Goal: Use online tool/utility: Utilize a website feature to perform a specific function

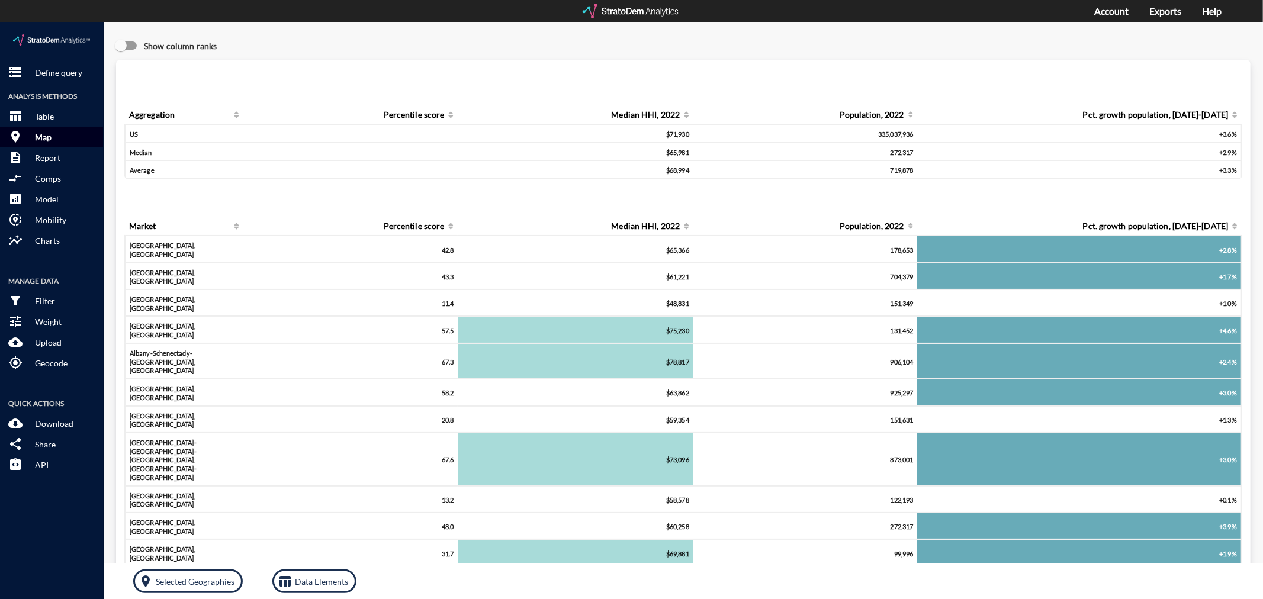
click p "Map"
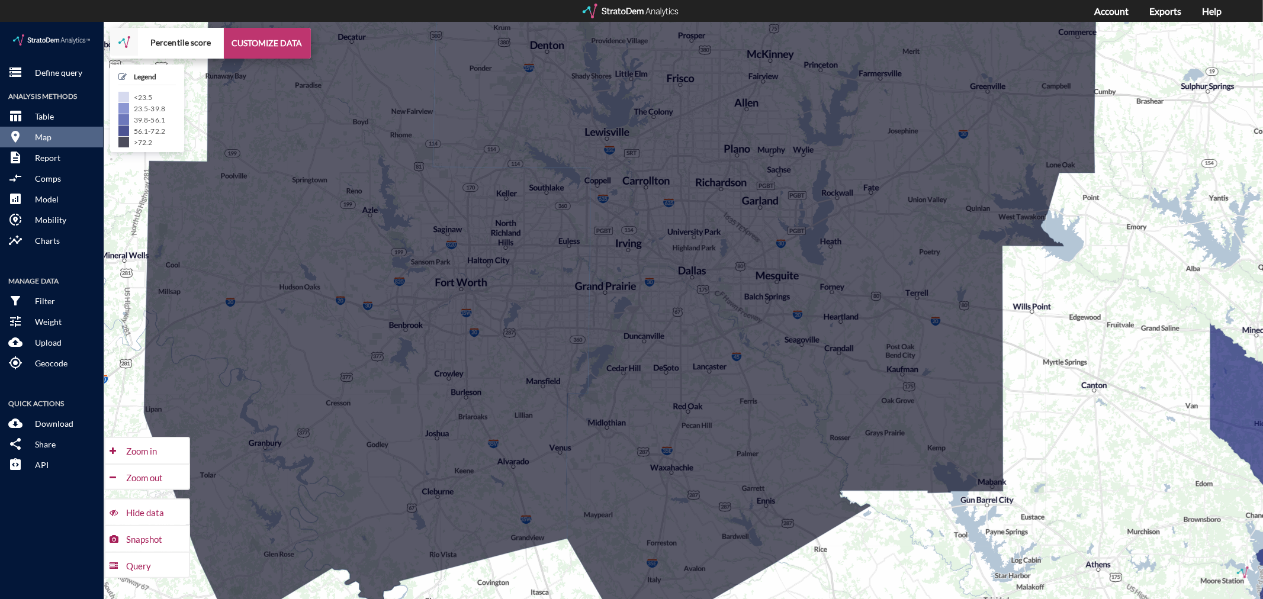
click button "CUSTOMIZE DATA"
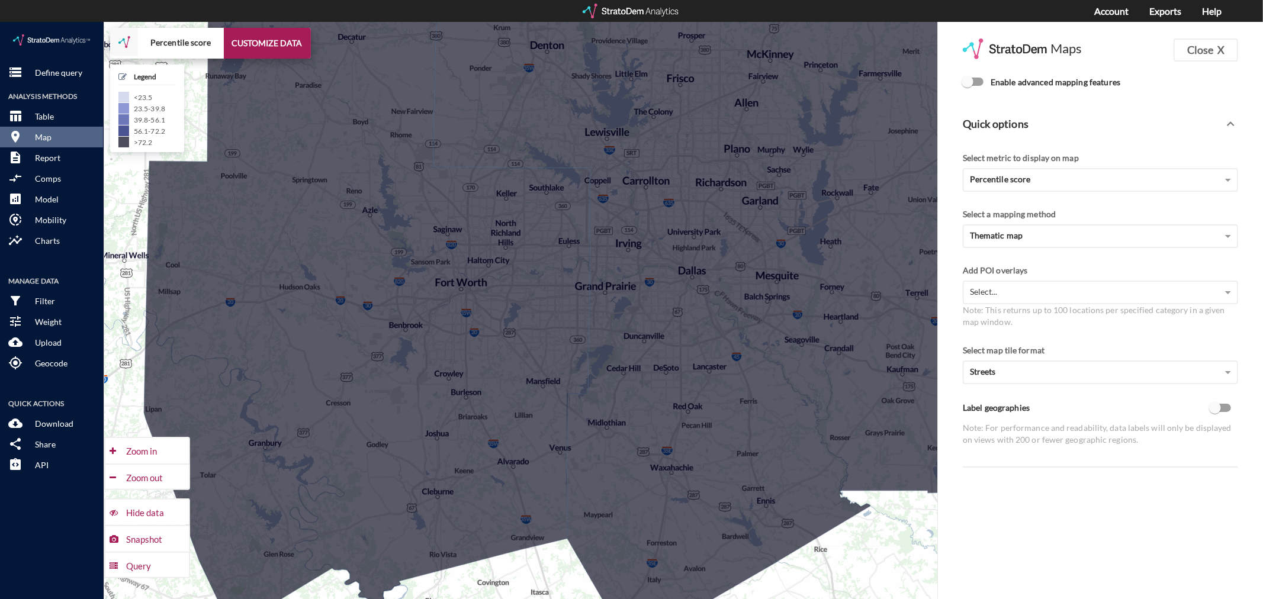
click span "Enable advanced mapping features"
click input "Enable advanced mapping features"
checkbox input "true"
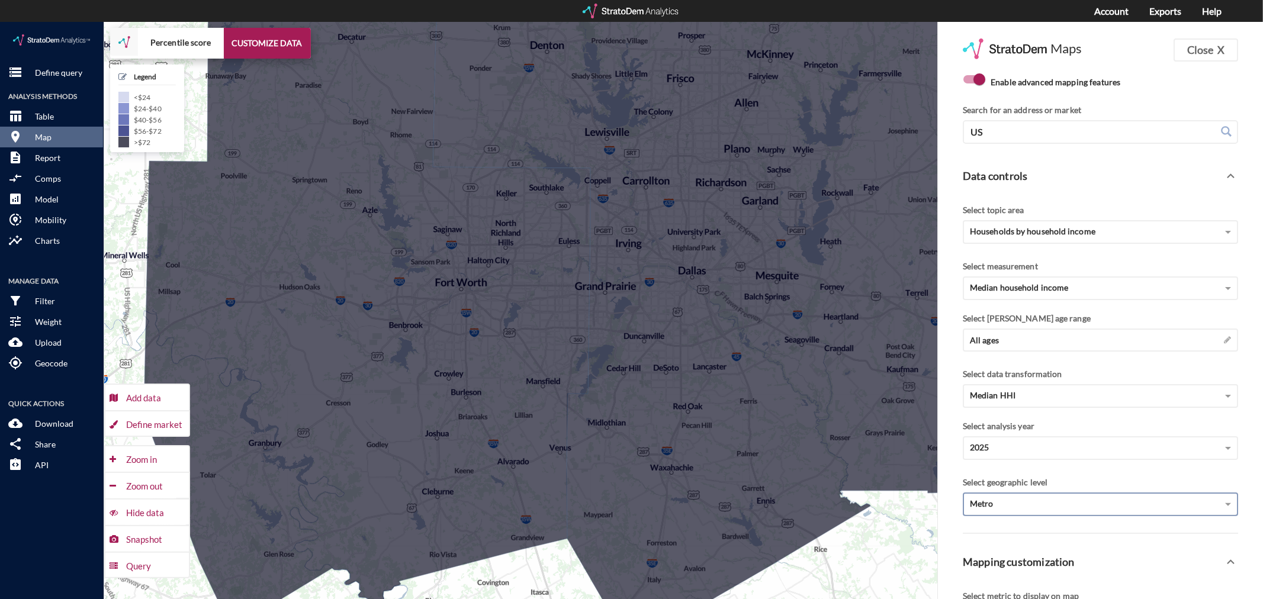
click div "Metro"
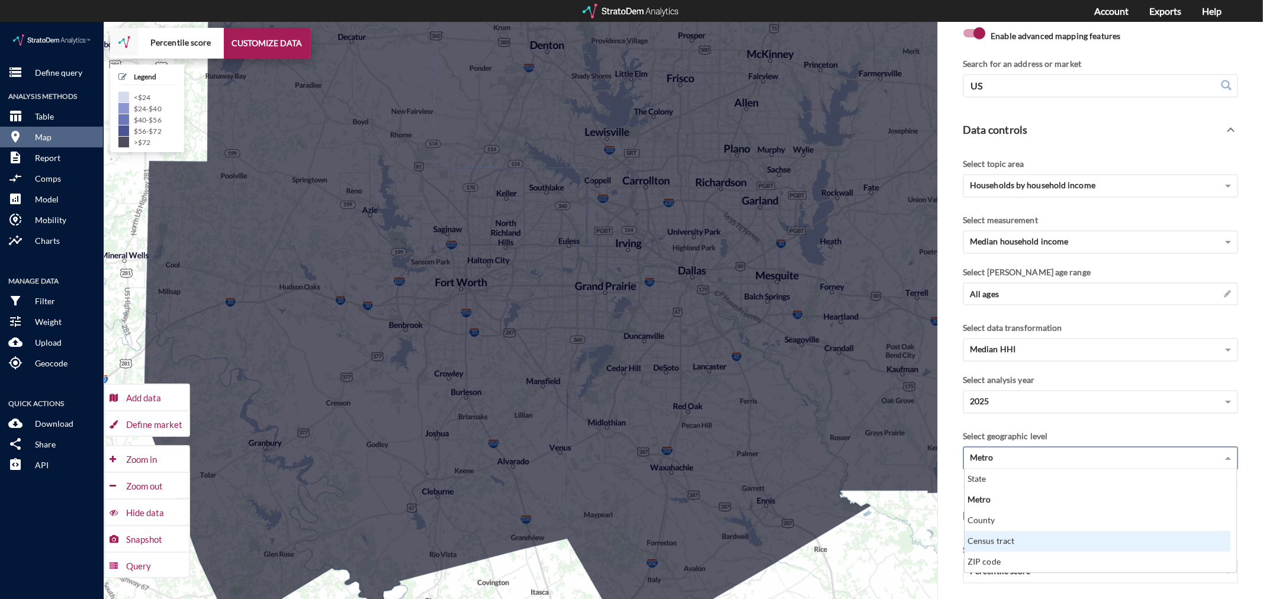
scroll to position [66, 0]
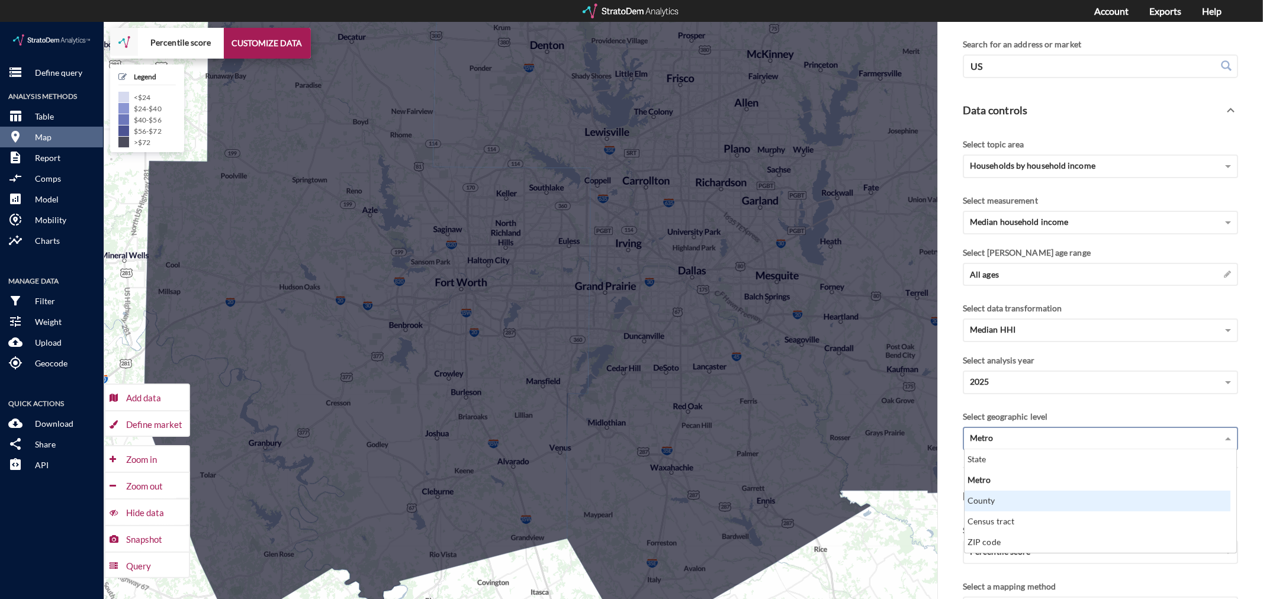
click div "County"
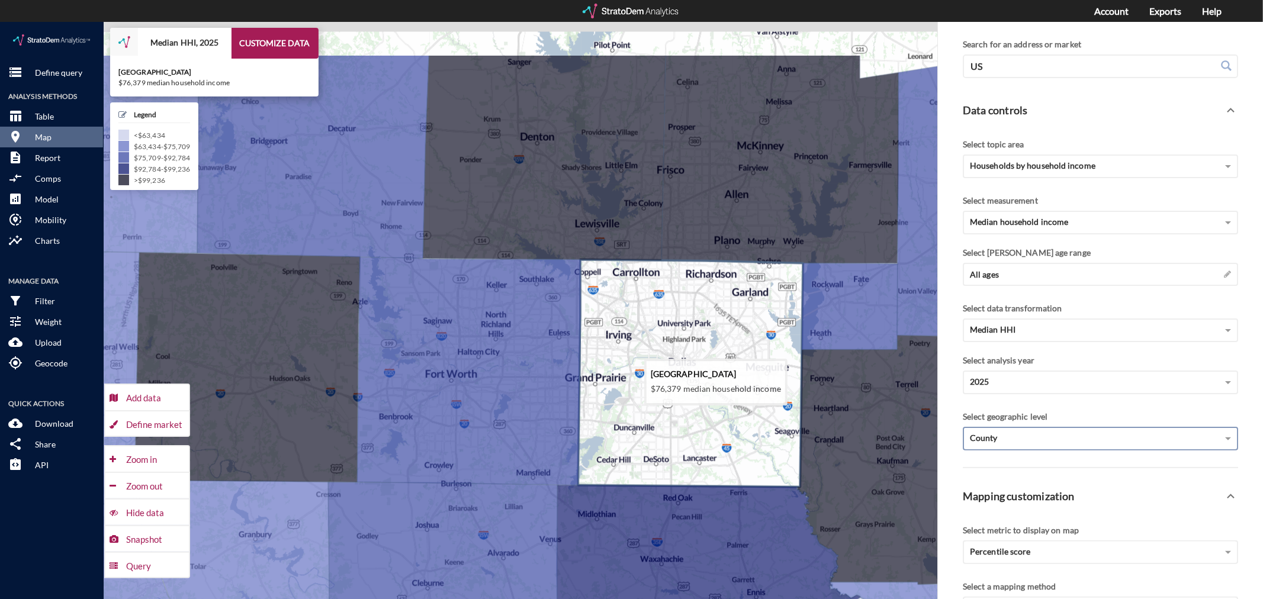
drag, startPoint x: 760, startPoint y: 227, endPoint x: 745, endPoint y: 326, distance: 100.0
click icon
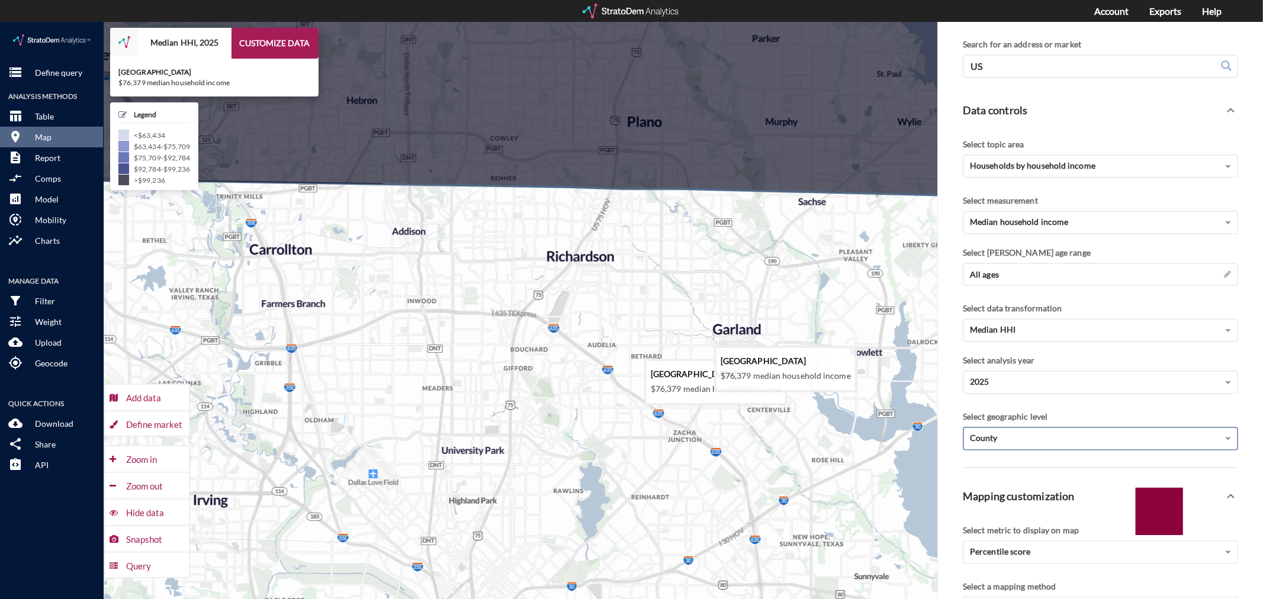
drag, startPoint x: 621, startPoint y: 319, endPoint x: 610, endPoint y: 290, distance: 30.9
click icon
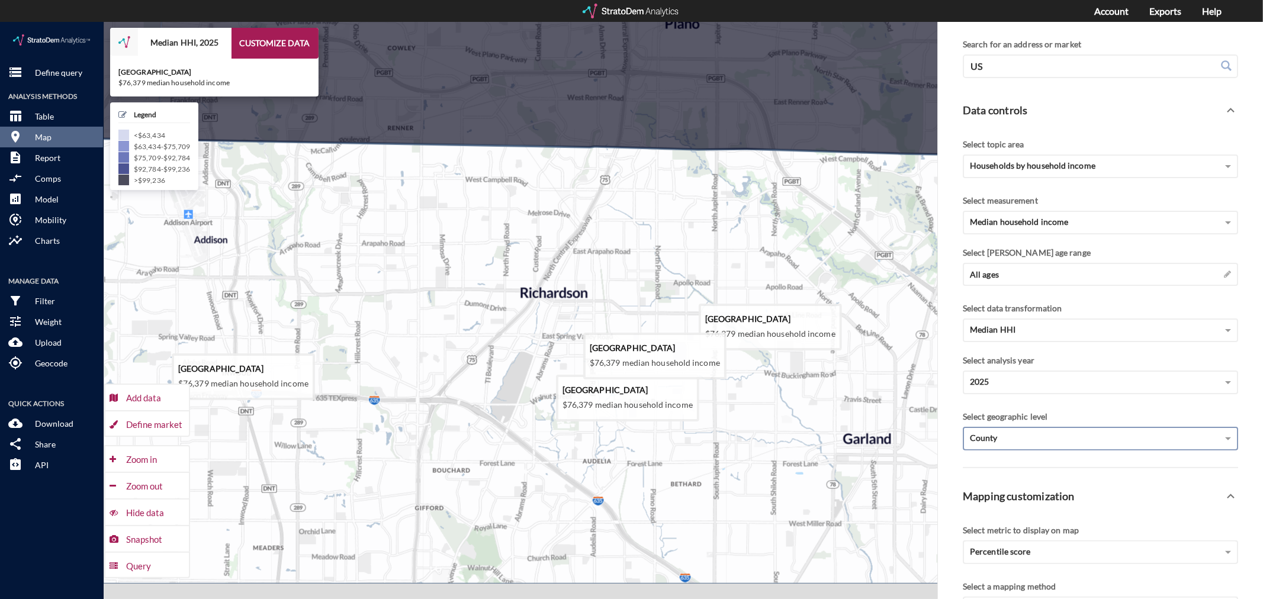
click icon
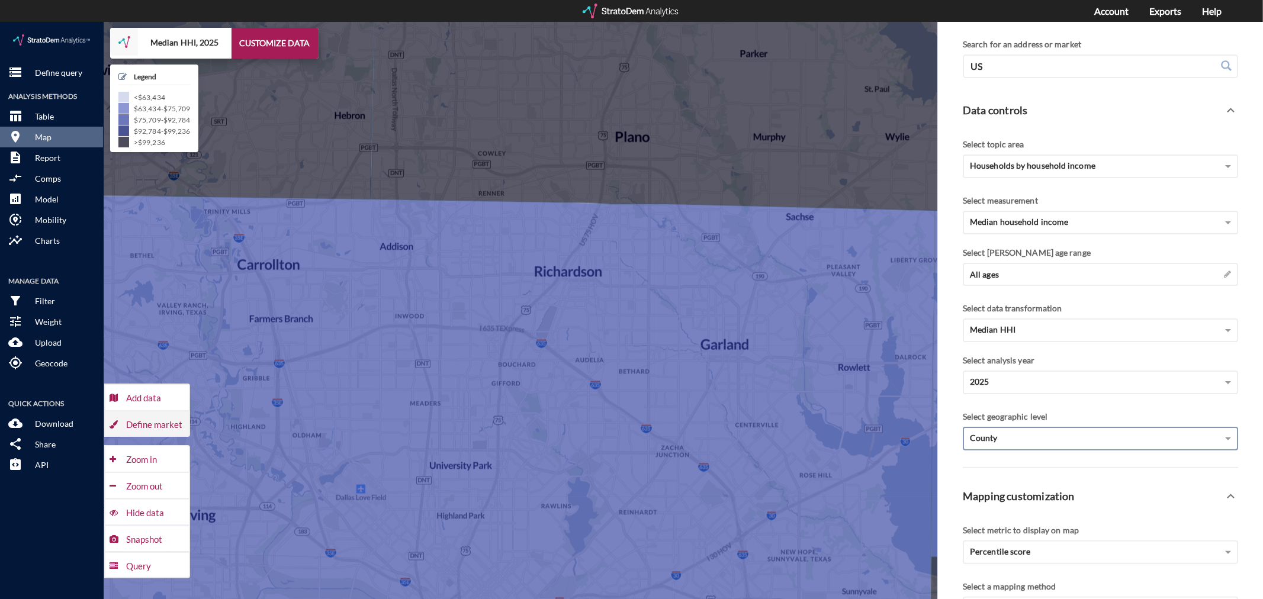
click div "Define market"
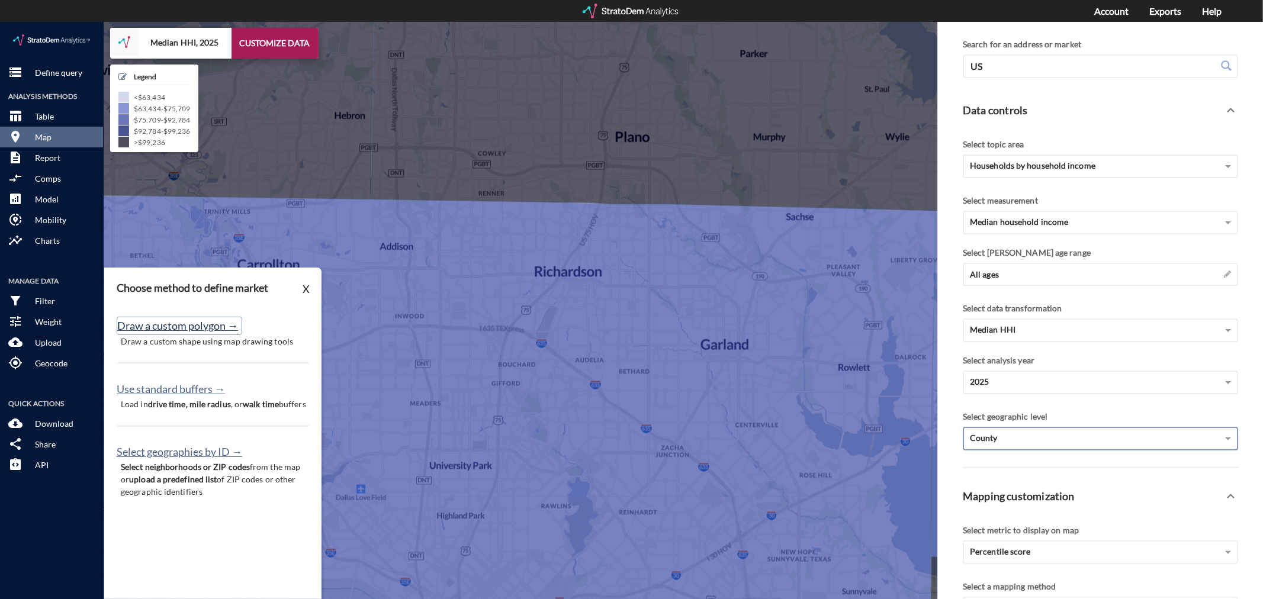
click button "Draw a custom polygon →"
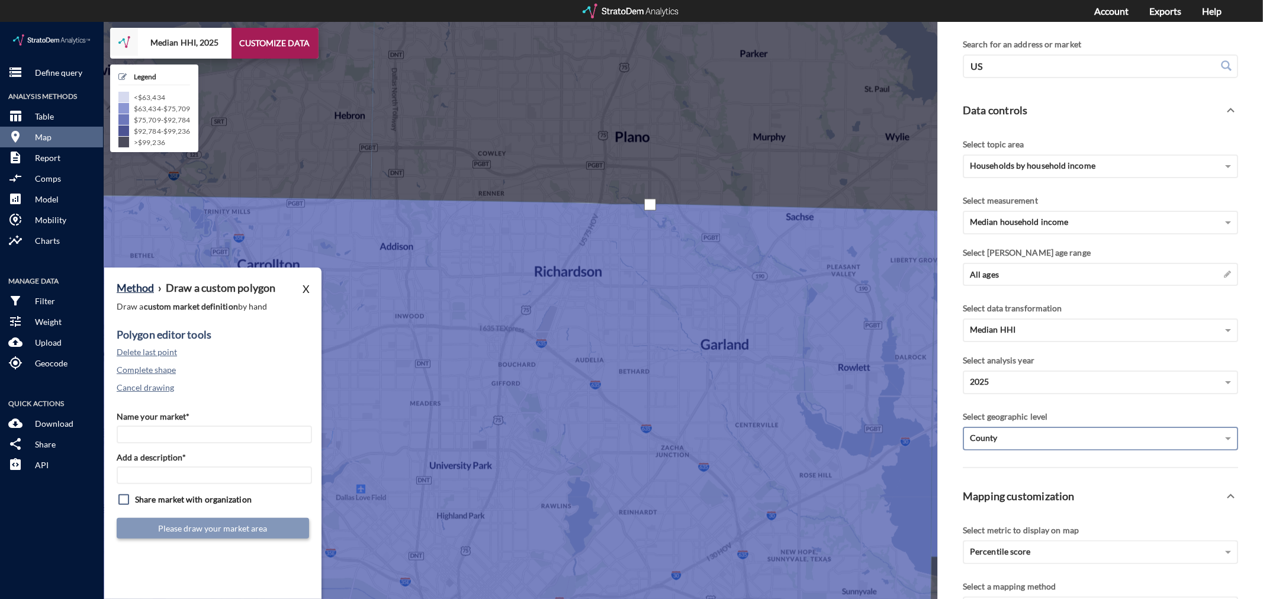
click div
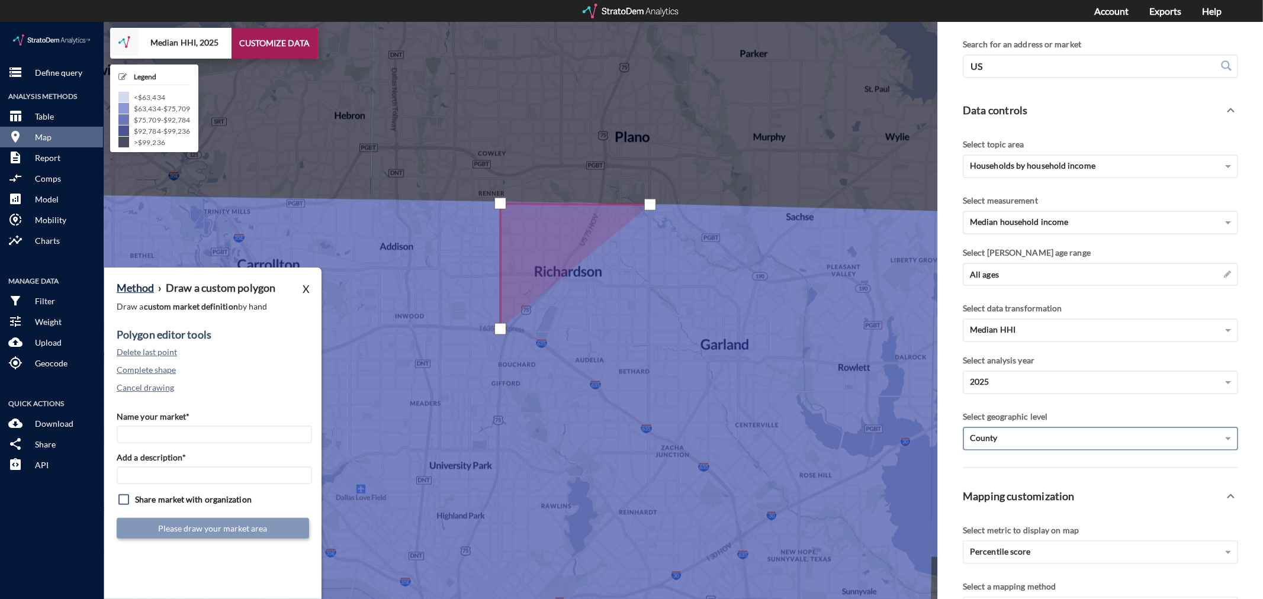
click div
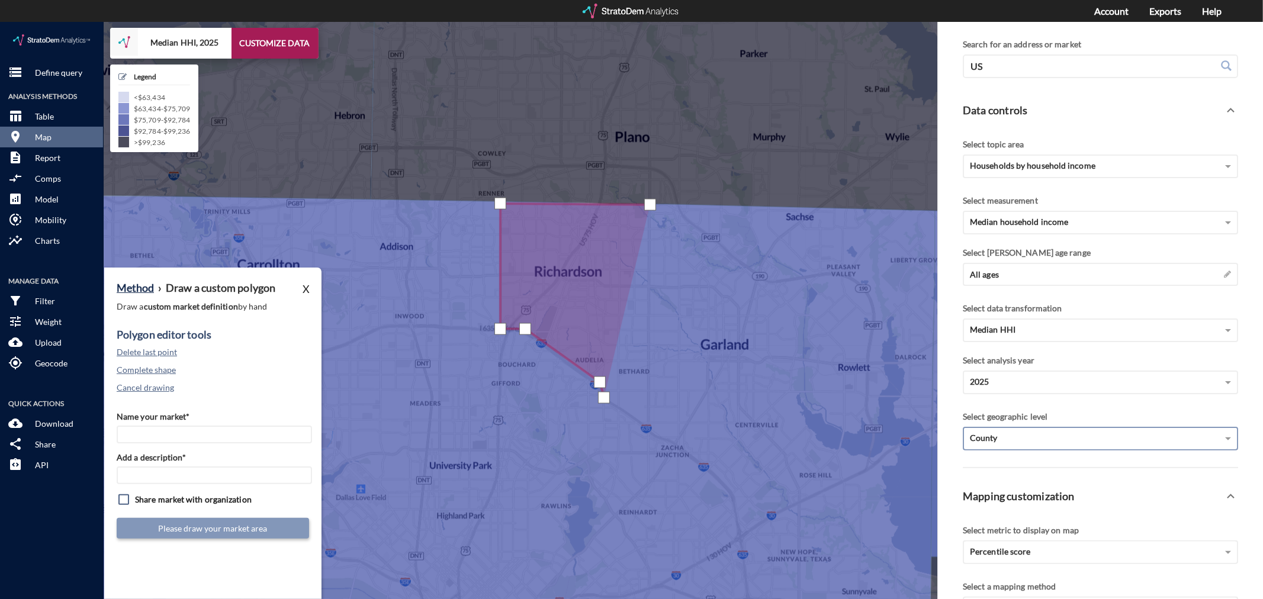
click div
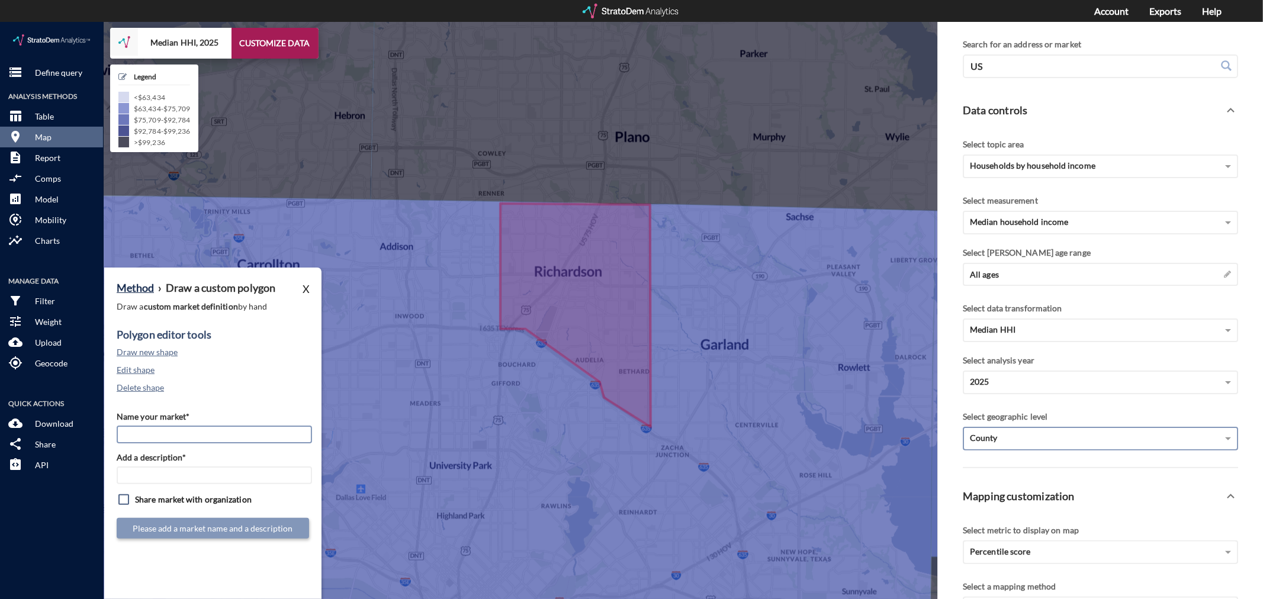
click input "Name your market*"
type input "[PERSON_NAME] - Dallas MSA"
paste input "[PERSON_NAME] - Dallas MSA"
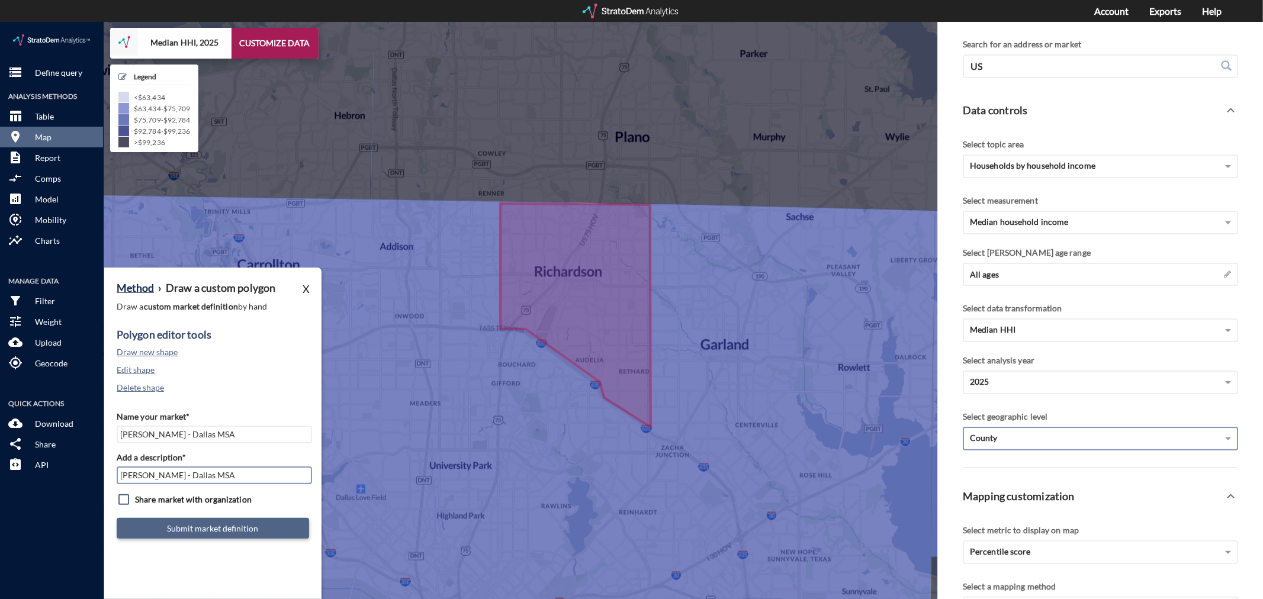
type input "[PERSON_NAME] - Dallas MSA"
click button "Submit market definition"
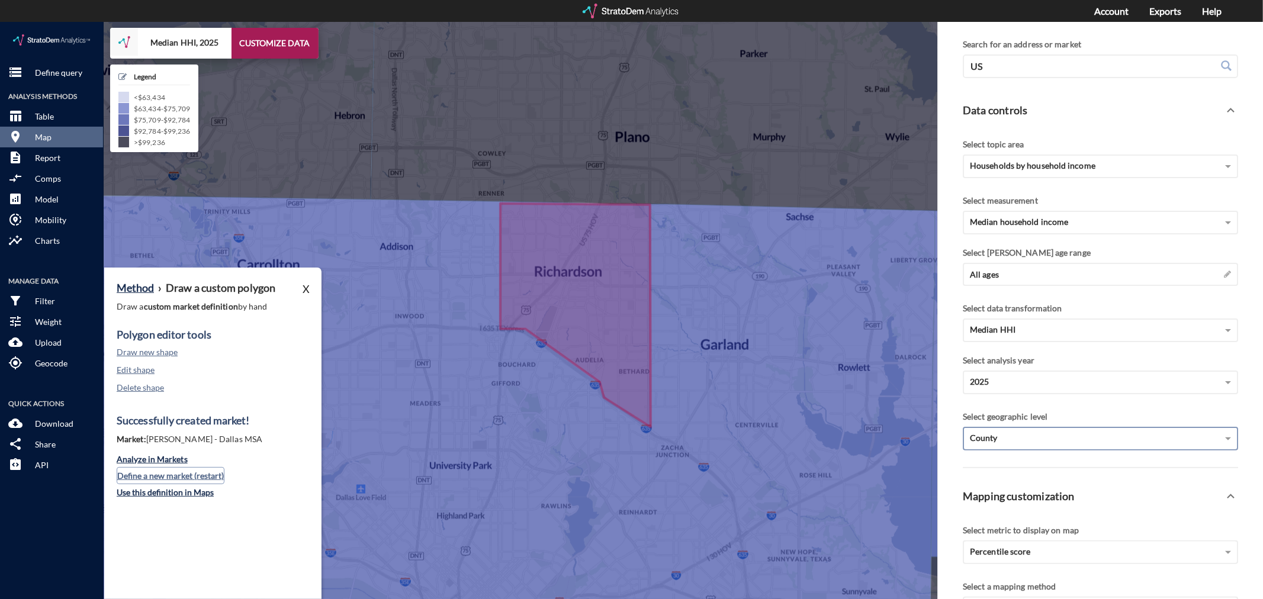
click button "Define a new market (restart)"
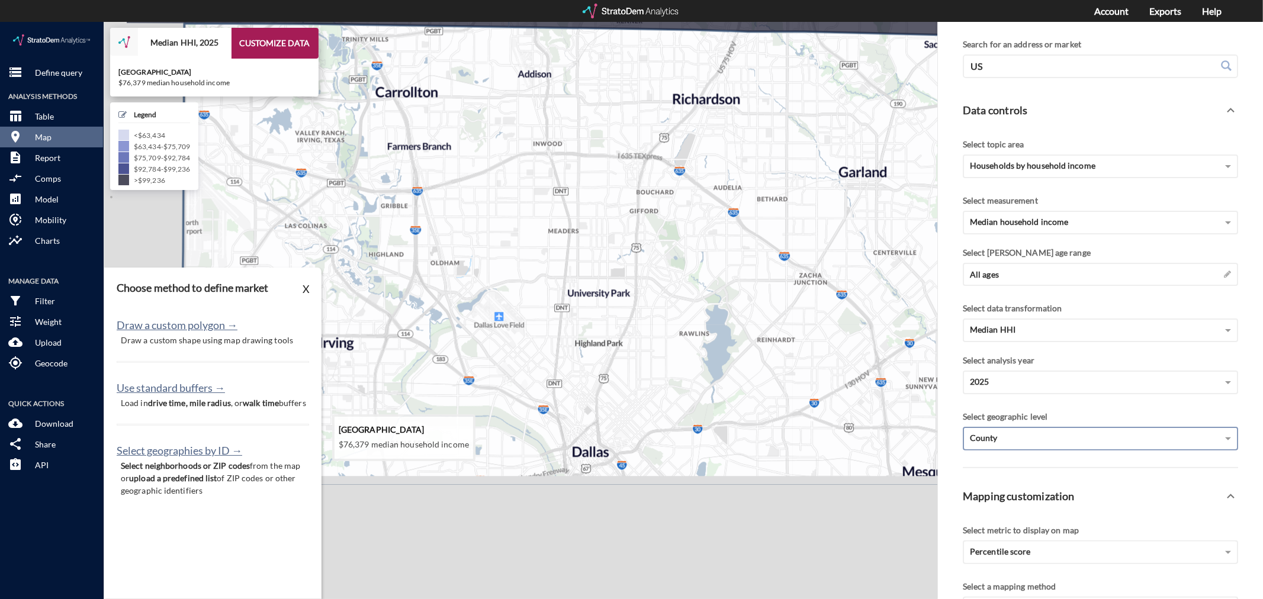
drag, startPoint x: 431, startPoint y: 467, endPoint x: 565, endPoint y: 282, distance: 228.2
click icon
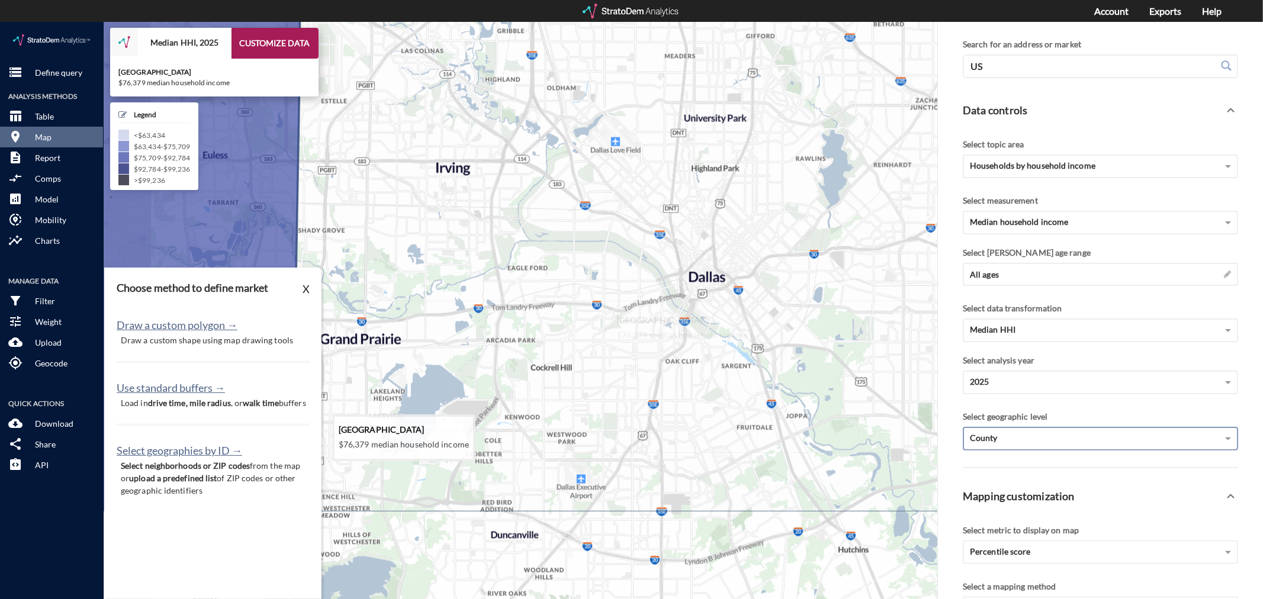
drag, startPoint x: 502, startPoint y: 439, endPoint x: 612, endPoint y: 284, distance: 189.8
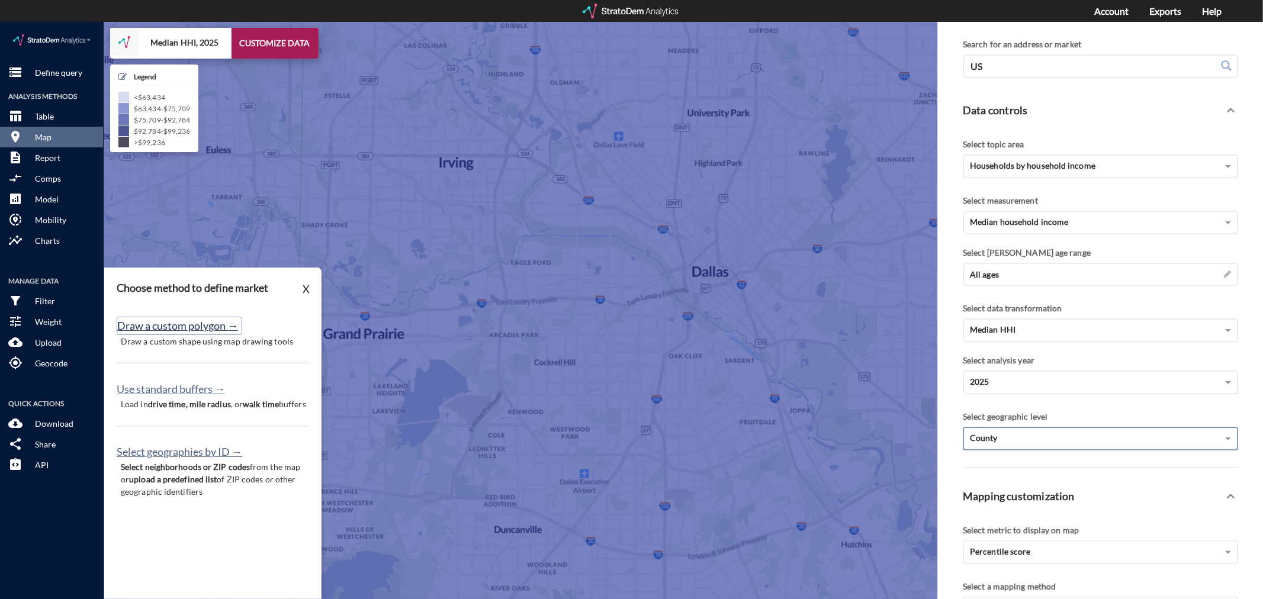
click button "Draw a custom polygon →"
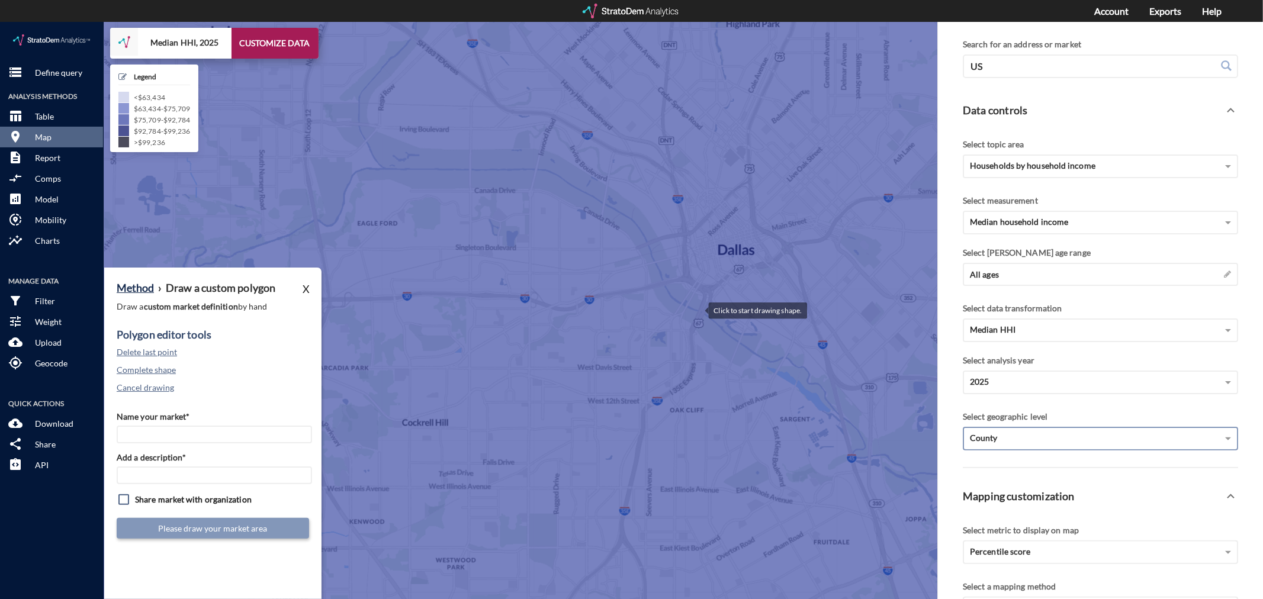
click div
drag, startPoint x: 672, startPoint y: 277, endPoint x: 667, endPoint y: 272, distance: 6.3
click div
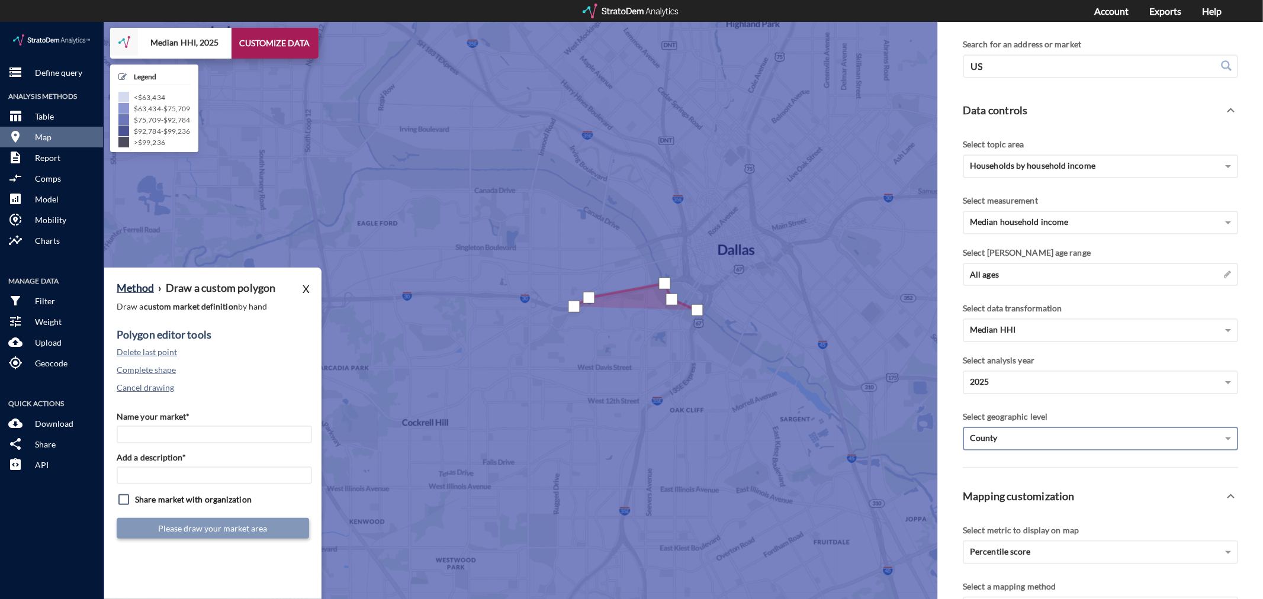
click div
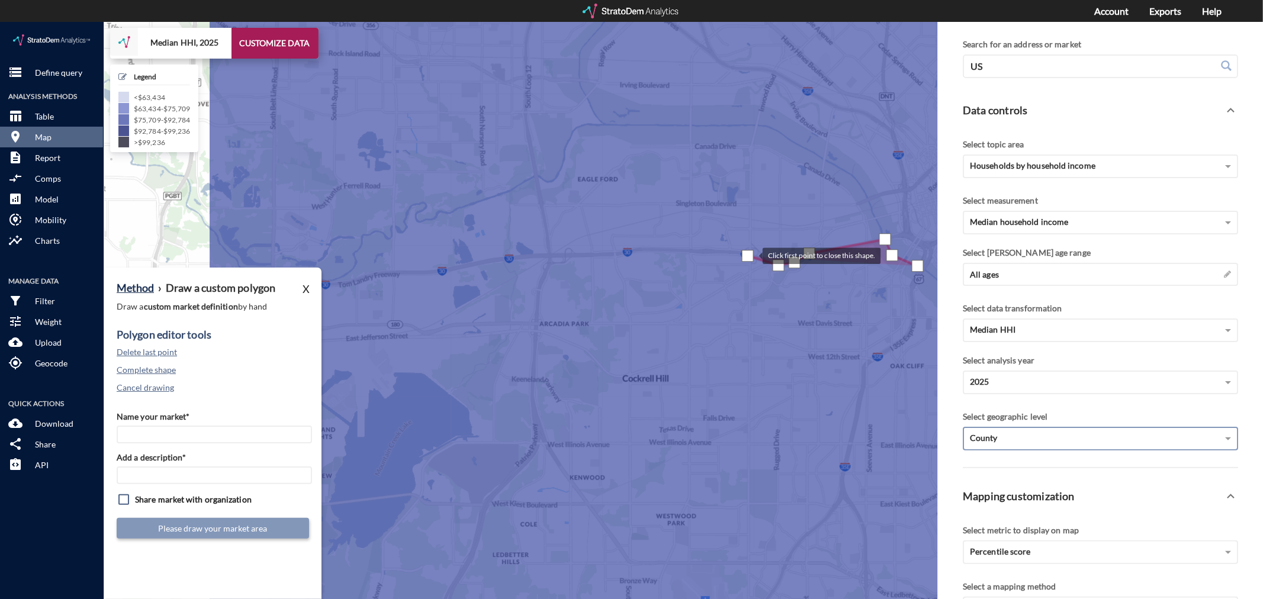
drag, startPoint x: 528, startPoint y: 278, endPoint x: 750, endPoint y: 234, distance: 226.4
click div
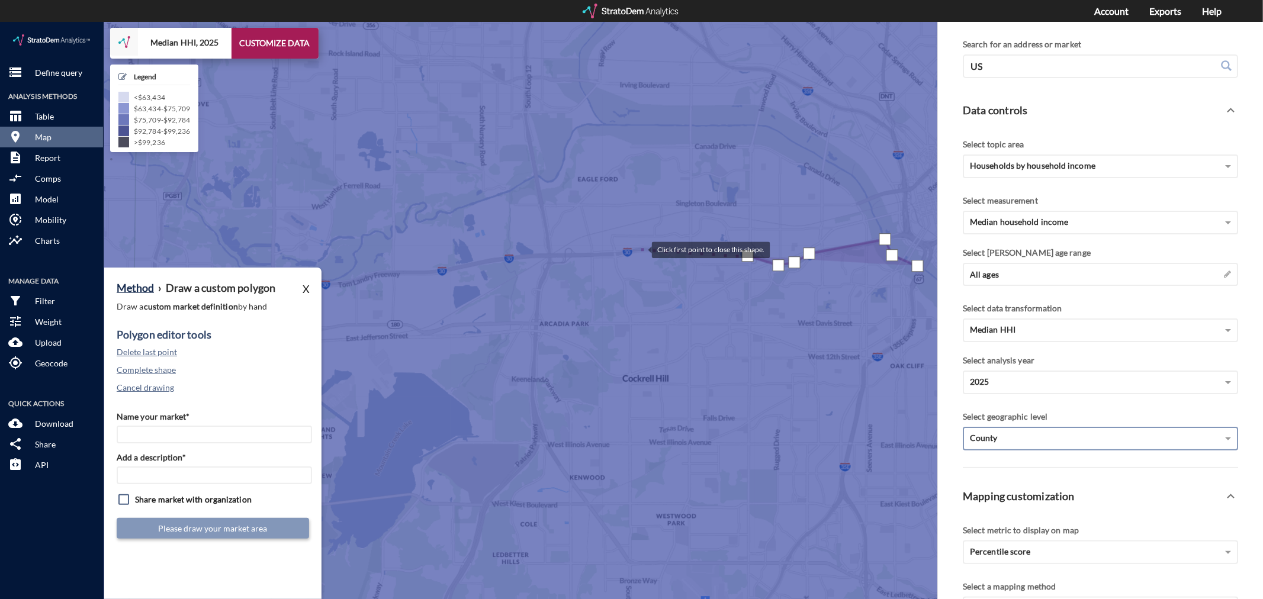
click div
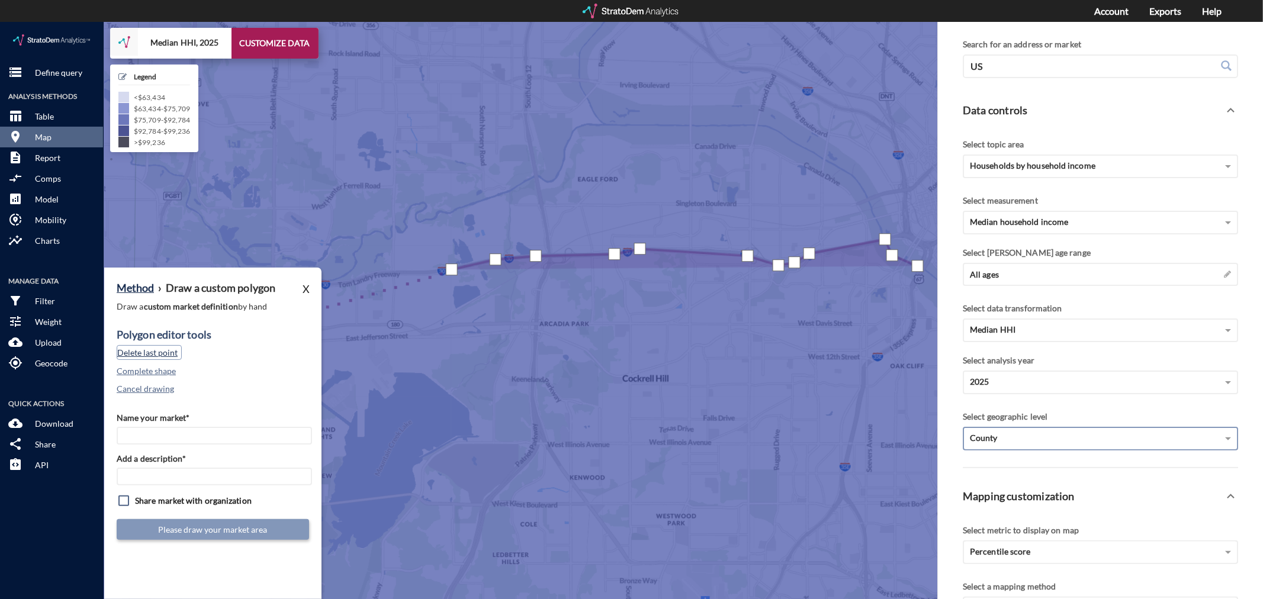
click button "Delete last point"
click div
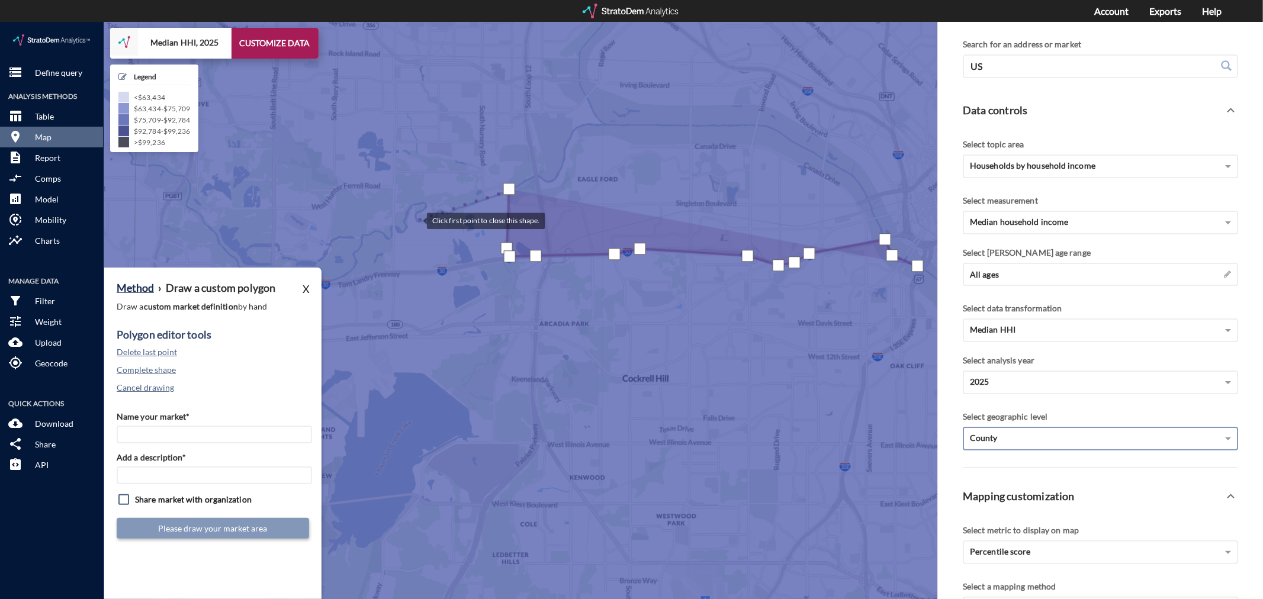
click div
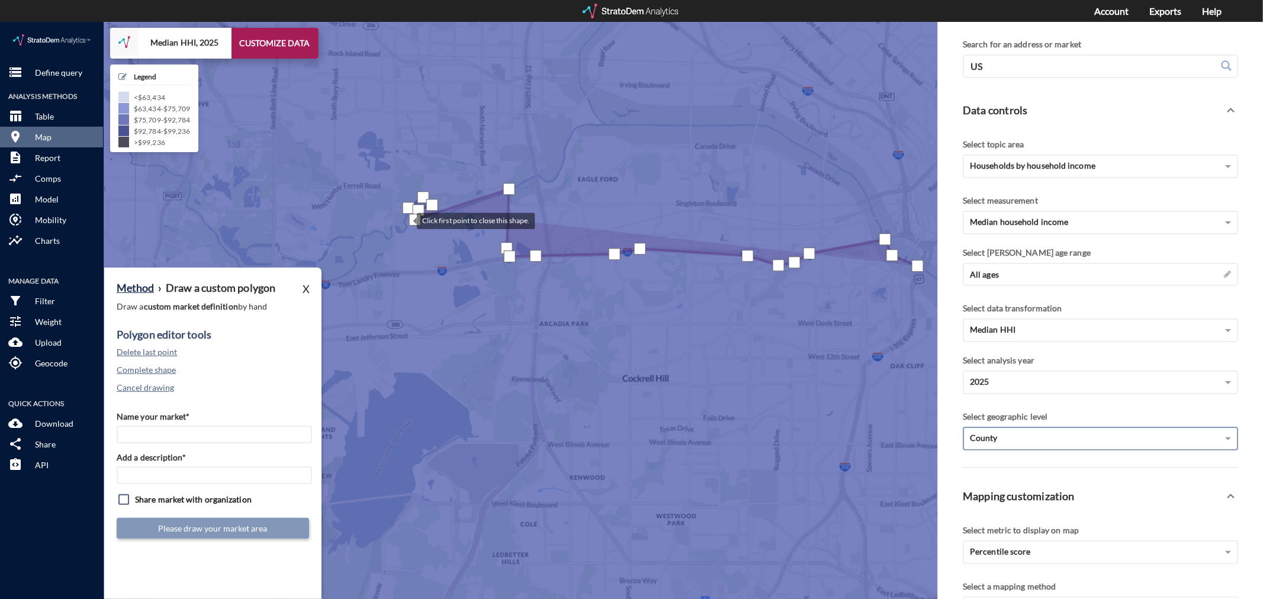
click div
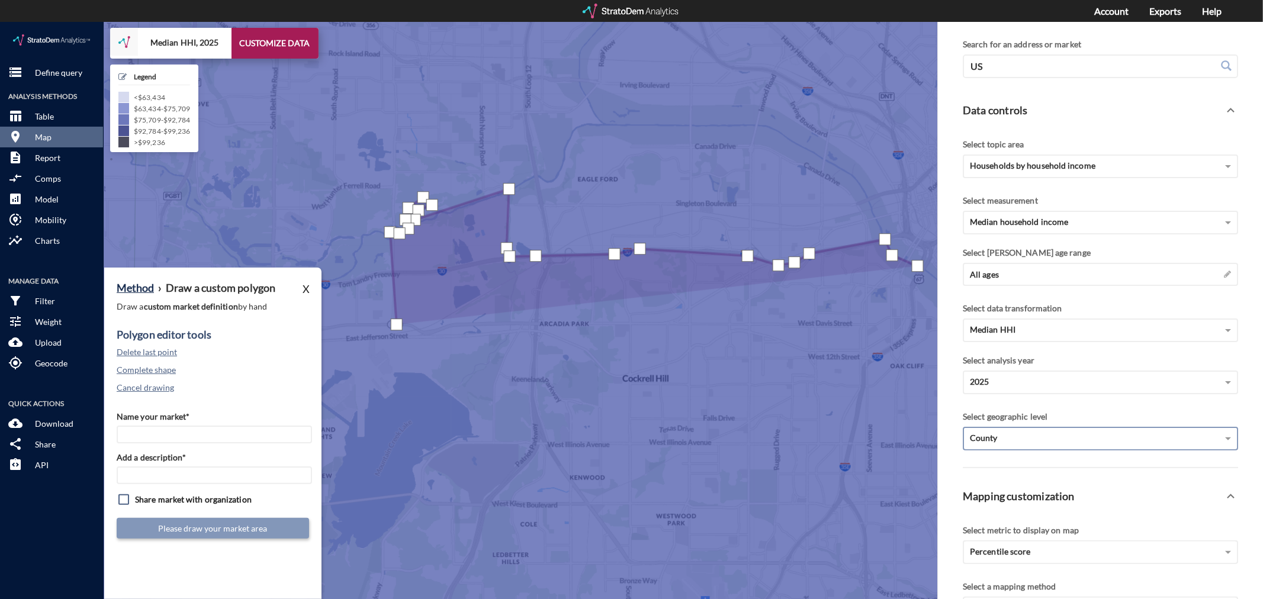
click div
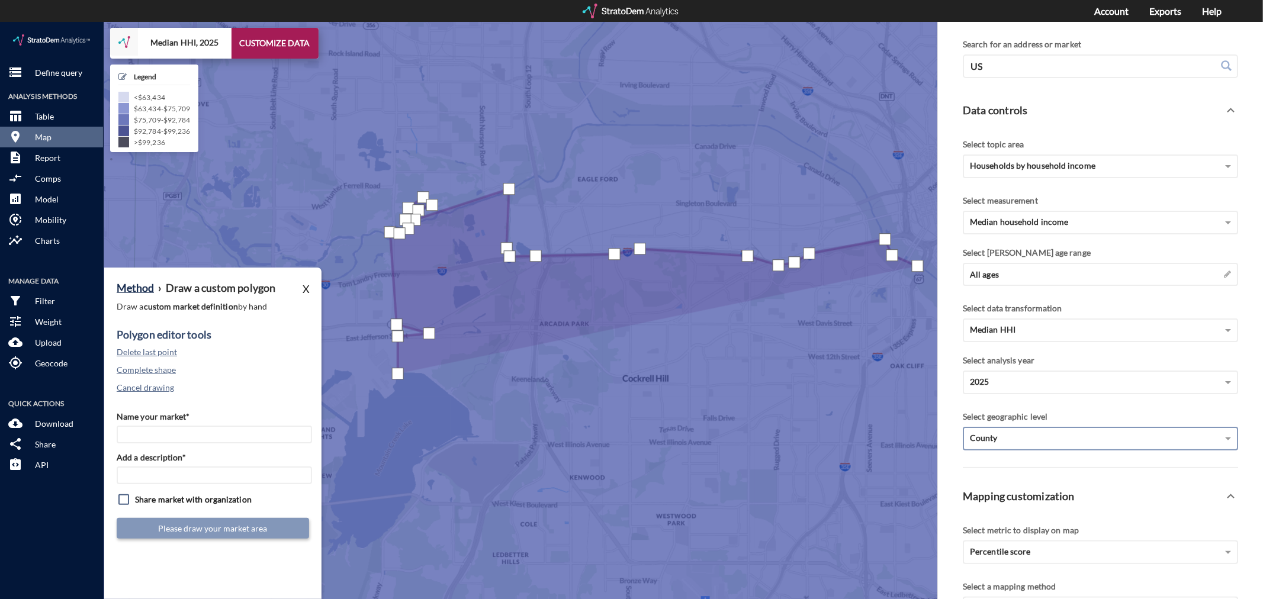
click div
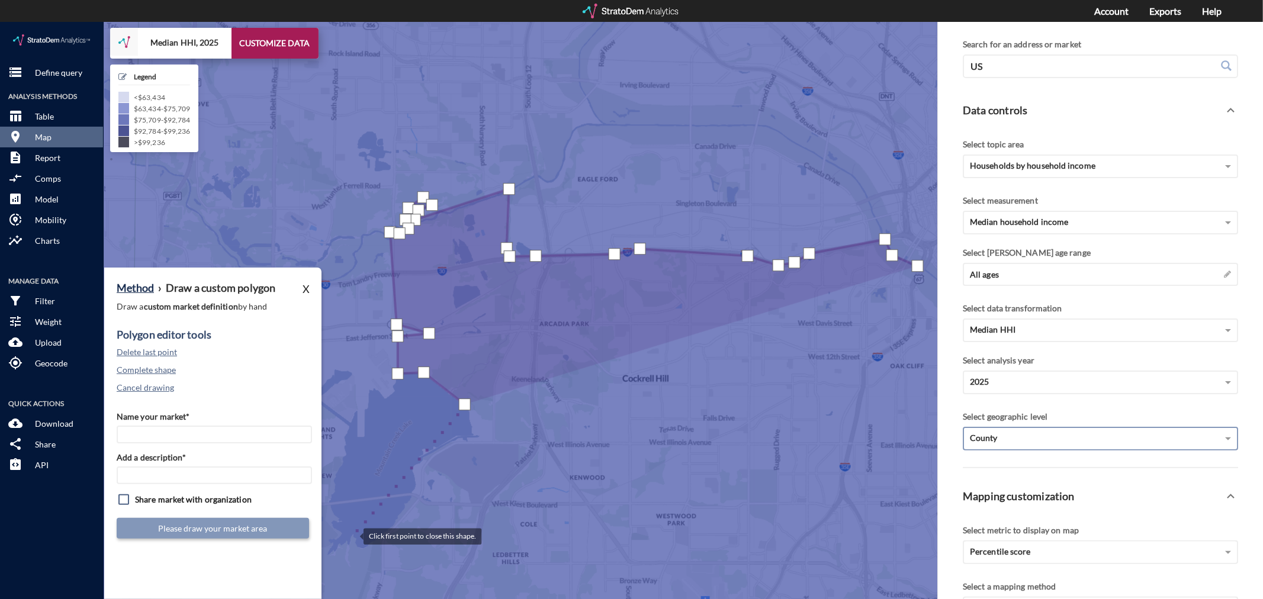
click div
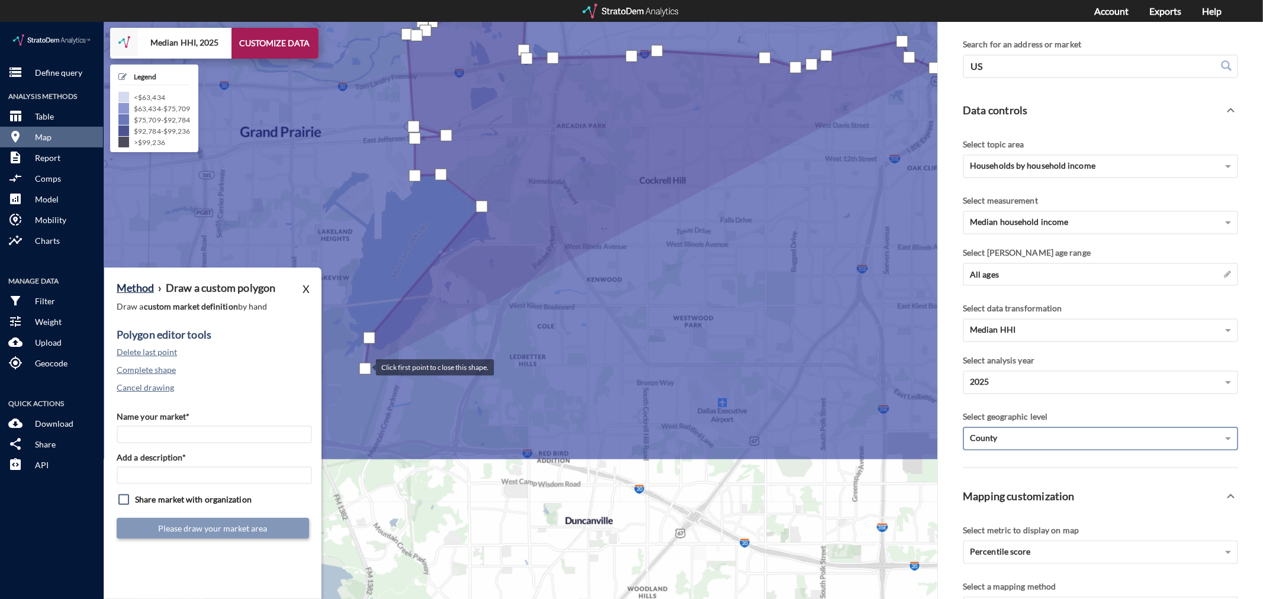
drag, startPoint x: 348, startPoint y: 544, endPoint x: 365, endPoint y: 344, distance: 200.9
click div
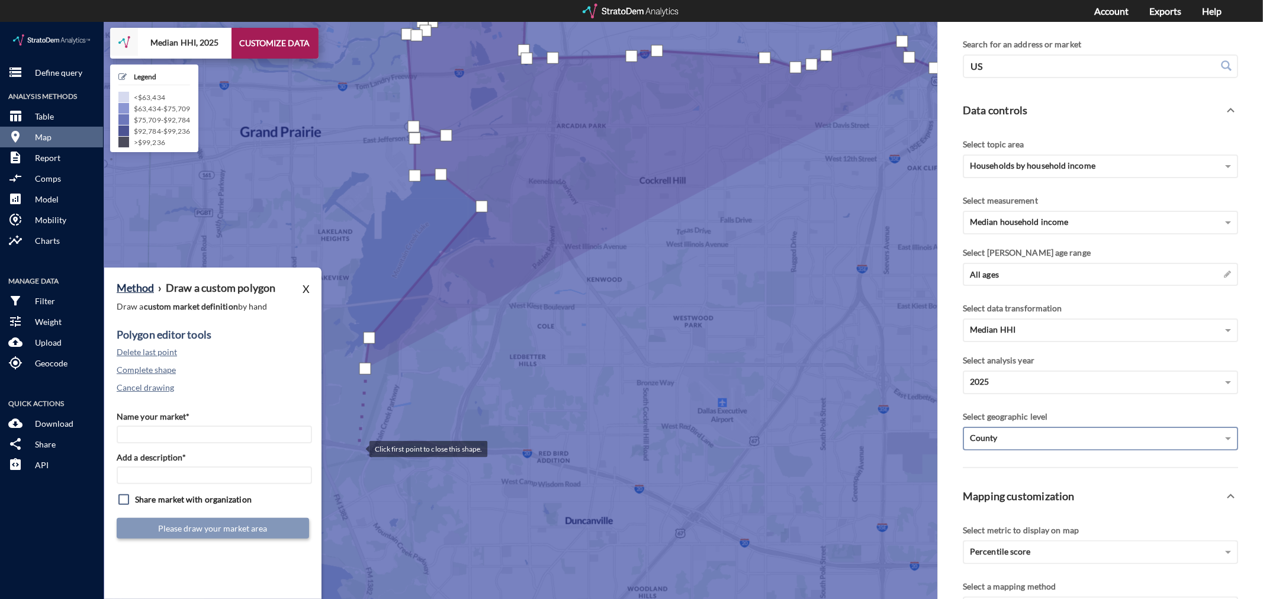
click div
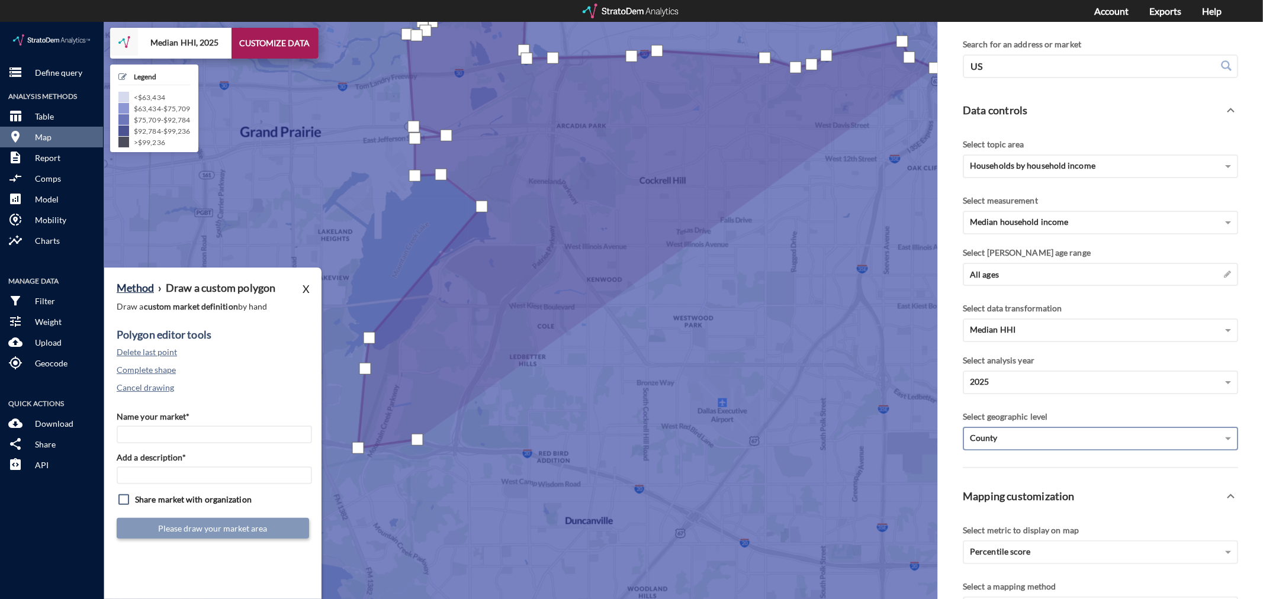
click div
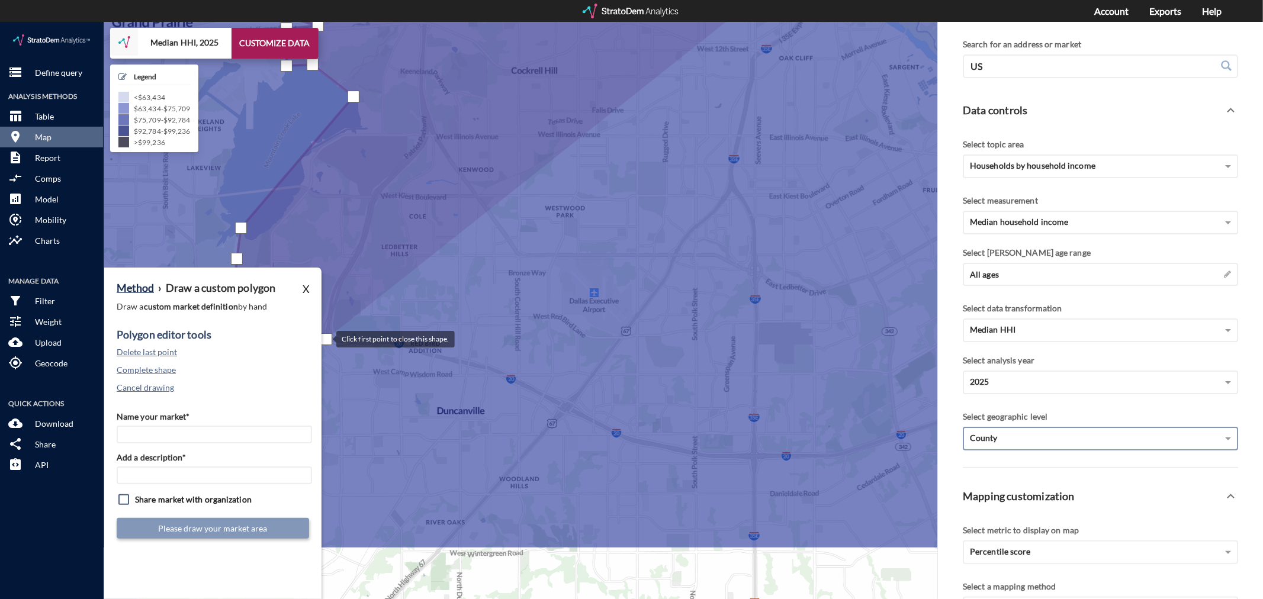
drag, startPoint x: 454, startPoint y: 427, endPoint x: 325, endPoint y: 317, distance: 170.2
click div
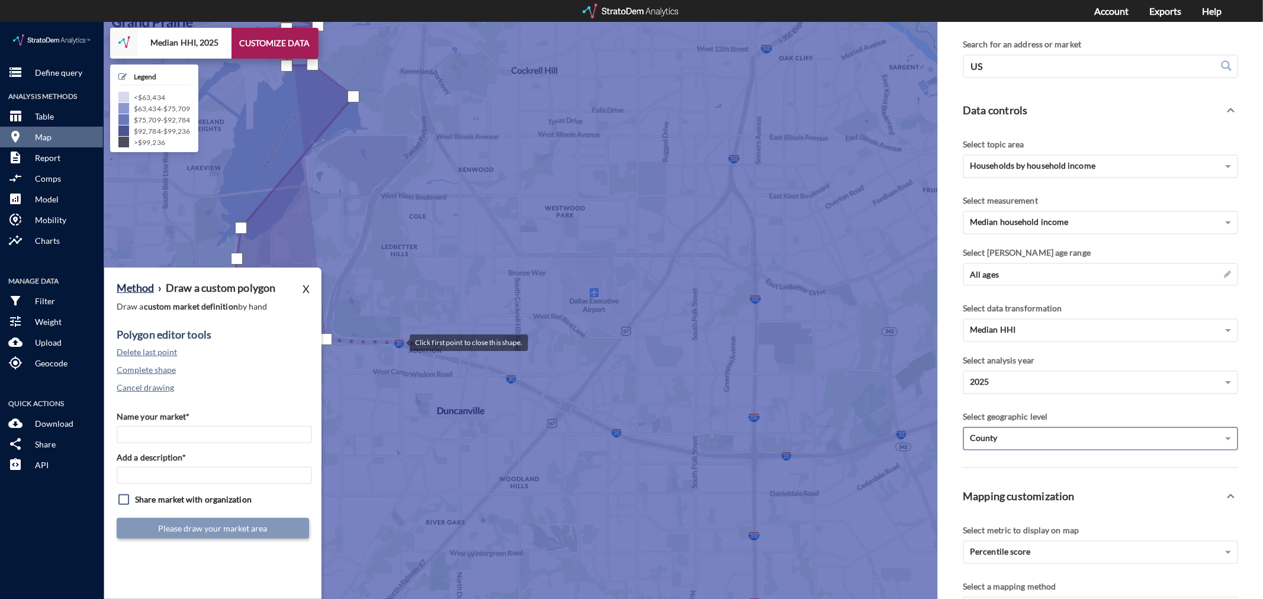
click div
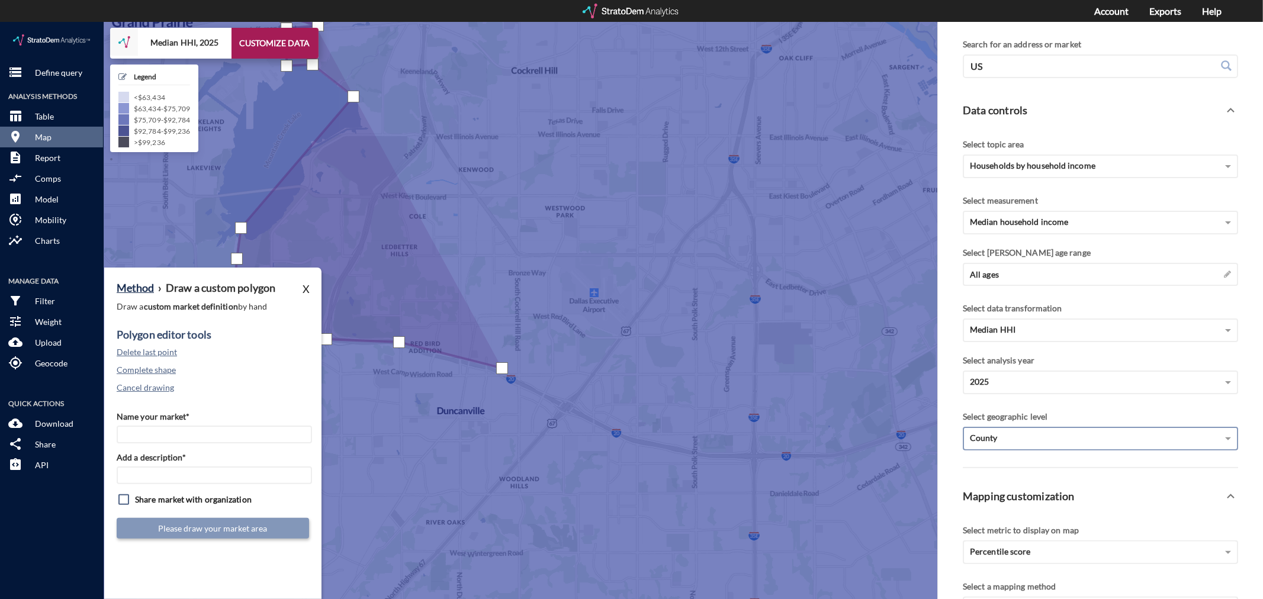
click div
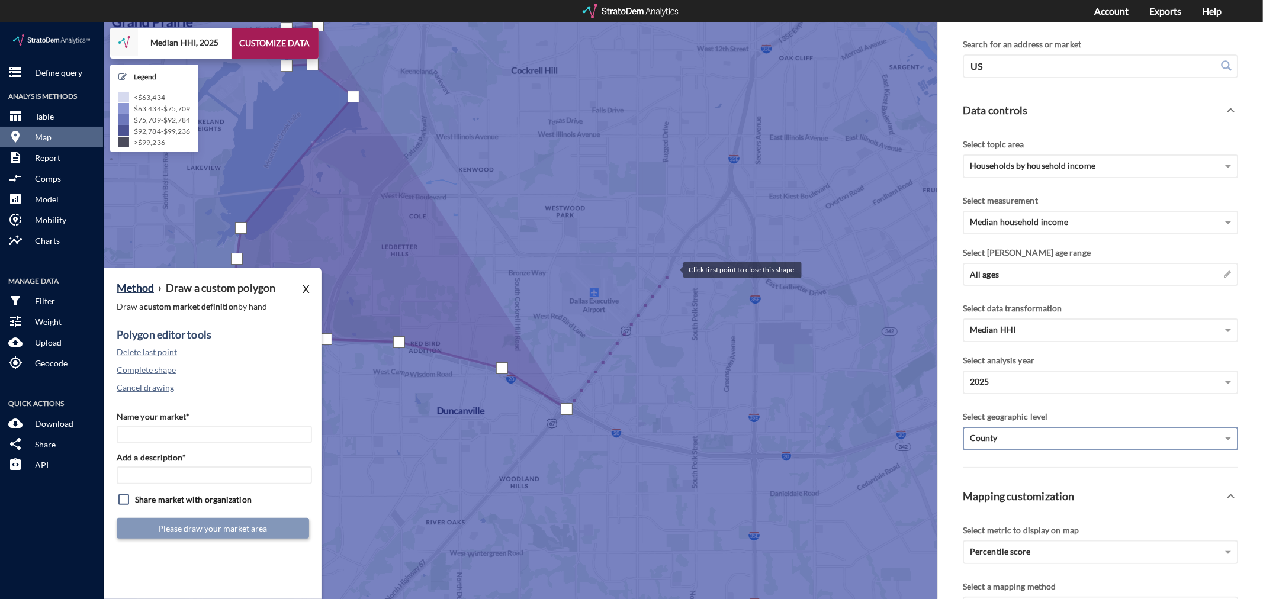
click div
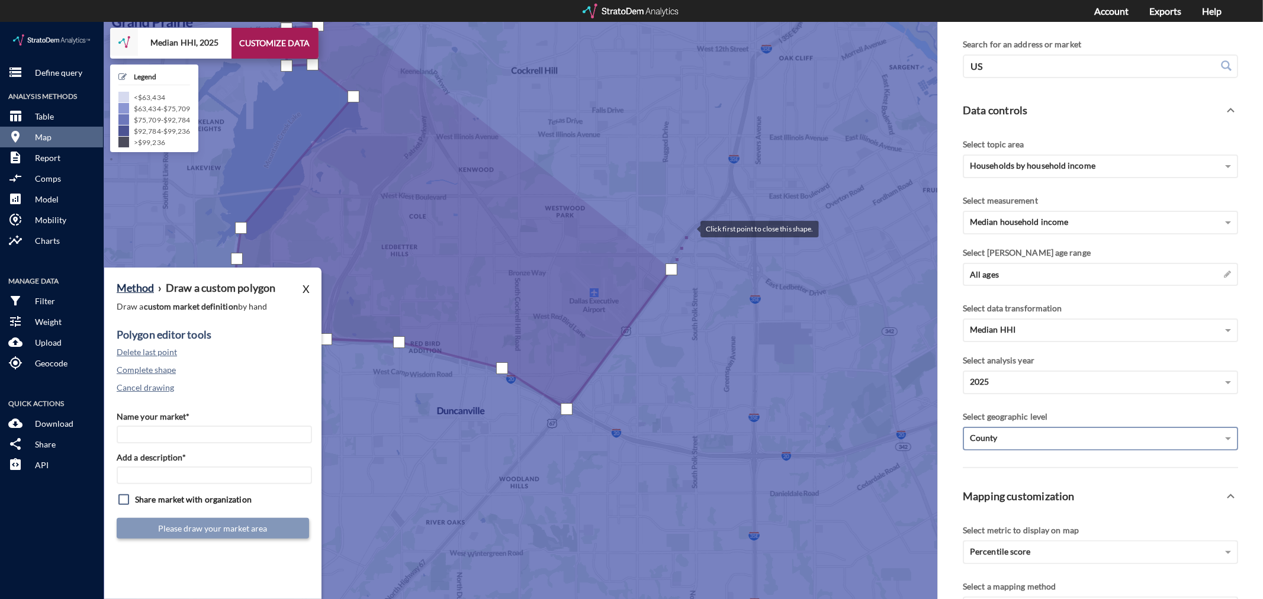
click div
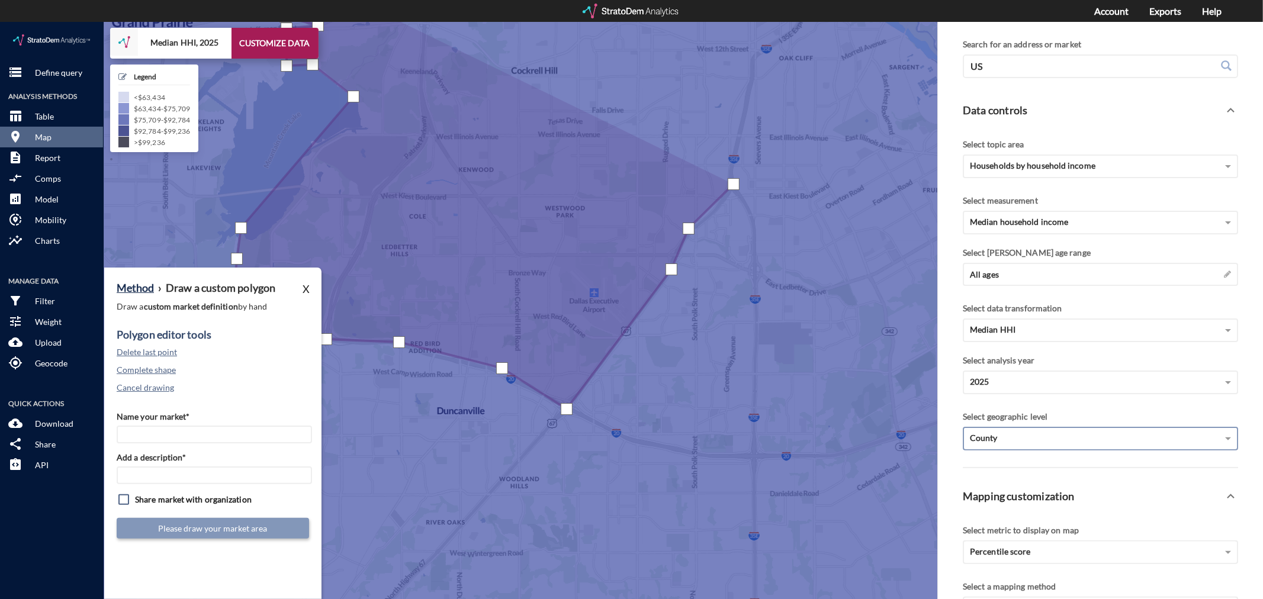
click div
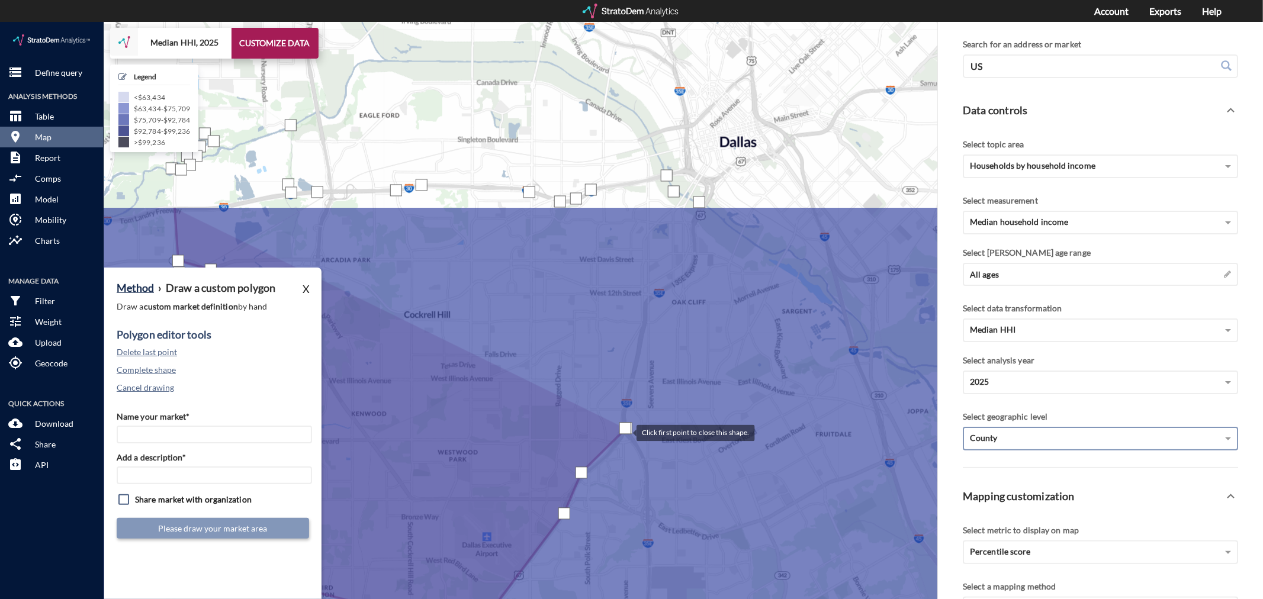
drag, startPoint x: 732, startPoint y: 162, endPoint x: 625, endPoint y: 409, distance: 269.2
click div
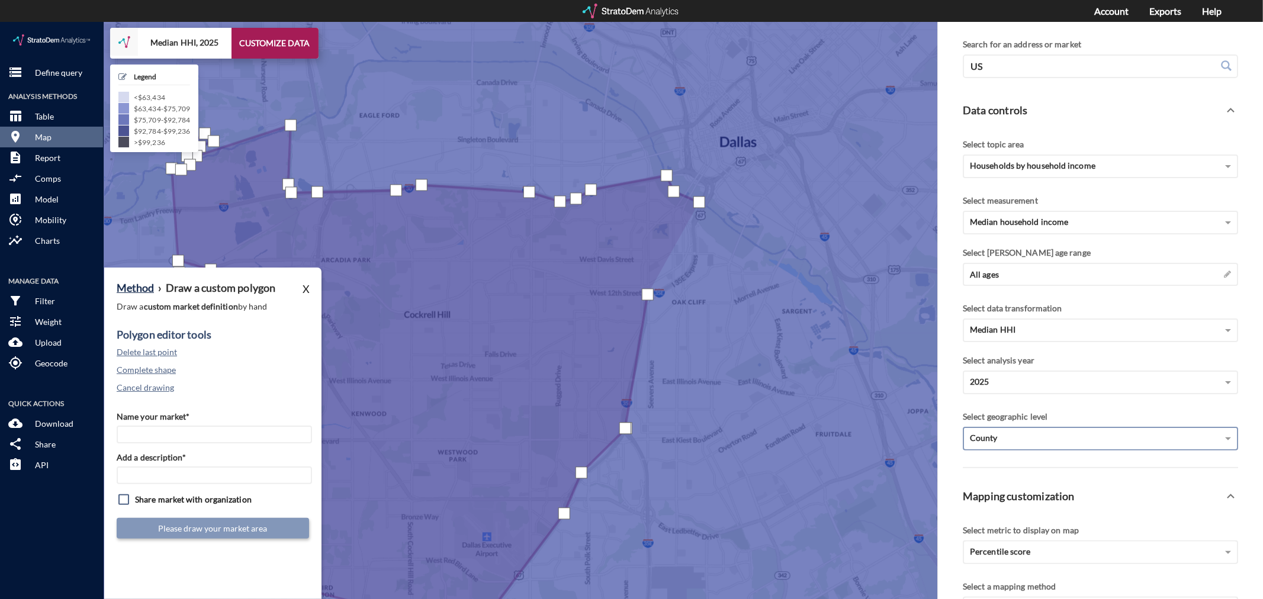
click div
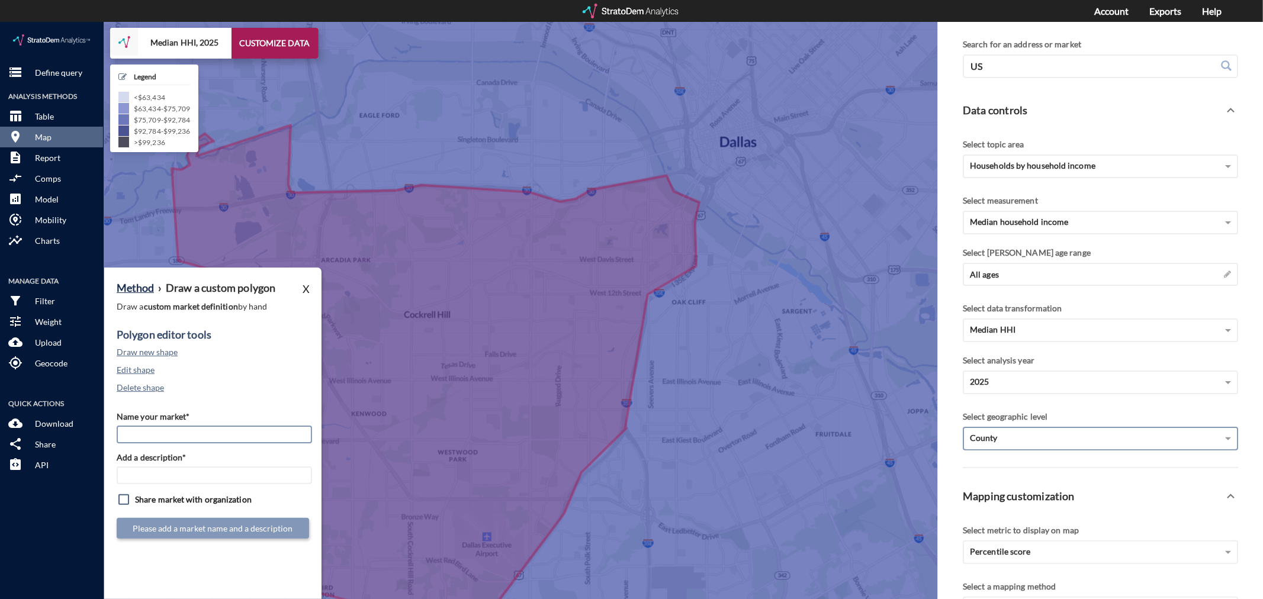
click input "Name your market*"
type input "Oak [PERSON_NAME] MSA"
paste input "Oak [PERSON_NAME] MSA"
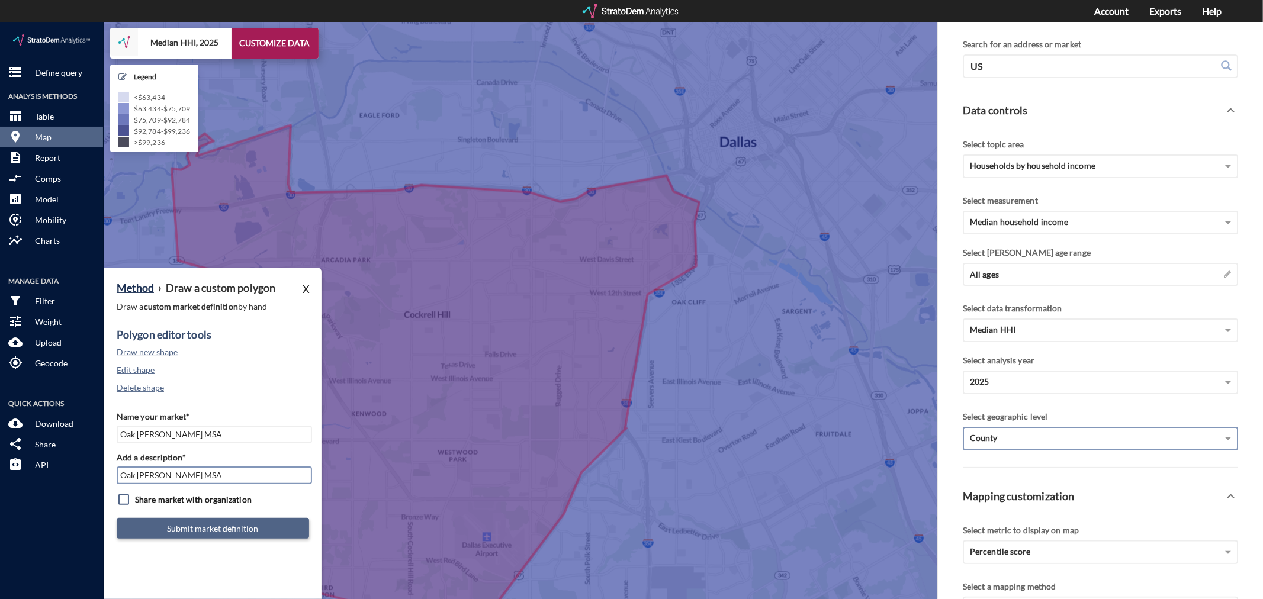
type input "Oak [PERSON_NAME] MSA"
click button "Submit market definition"
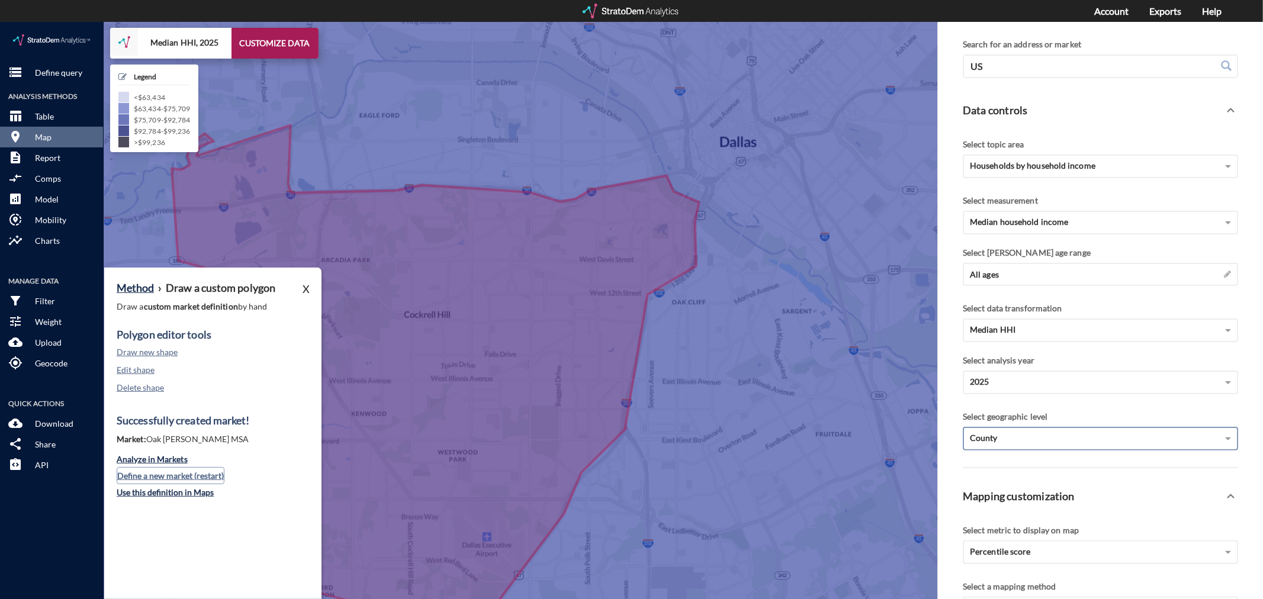
click button "Define a new market (restart)"
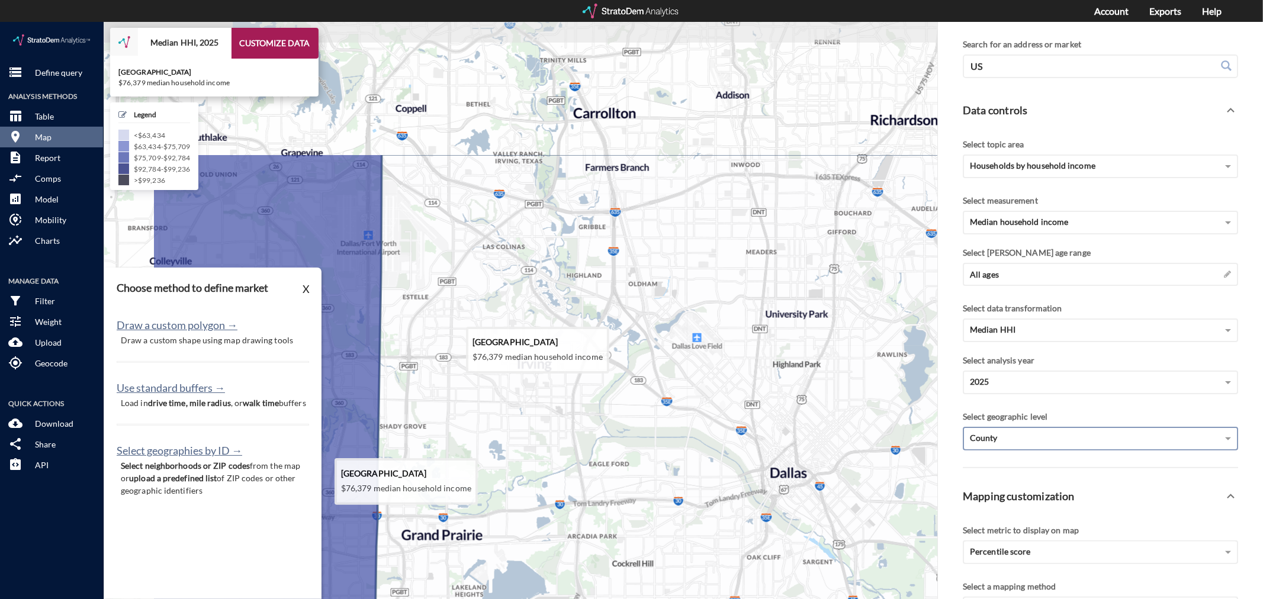
drag, startPoint x: 439, startPoint y: 336, endPoint x: 606, endPoint y: 521, distance: 249.5
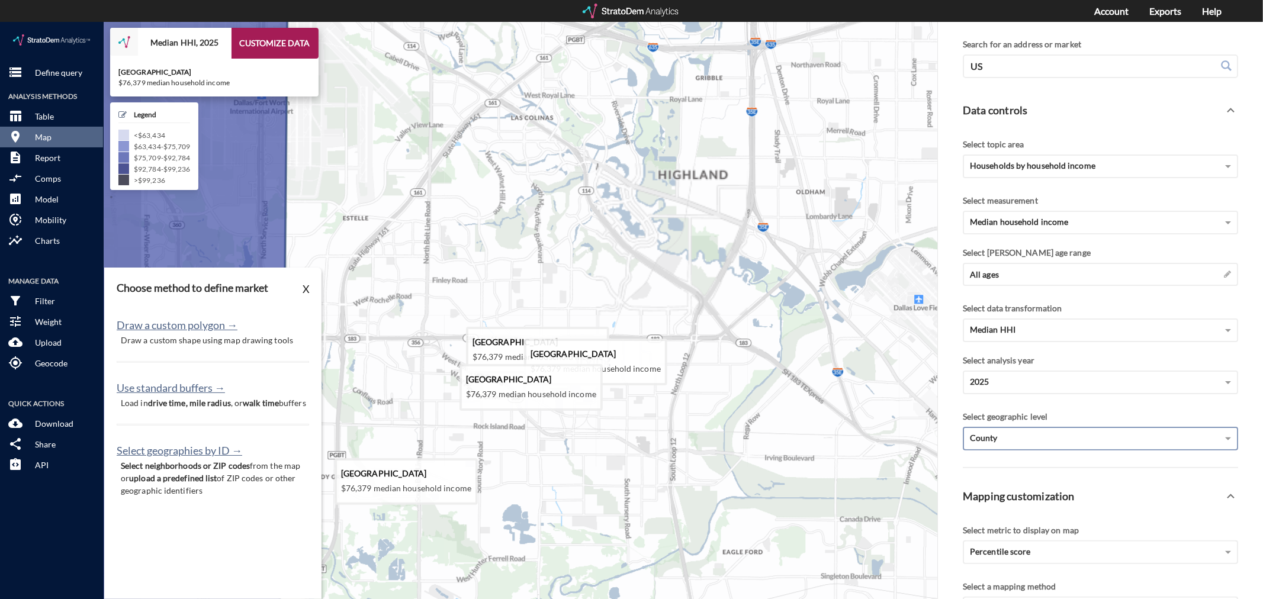
drag, startPoint x: 451, startPoint y: 361, endPoint x: 492, endPoint y: 338, distance: 46.4
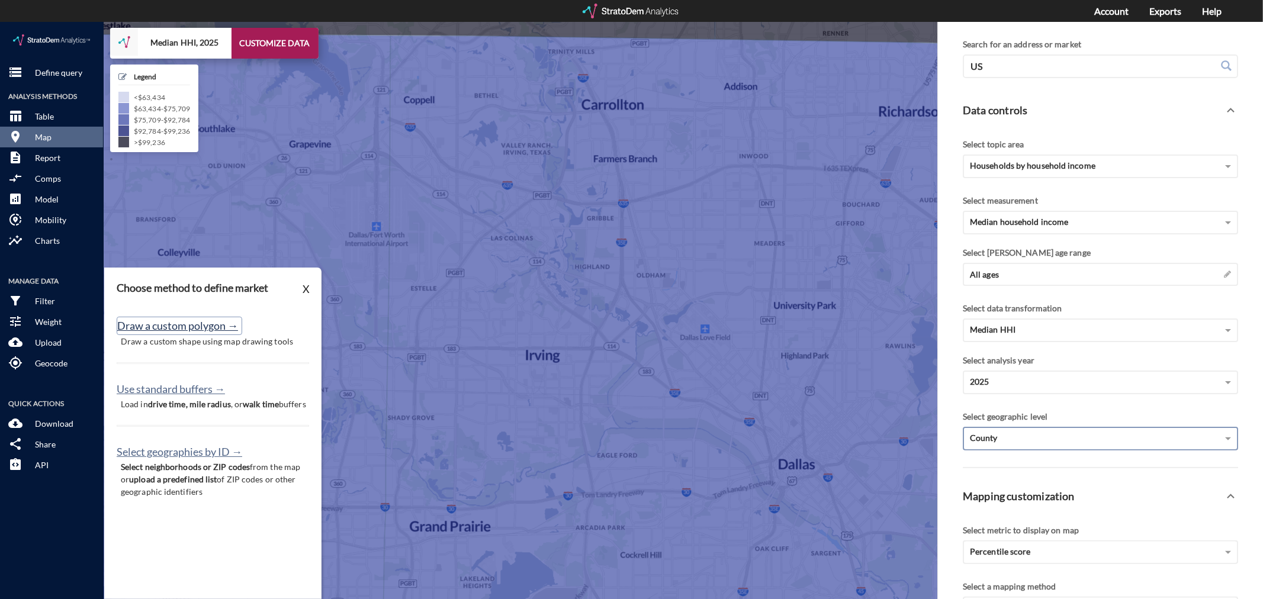
click button "Draw a custom polygon →"
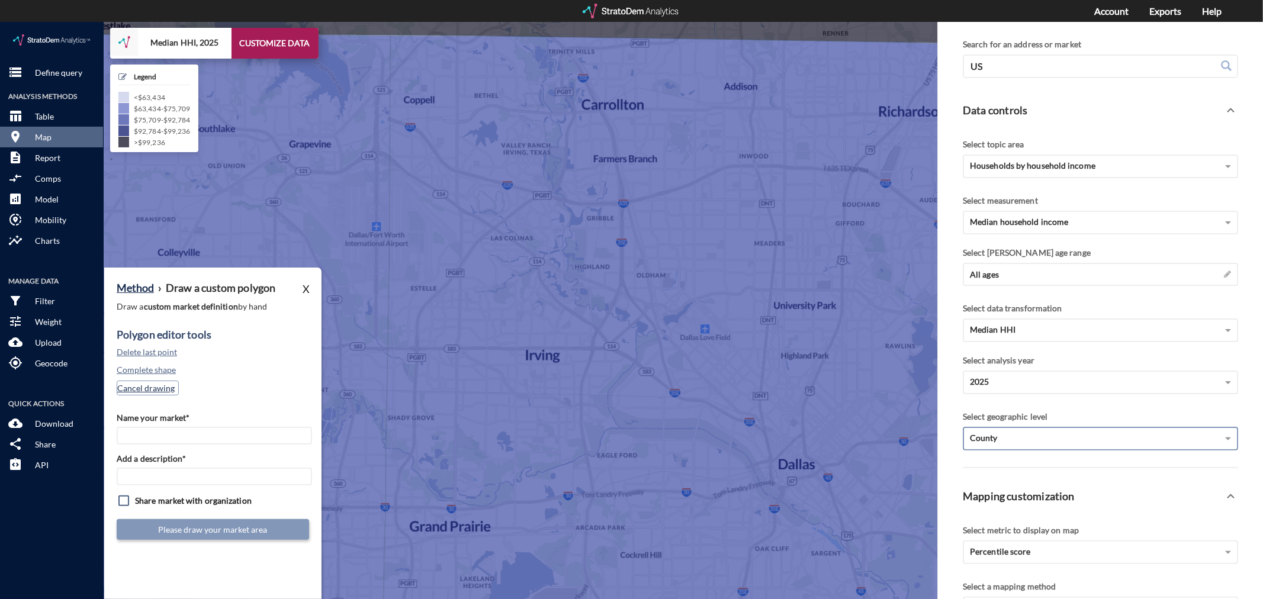
click button "Cancel drawing"
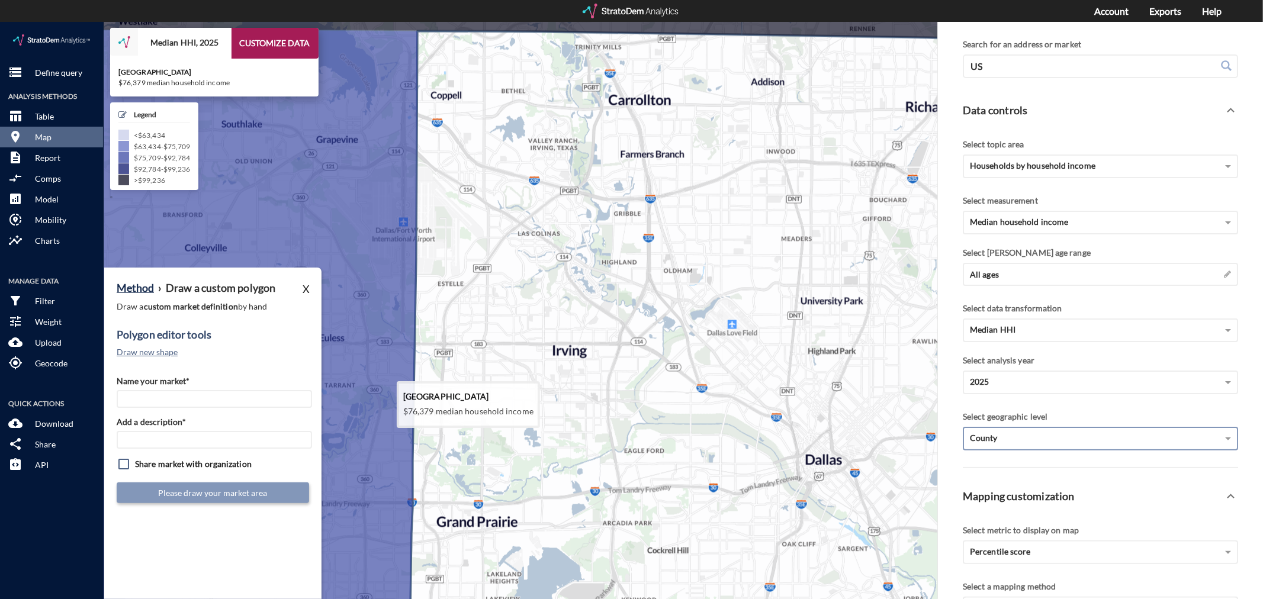
drag, startPoint x: 502, startPoint y: 371, endPoint x: 532, endPoint y: 367, distance: 30.0
click icon
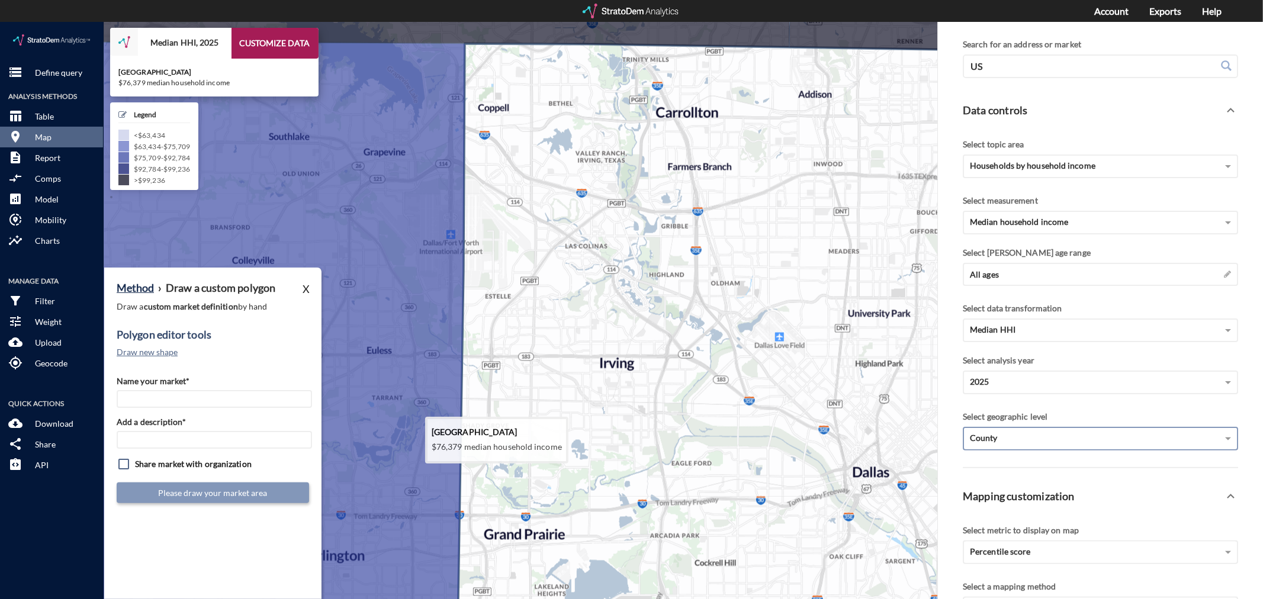
drag, startPoint x: 650, startPoint y: 369, endPoint x: 544, endPoint y: 388, distance: 108.3
click icon
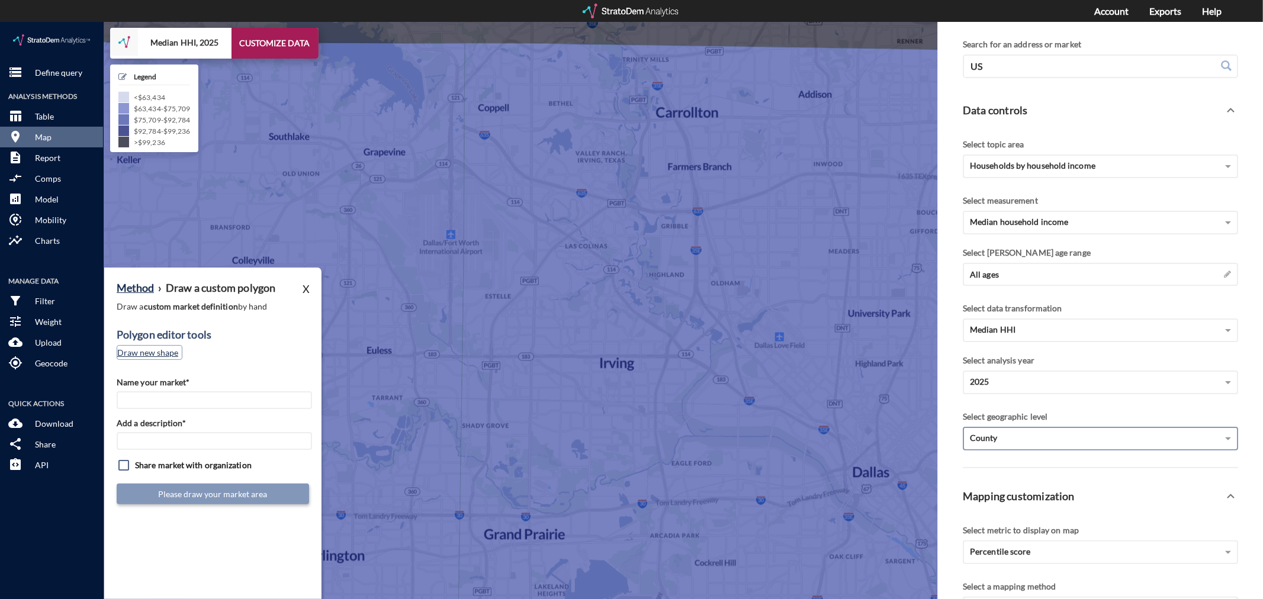
click button "Draw new shape"
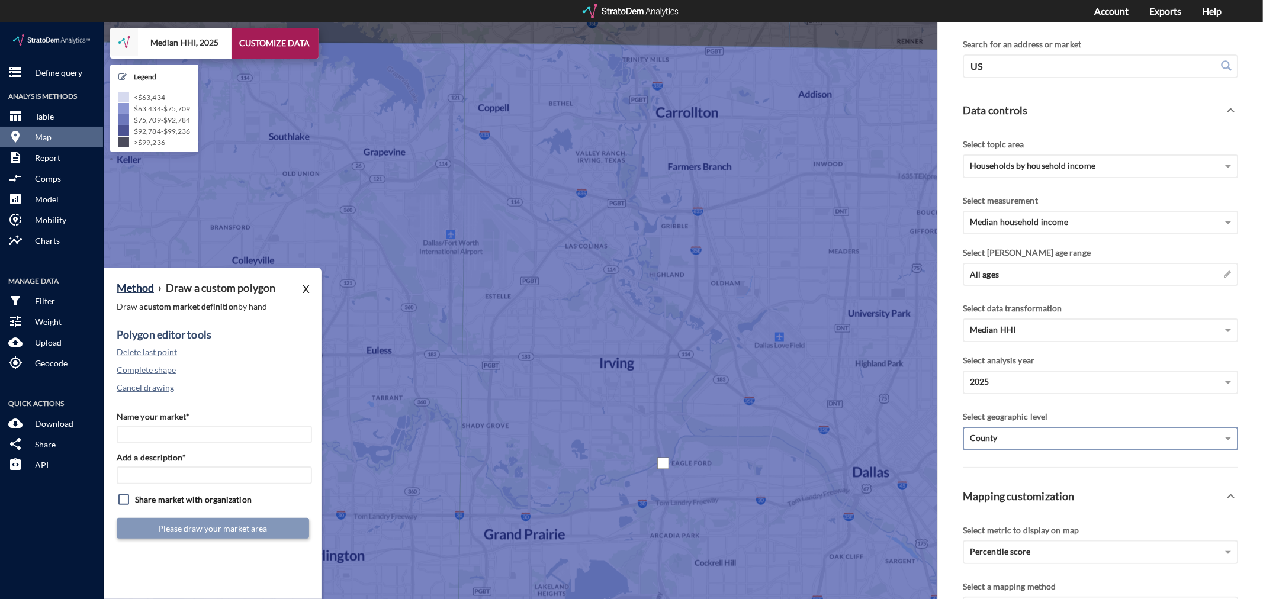
click div
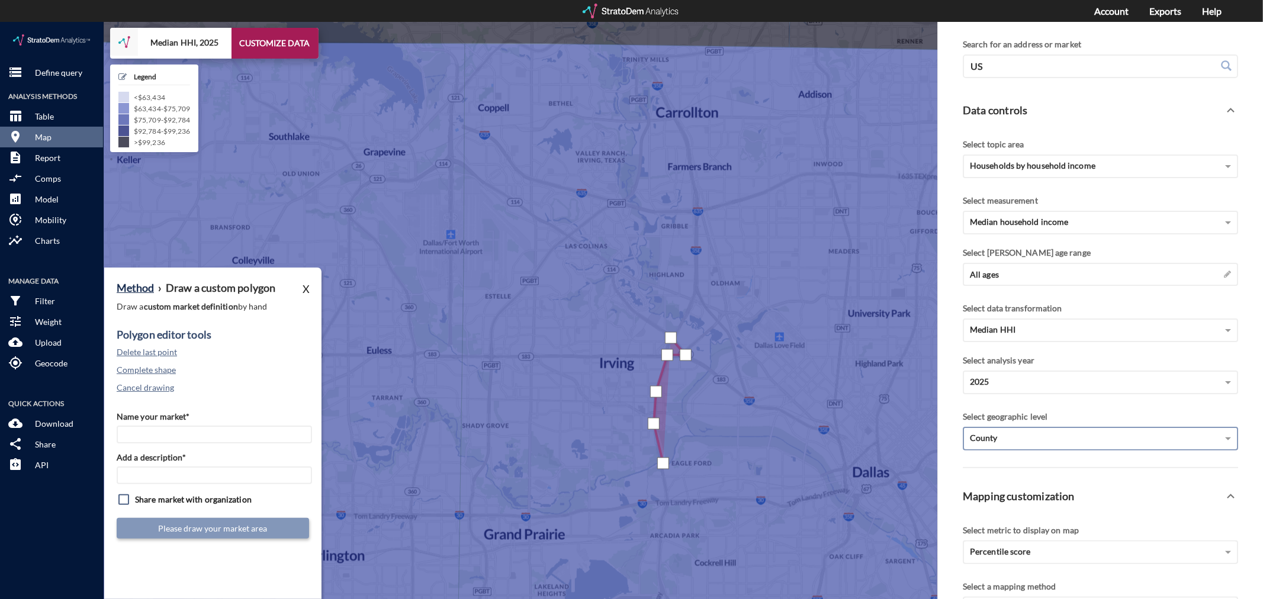
click div
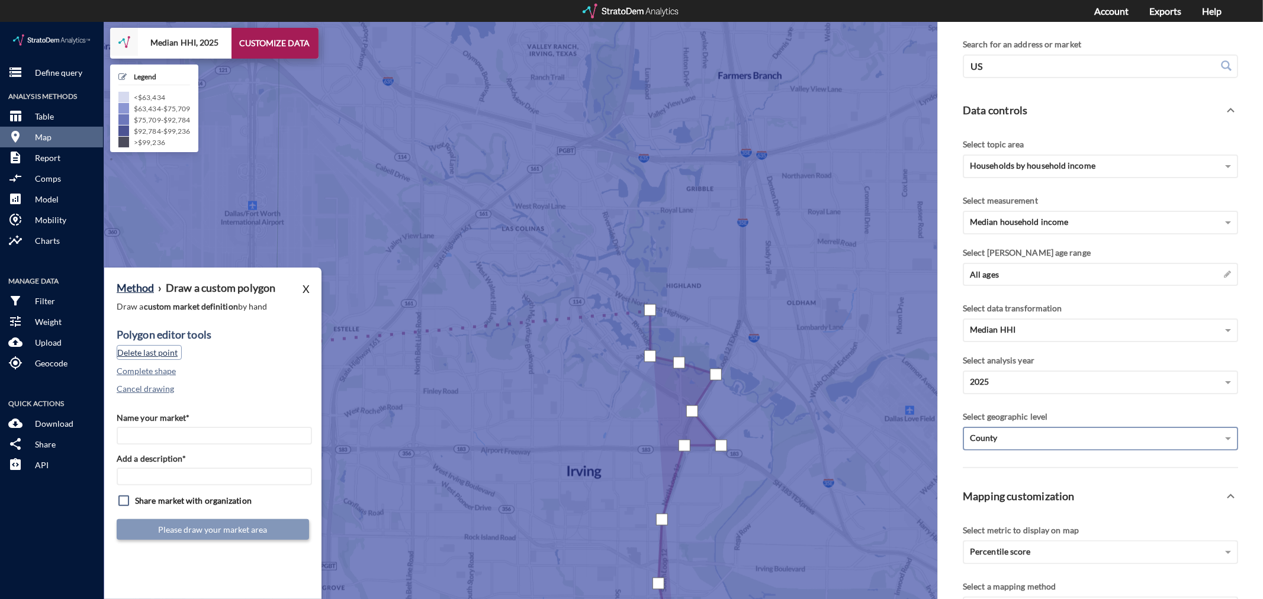
click button "Delete last point"
click div
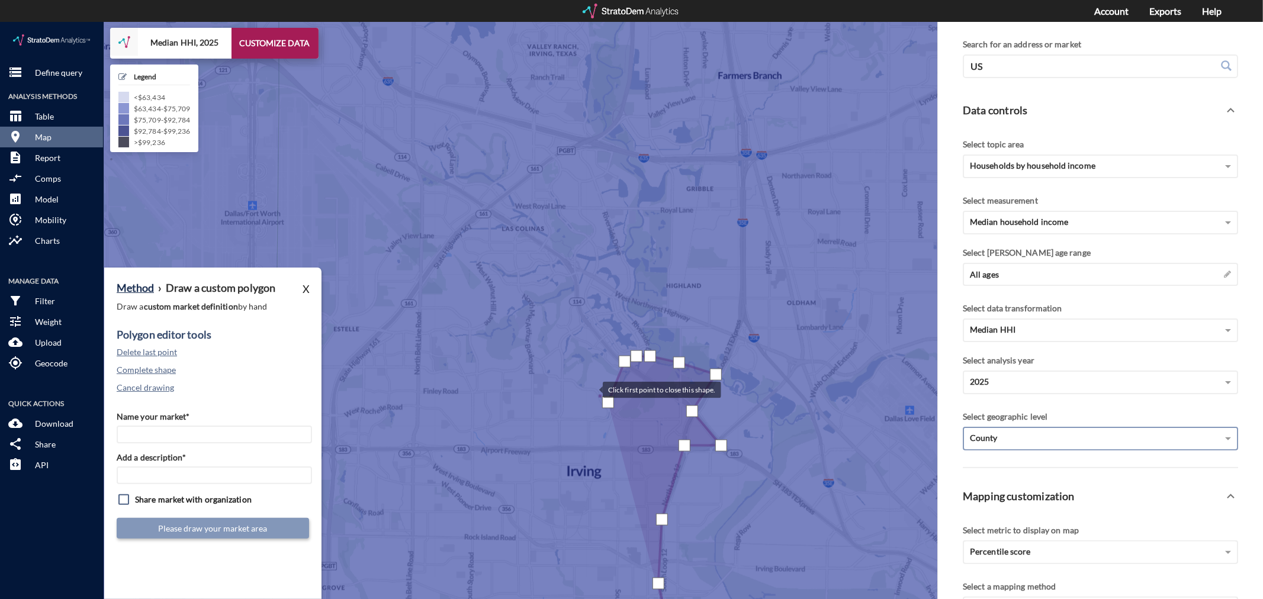
click div
drag, startPoint x: 566, startPoint y: 355, endPoint x: 557, endPoint y: 354, distance: 9.0
click div
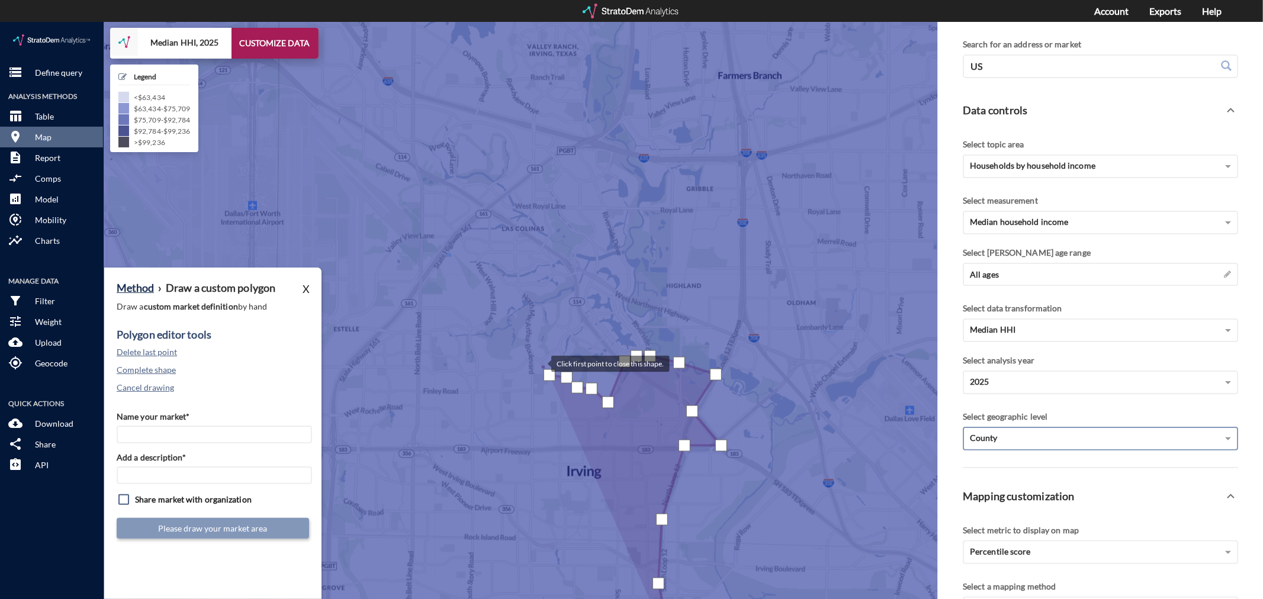
click div
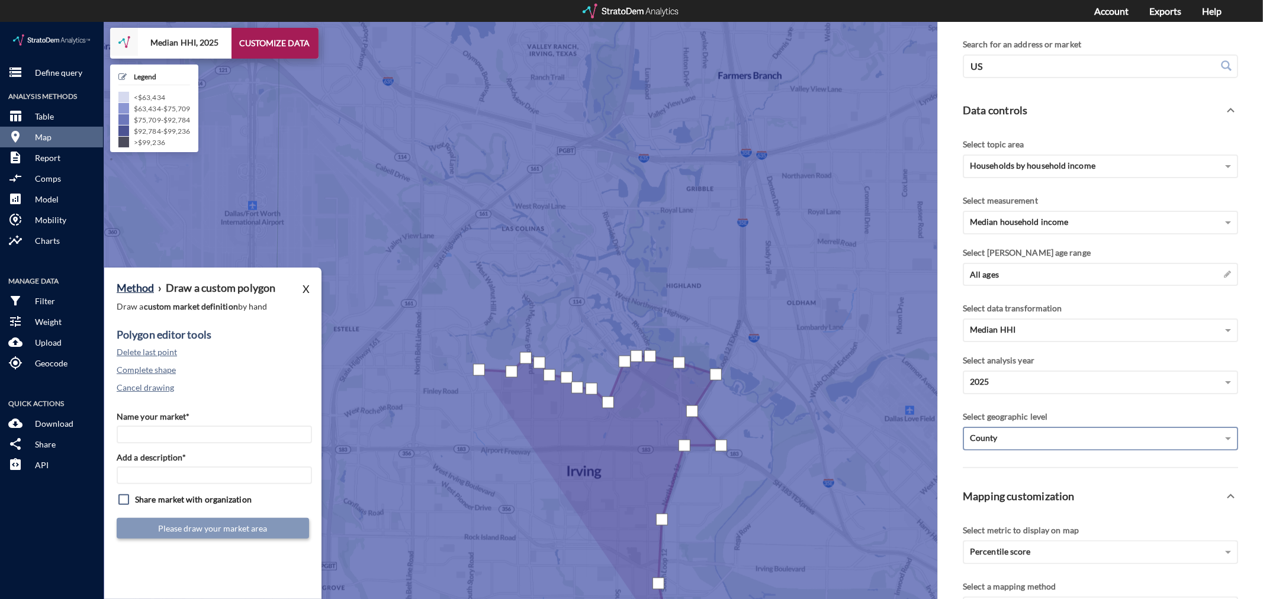
click div
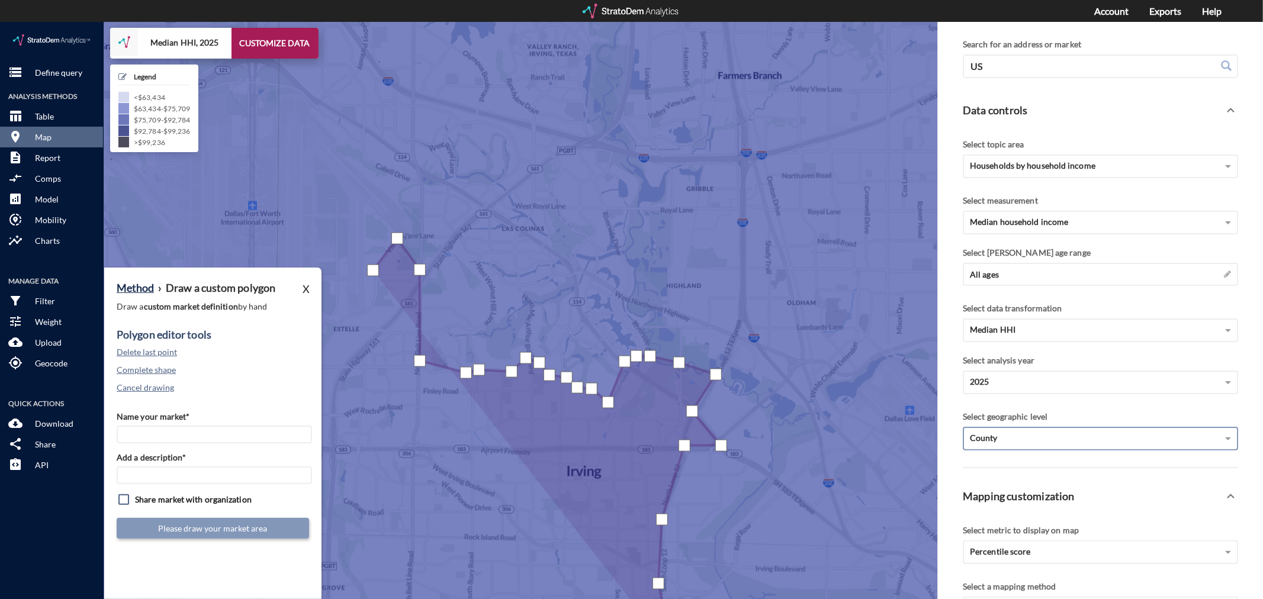
click div
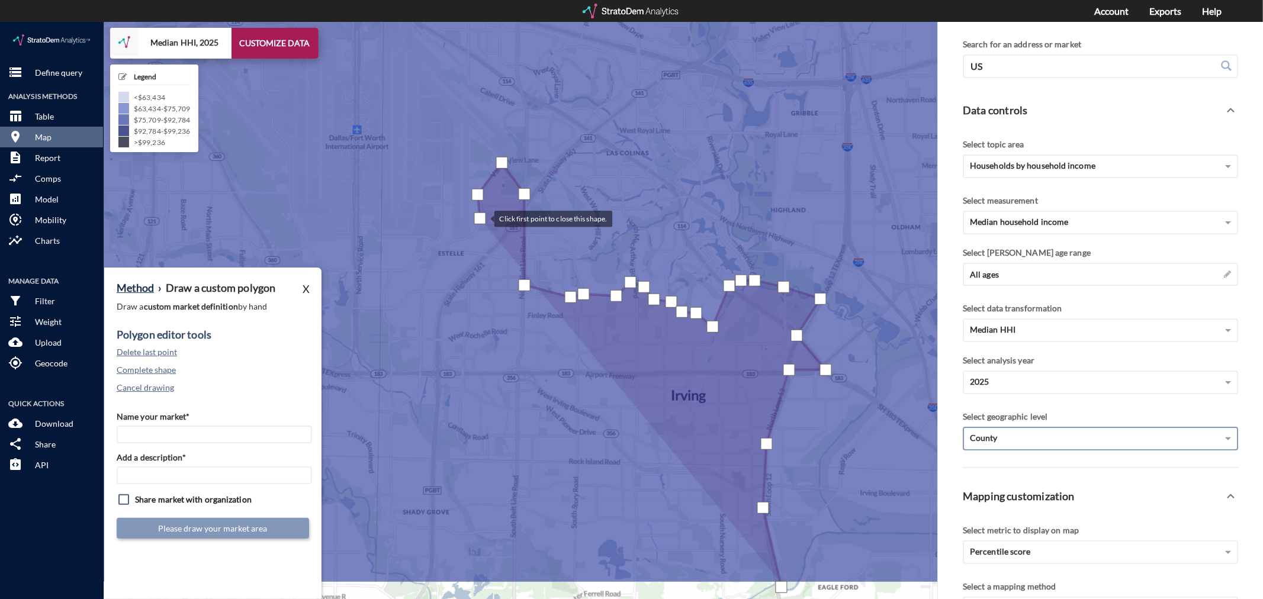
drag, startPoint x: 375, startPoint y: 272, endPoint x: 482, endPoint y: 196, distance: 130.8
click div
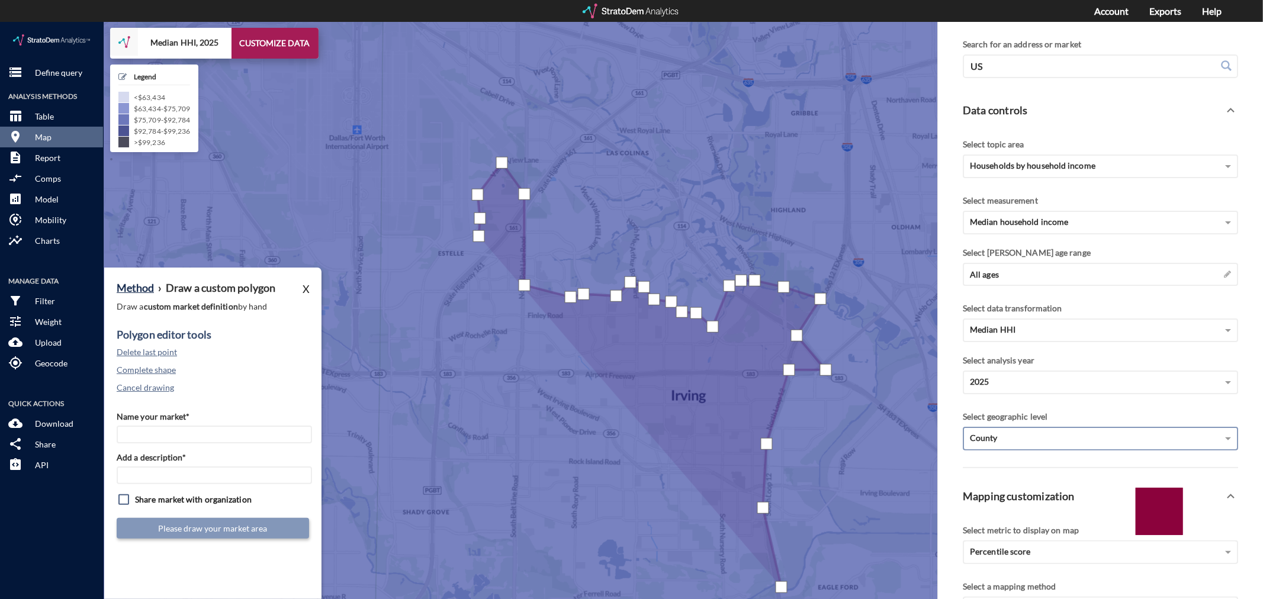
click div
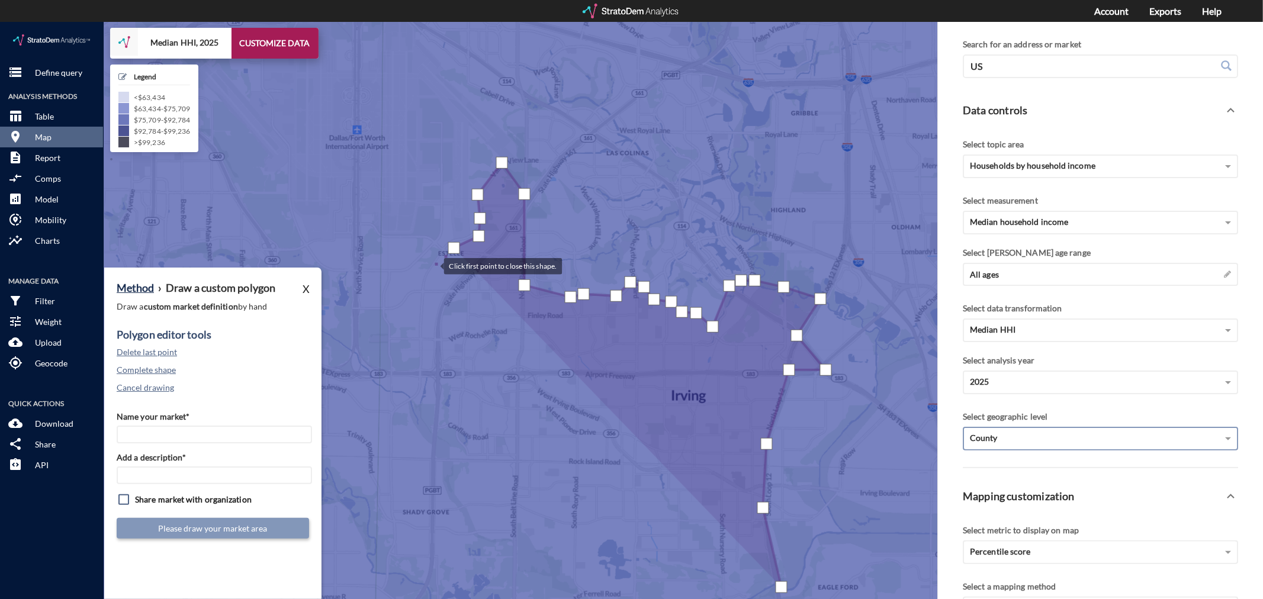
click div
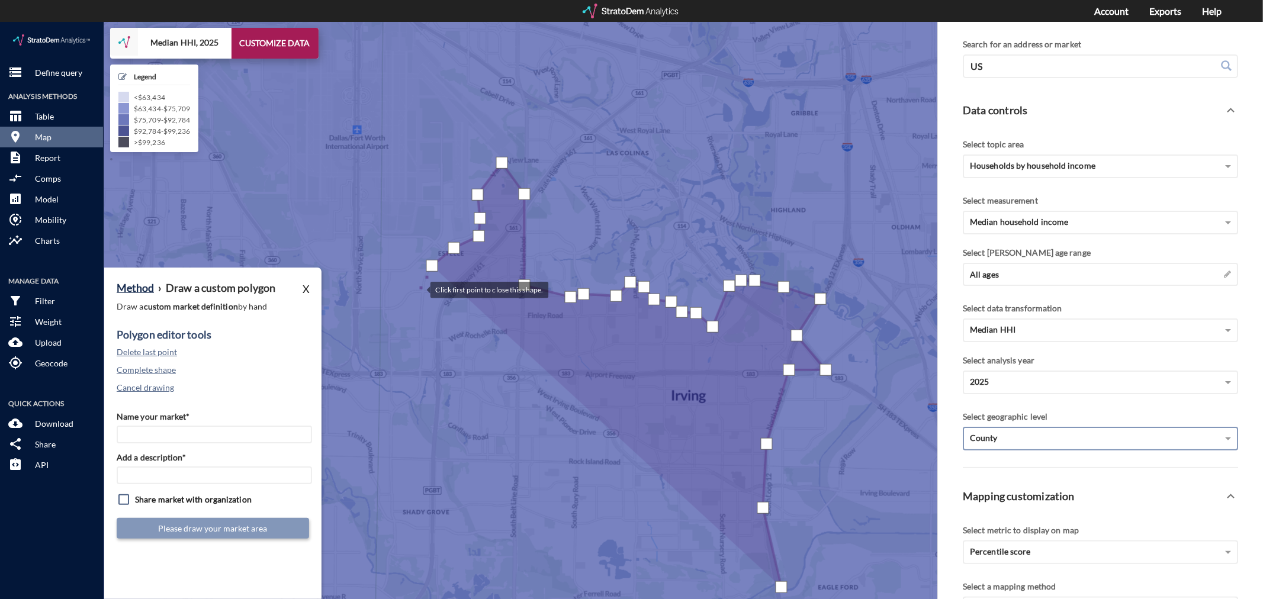
click div
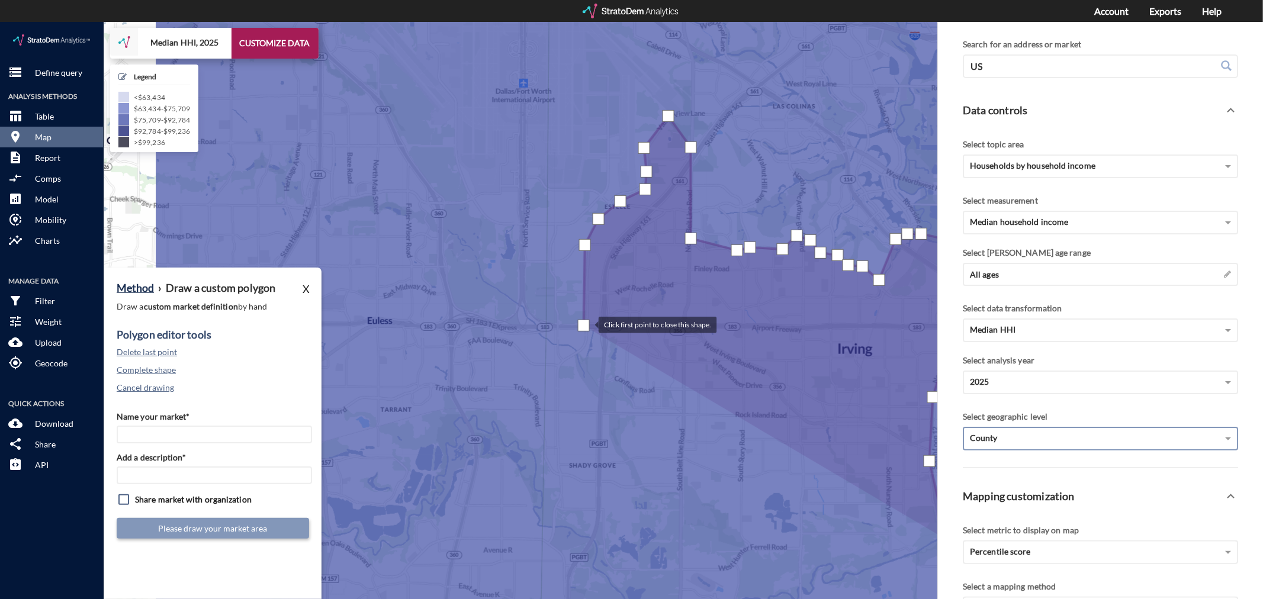
drag, startPoint x: 417, startPoint y: 350, endPoint x: 587, endPoint y: 303, distance: 176.4
click div
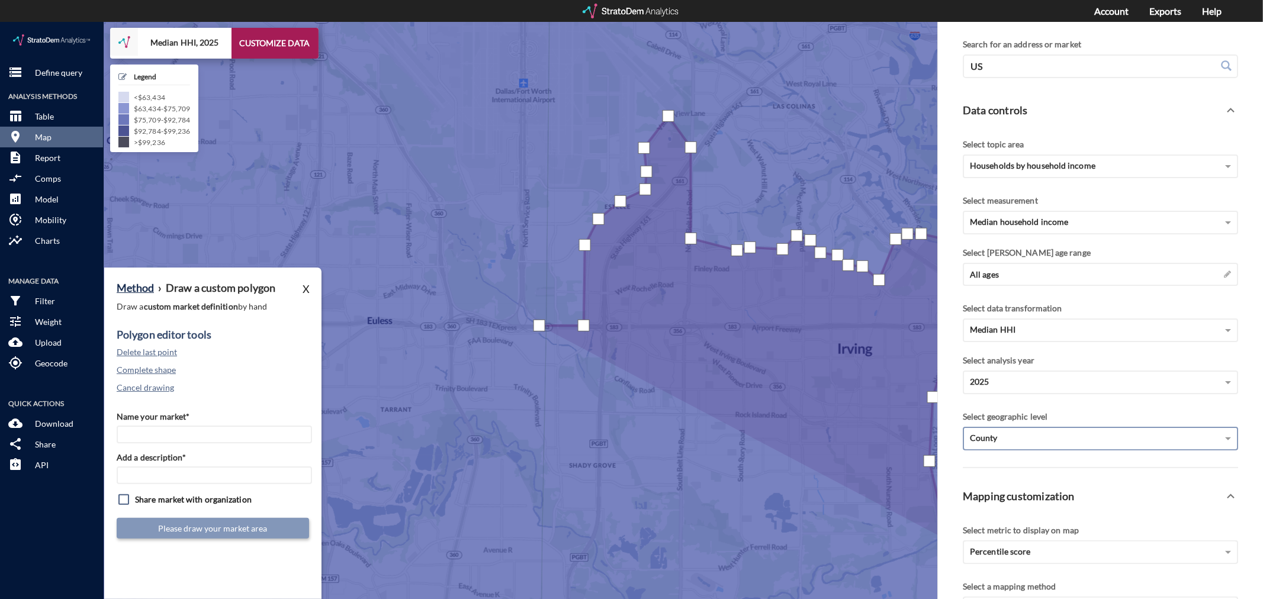
click div
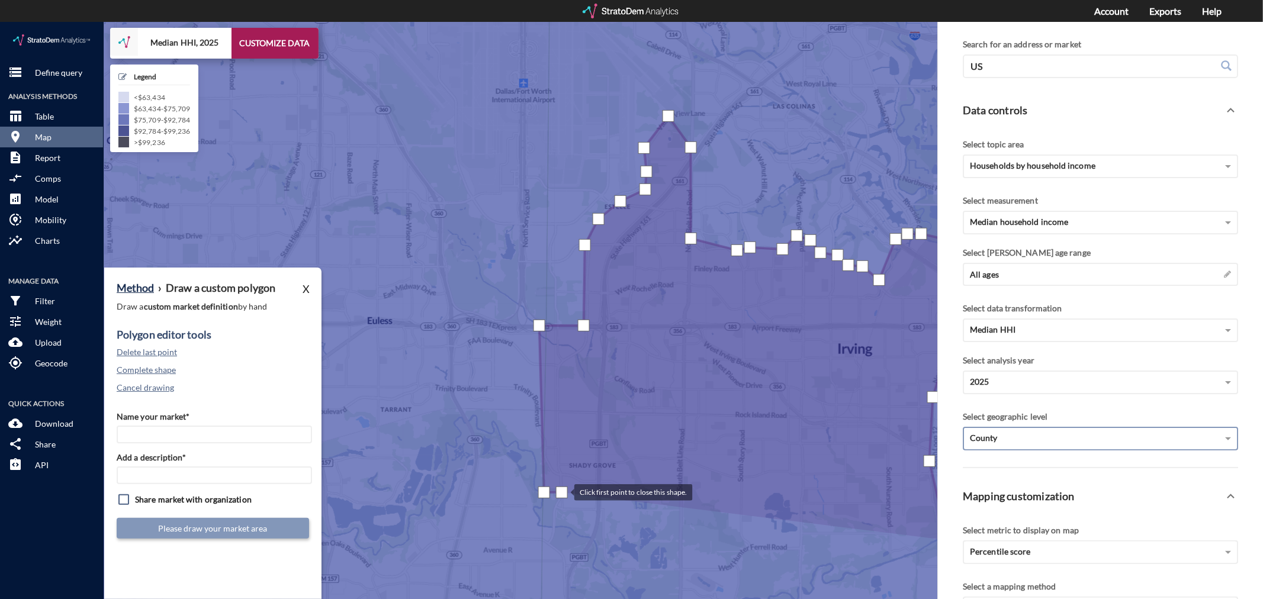
click div
click button "Delete last point"
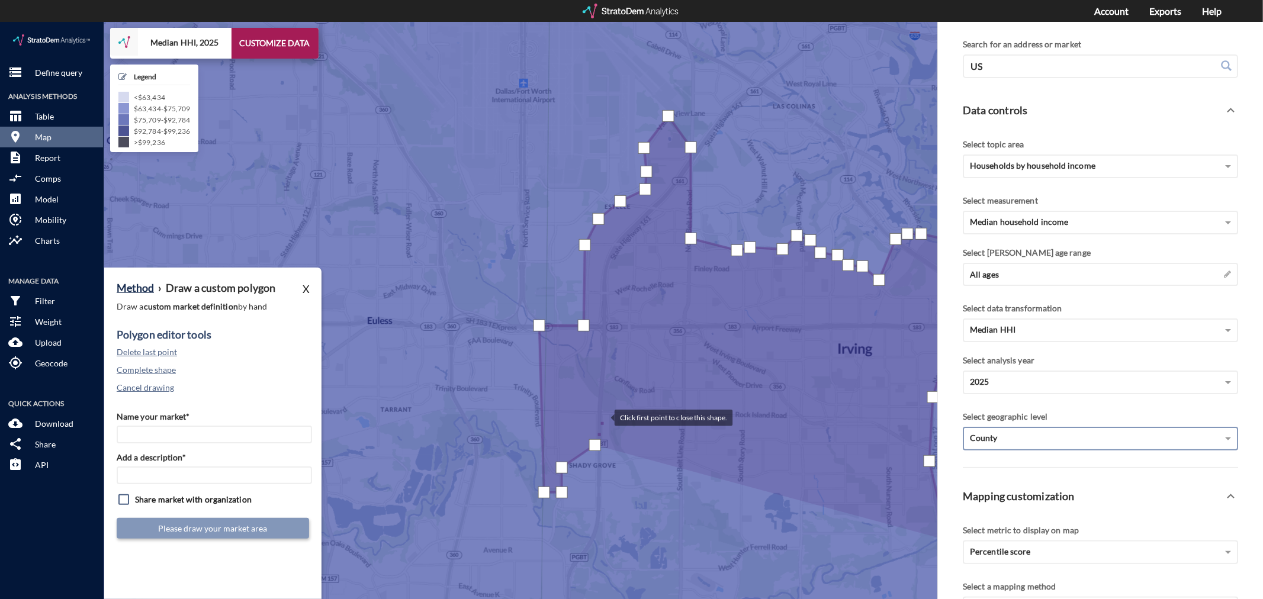
click div
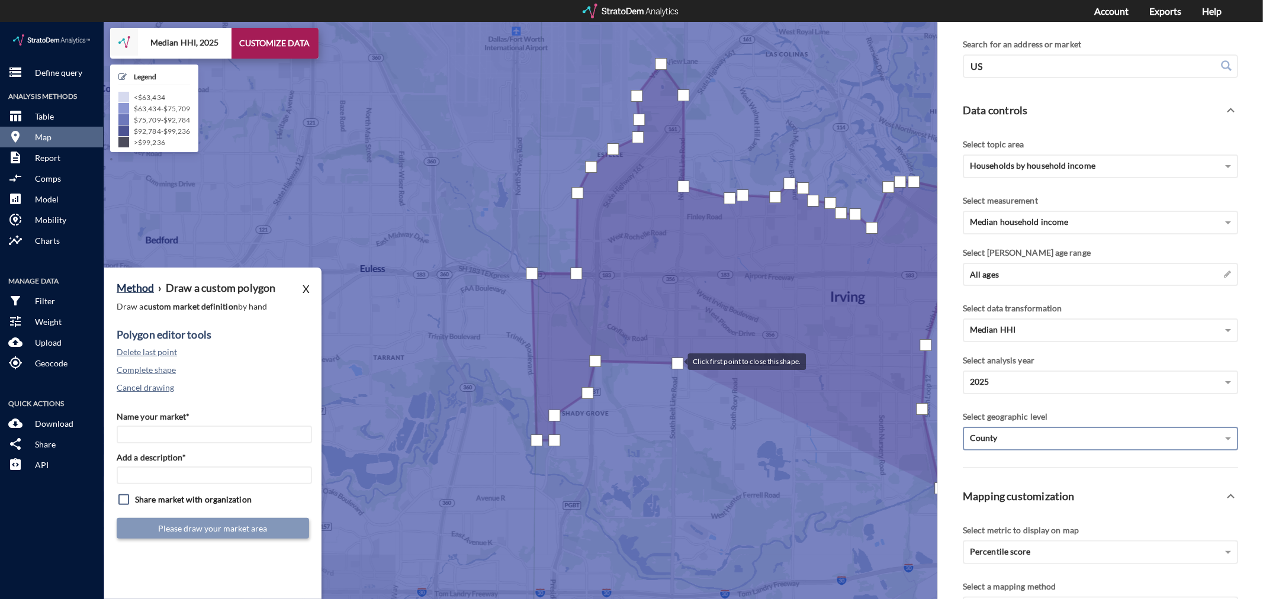
drag, startPoint x: 685, startPoint y: 393, endPoint x: 676, endPoint y: 333, distance: 60.5
click div
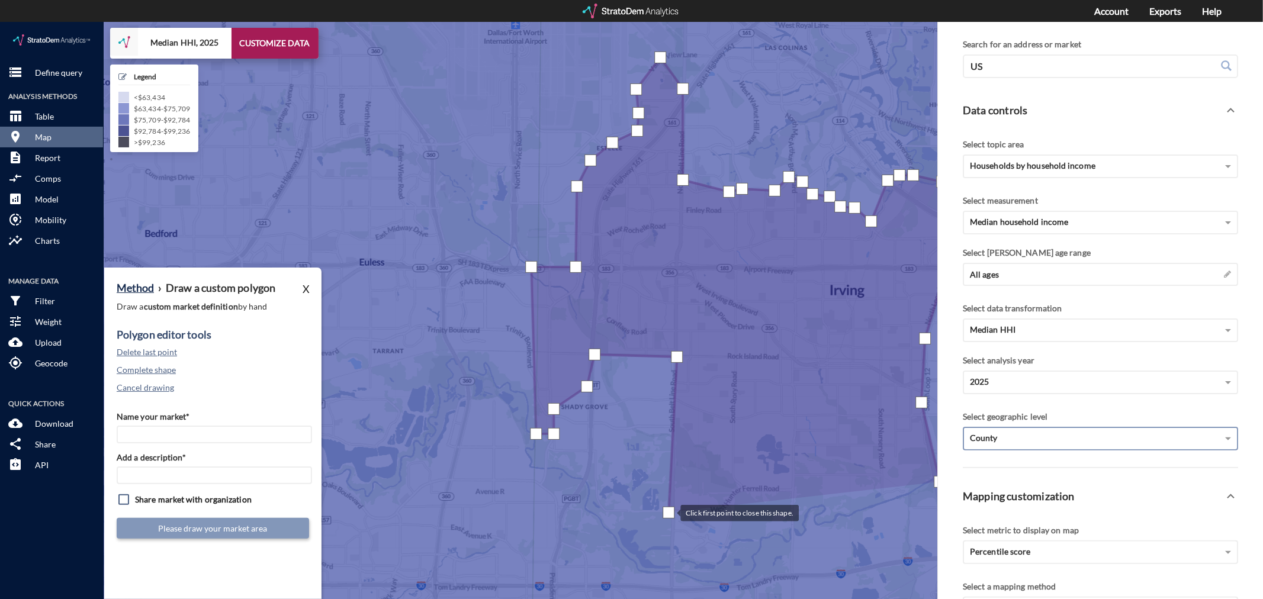
drag, startPoint x: 669, startPoint y: 490, endPoint x: 691, endPoint y: 489, distance: 21.4
click div
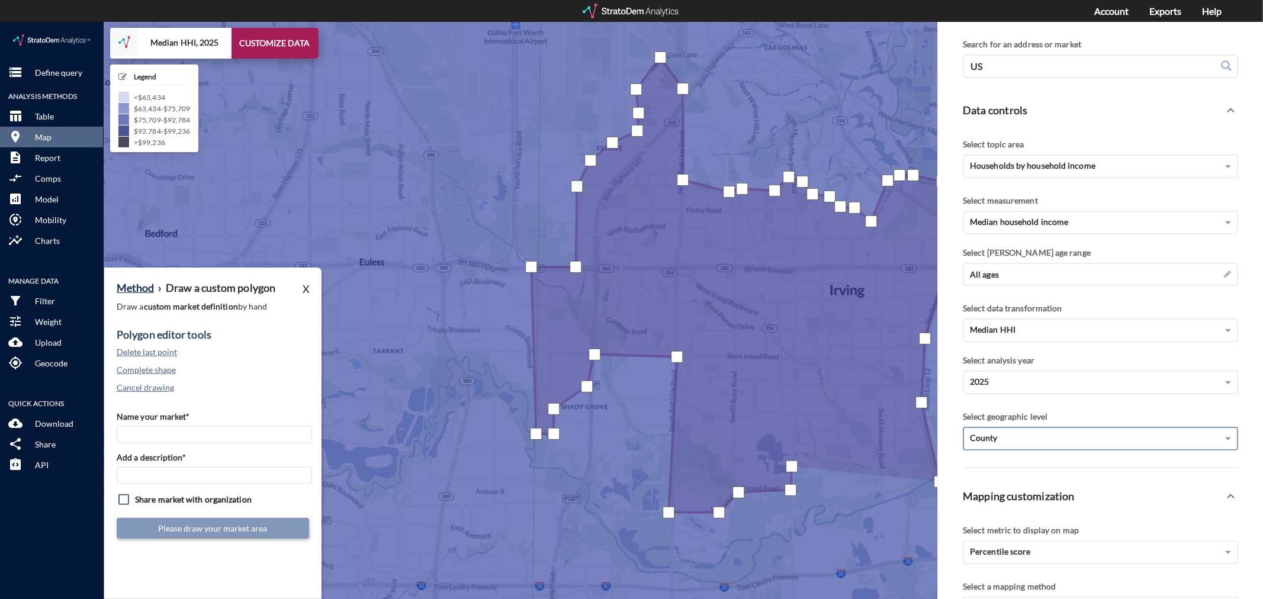
click div
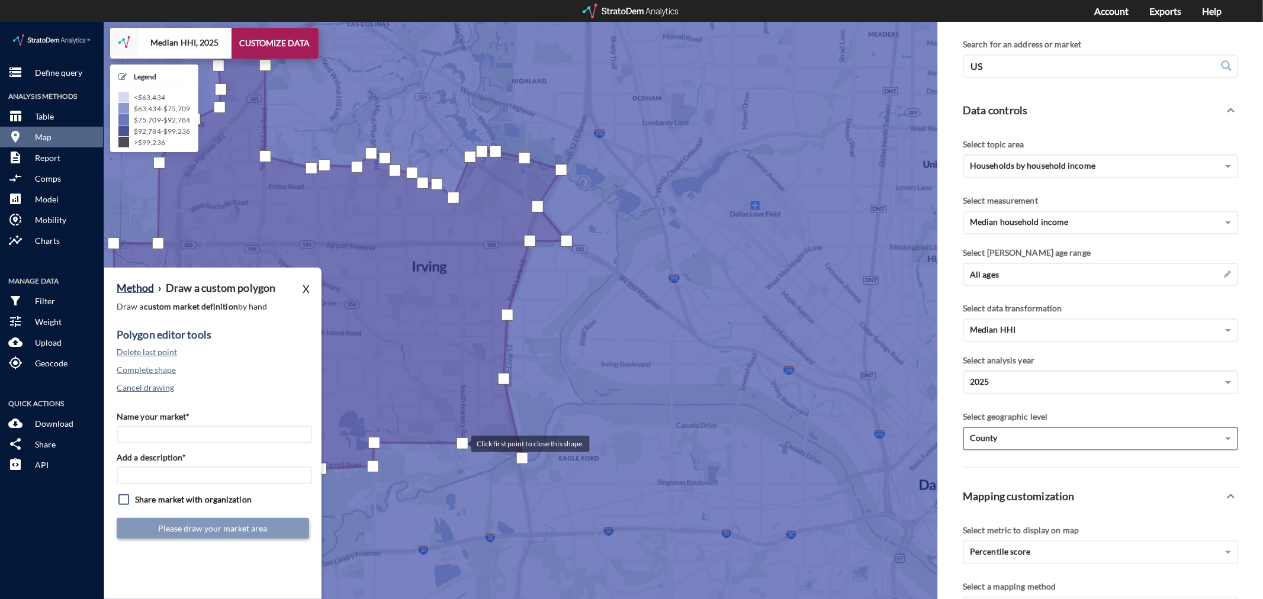
drag, startPoint x: 880, startPoint y: 445, endPoint x: 460, endPoint y: 421, distance: 420.5
click div
click button "Delete last point"
click div
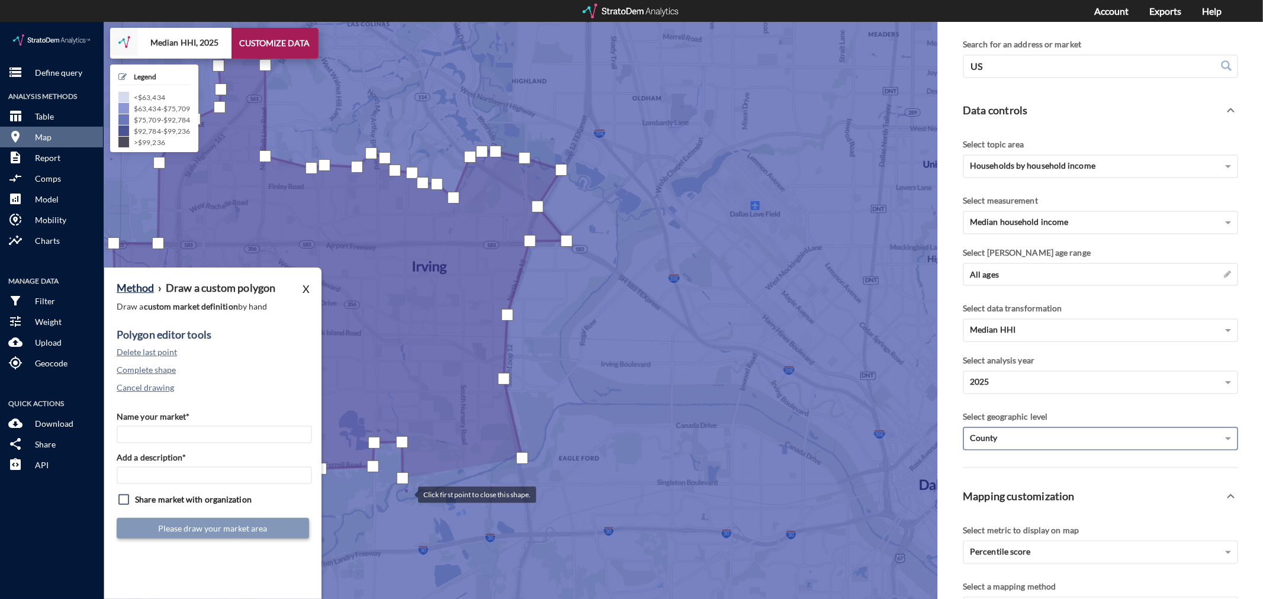
click div
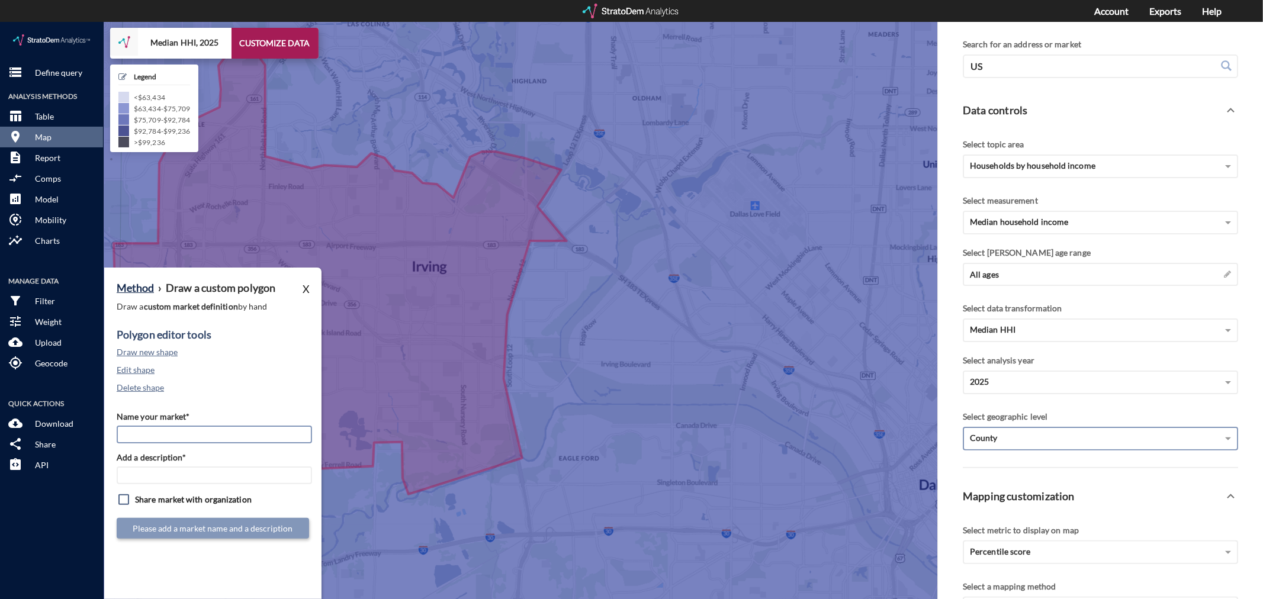
click input "Name your market*"
type input "[PERSON_NAME] MSA"
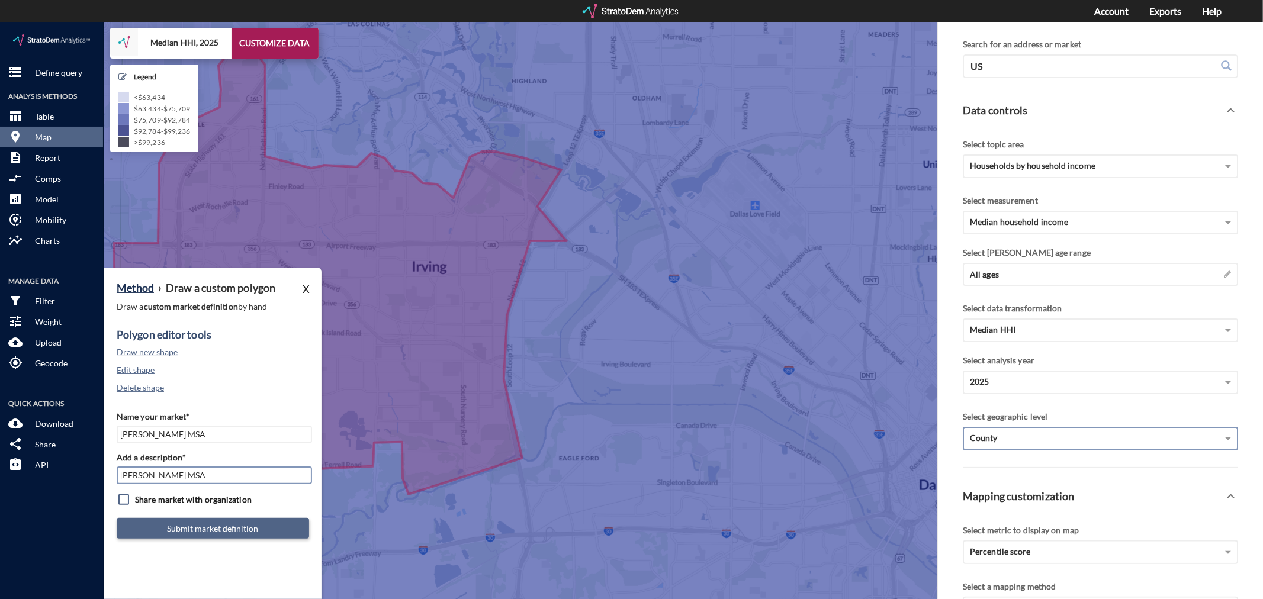
type input "[PERSON_NAME] MSA"
click button "Submit market definition"
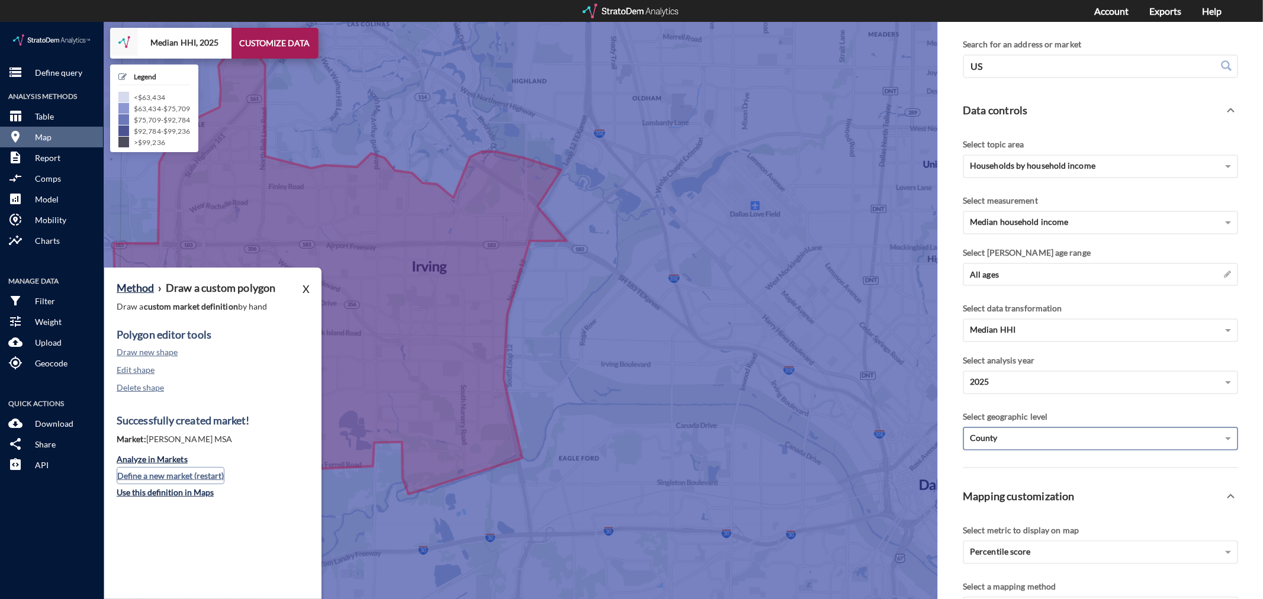
click button "Define a new market (restart)"
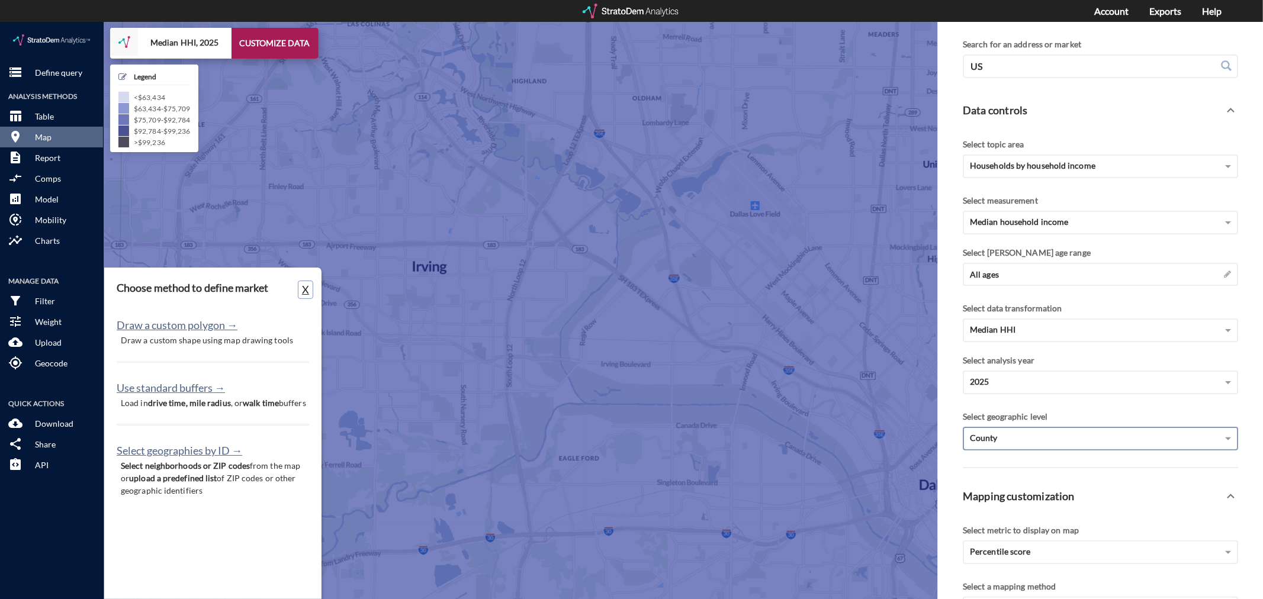
click button "X"
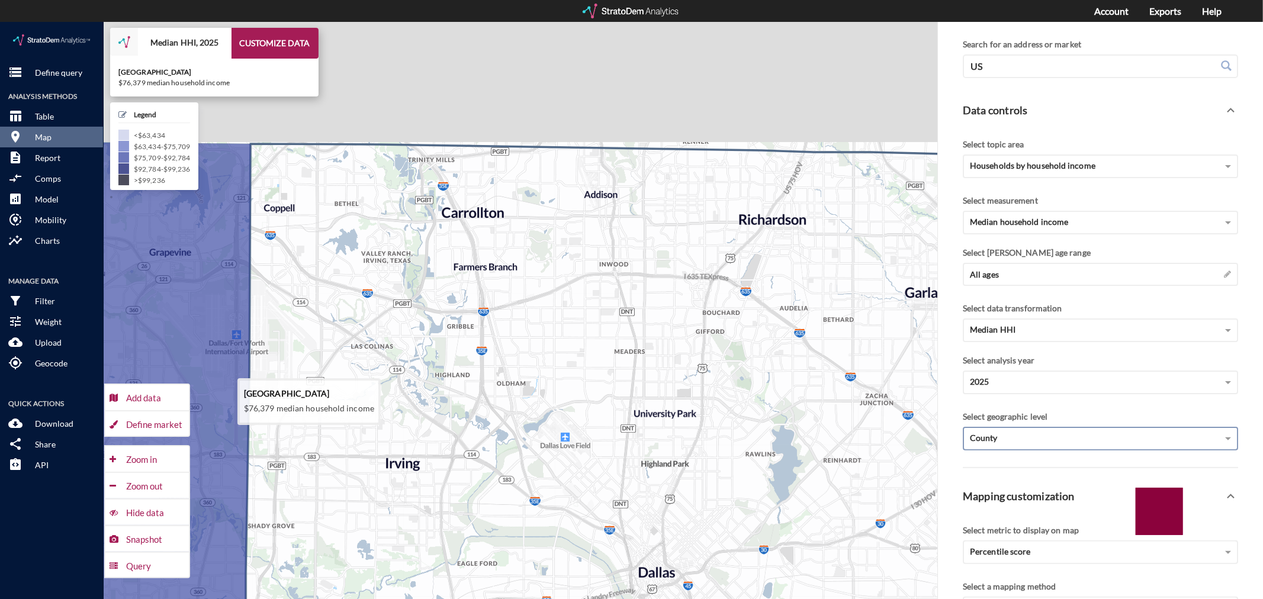
drag, startPoint x: 593, startPoint y: 313, endPoint x: 515, endPoint y: 424, distance: 135.7
click icon
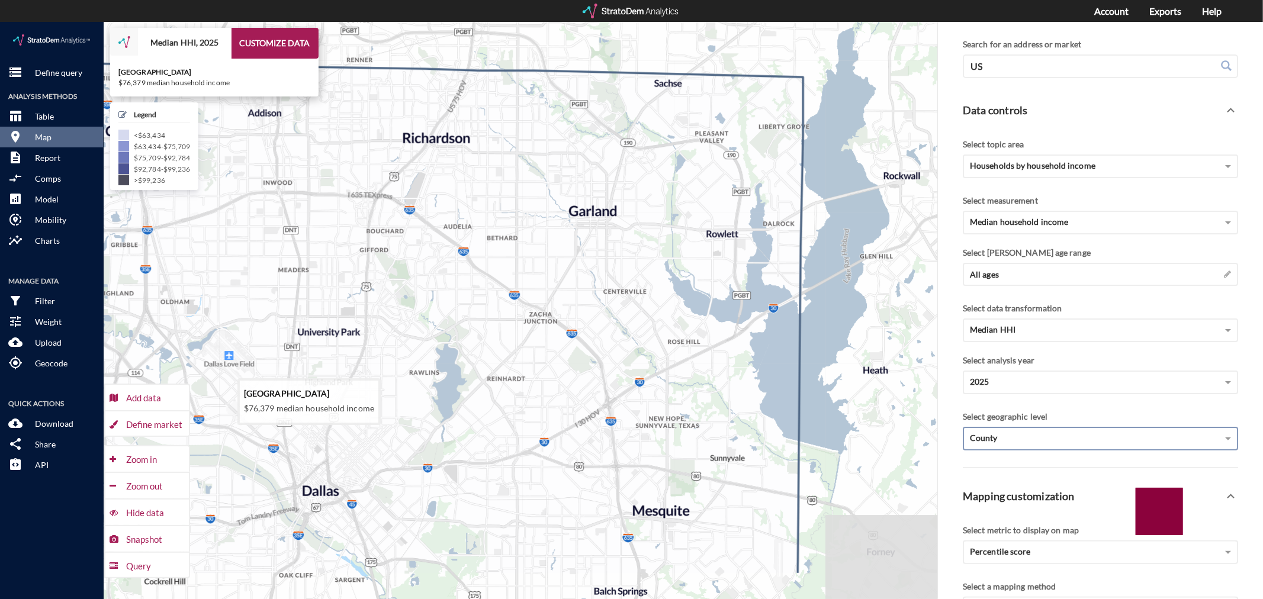
drag, startPoint x: 741, startPoint y: 443, endPoint x: 401, endPoint y: 356, distance: 351.5
click icon
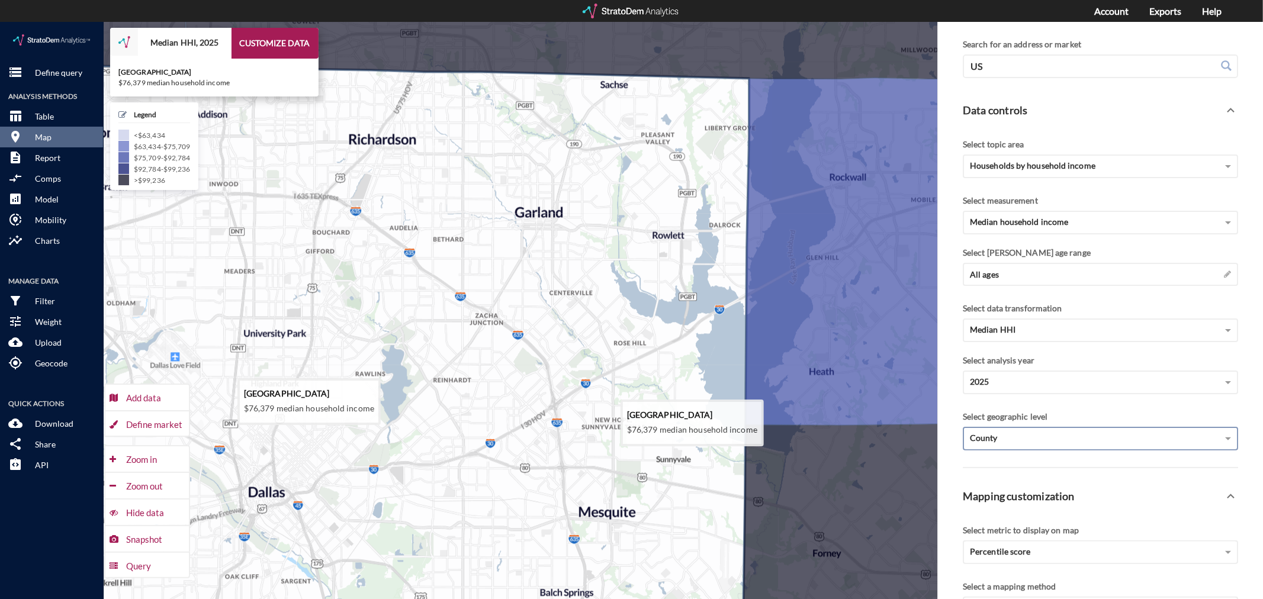
drag, startPoint x: 558, startPoint y: 415, endPoint x: 505, endPoint y: 416, distance: 53.9
click icon
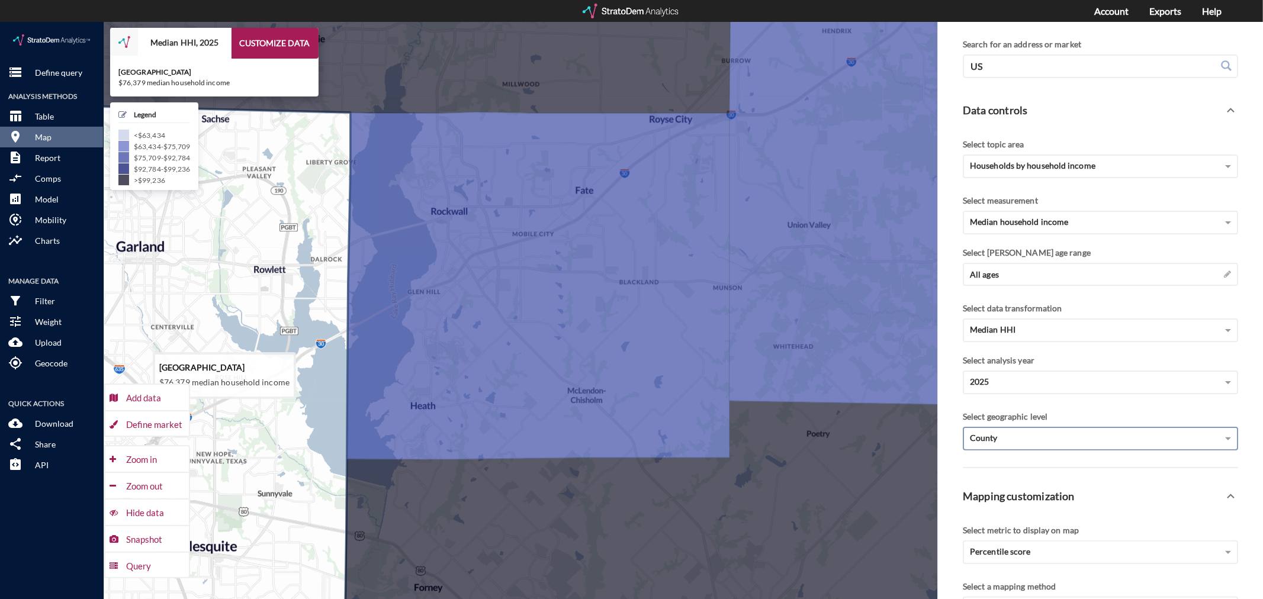
drag, startPoint x: 685, startPoint y: 307, endPoint x: 267, endPoint y: 346, distance: 419.9
click icon
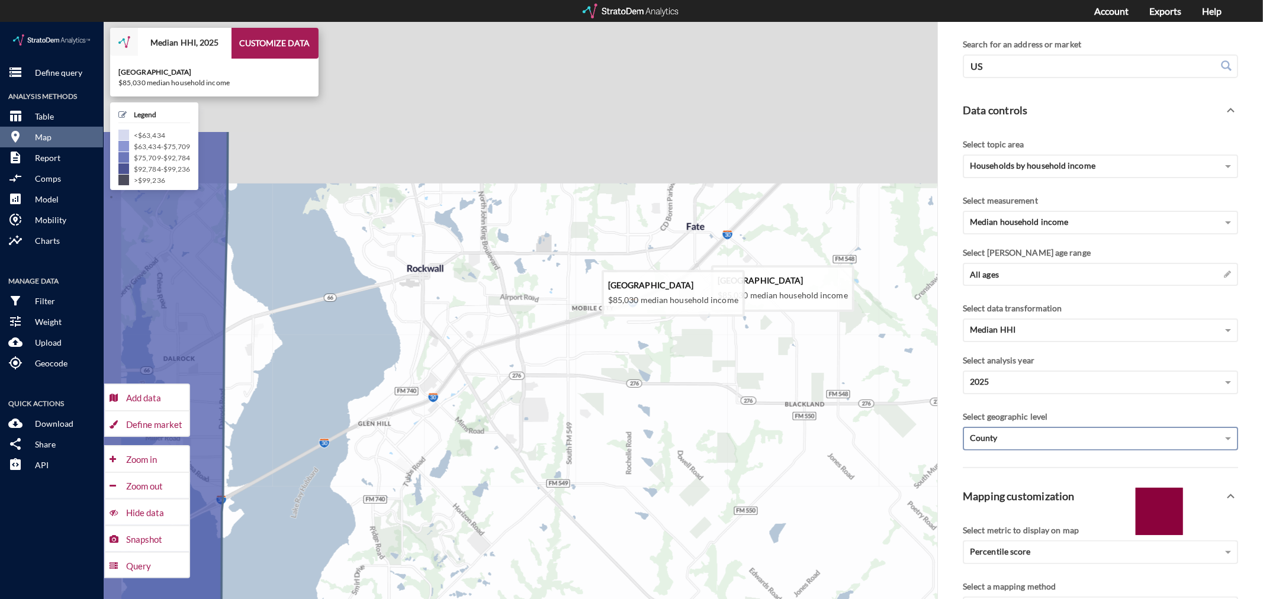
drag, startPoint x: 465, startPoint y: 181, endPoint x: 557, endPoint y: 356, distance: 197.1
click icon
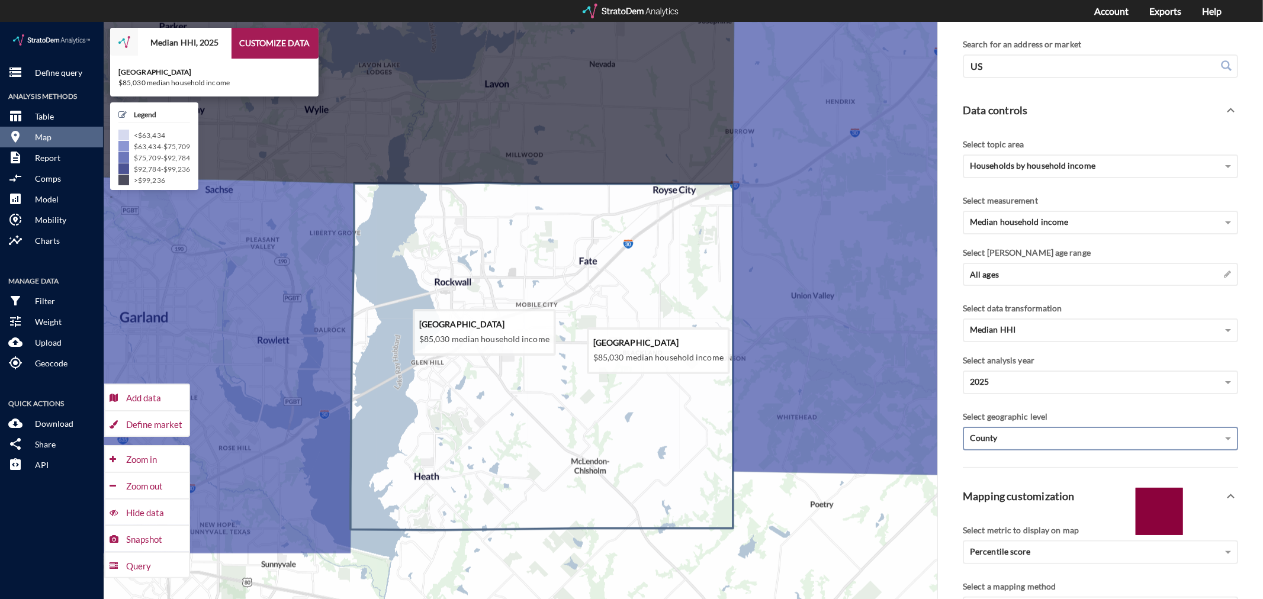
drag, startPoint x: 497, startPoint y: 479, endPoint x: 487, endPoint y: 368, distance: 111.3
click icon
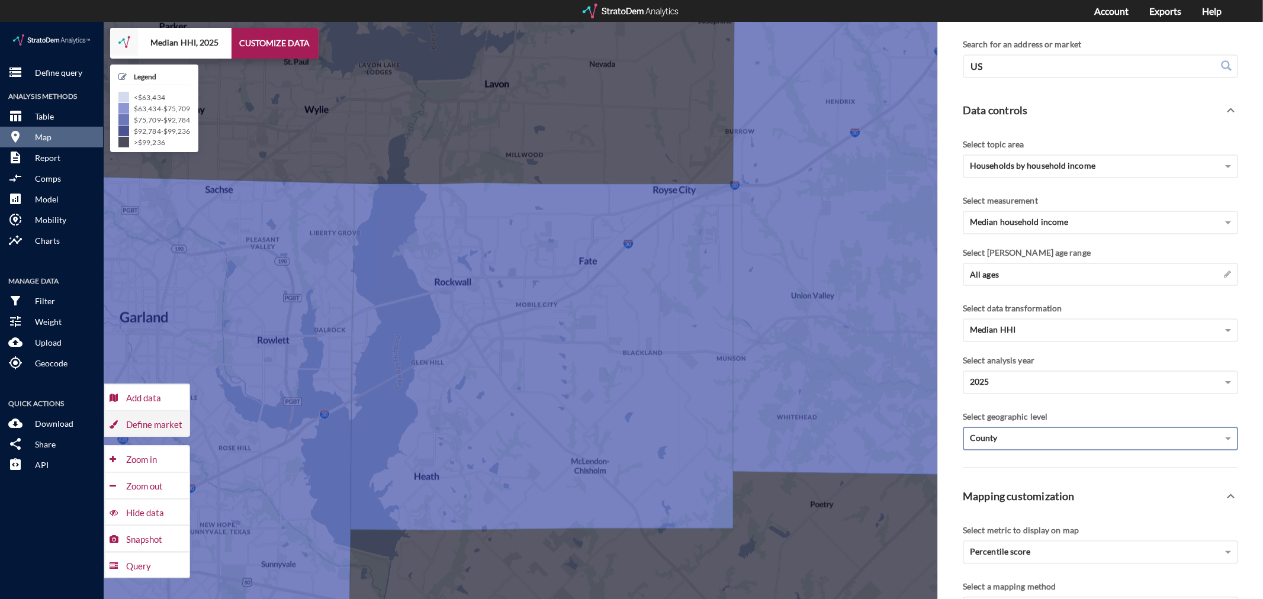
click div "Define market"
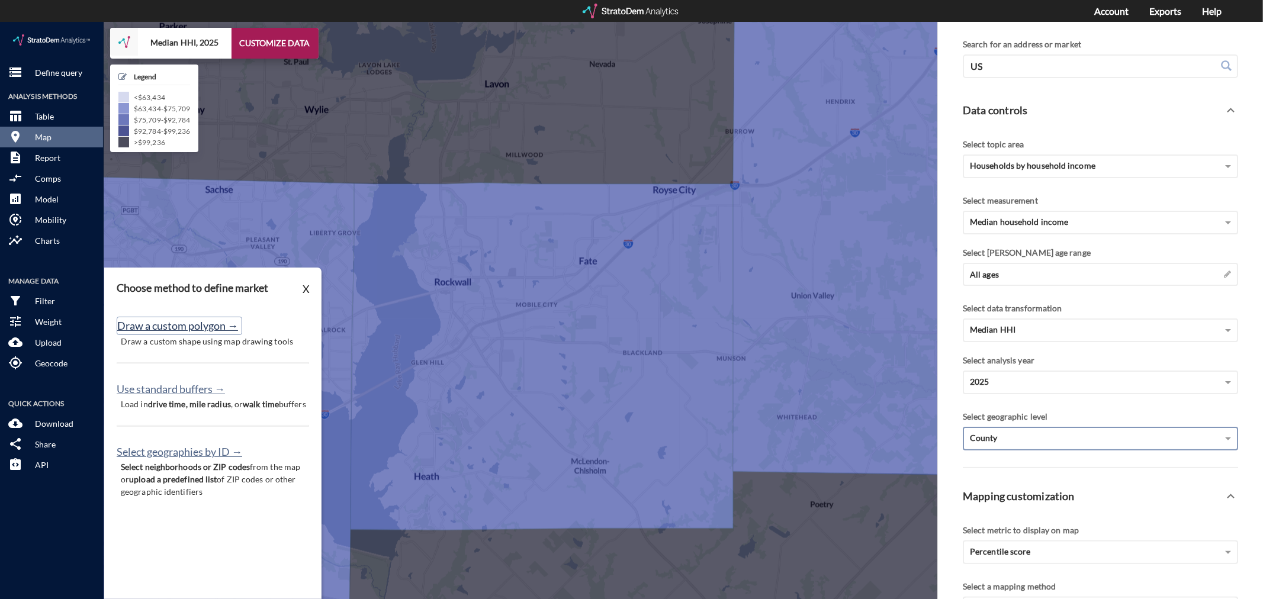
click button "Draw a custom polygon →"
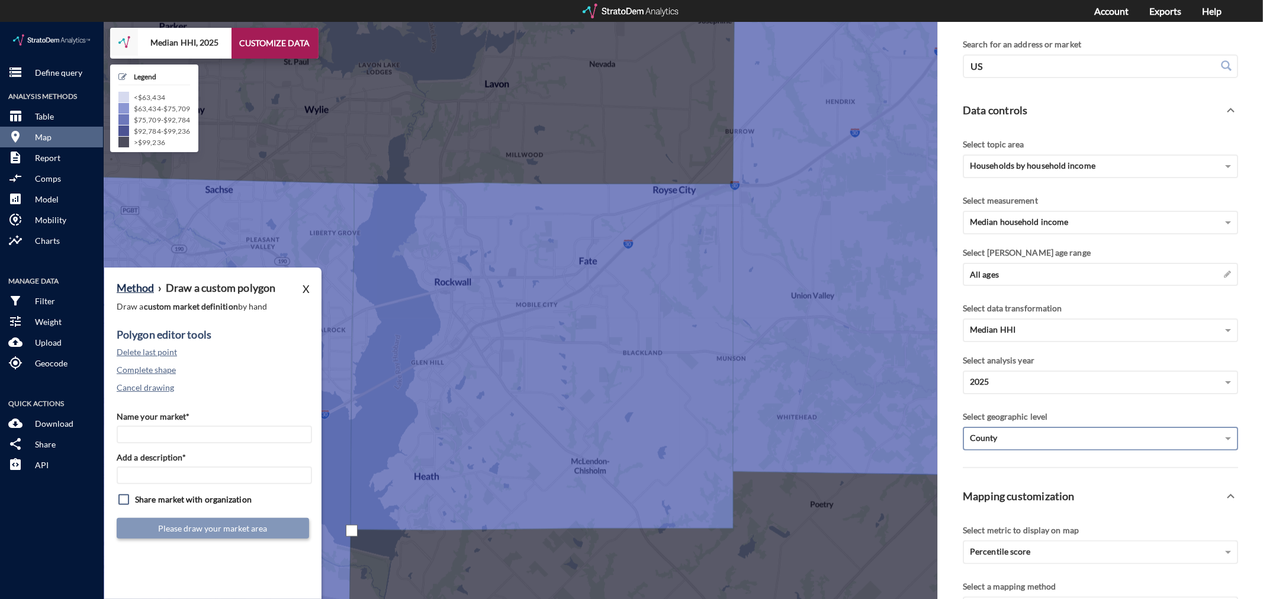
click div
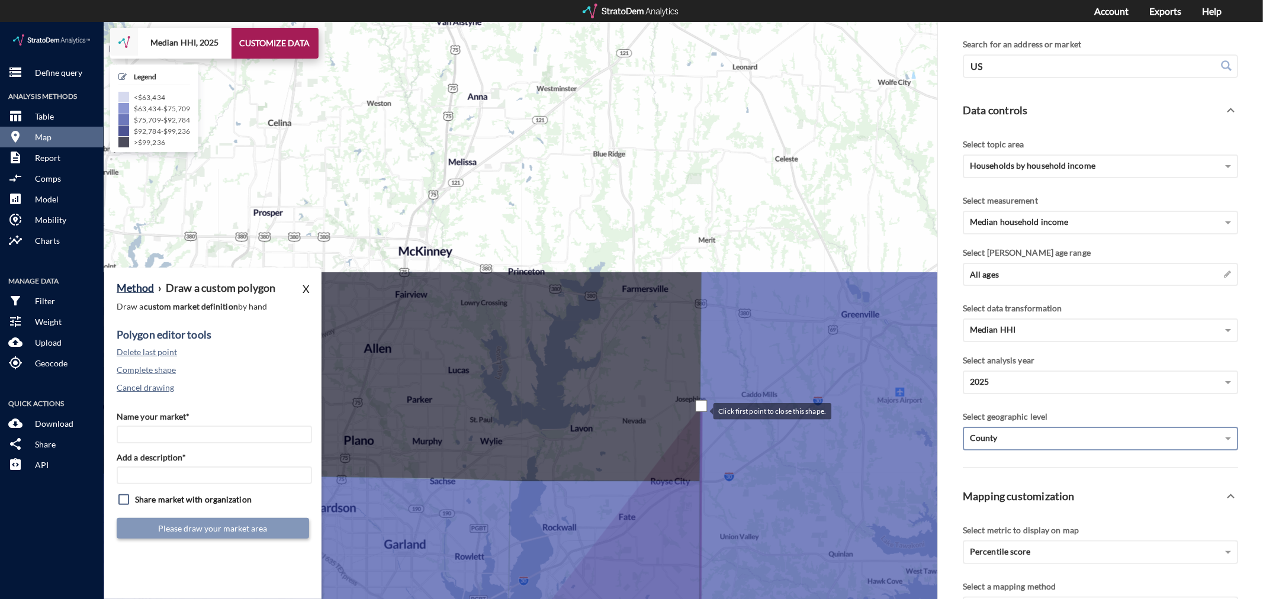
drag, startPoint x: 728, startPoint y: 76, endPoint x: 702, endPoint y: 387, distance: 312.6
click div
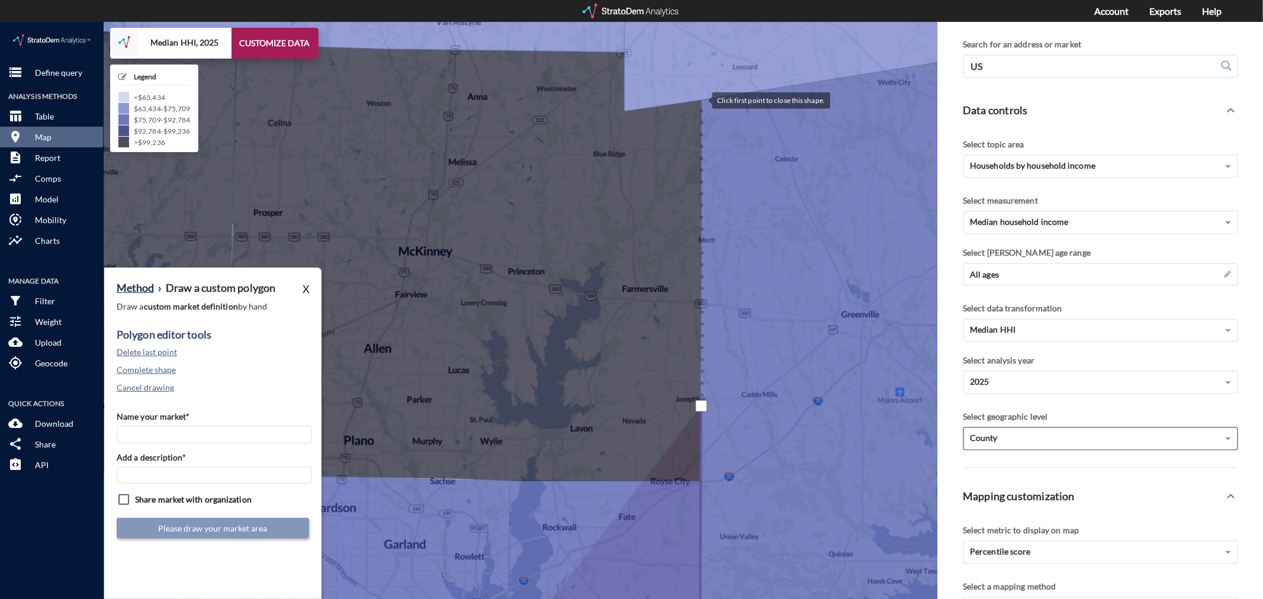
click div
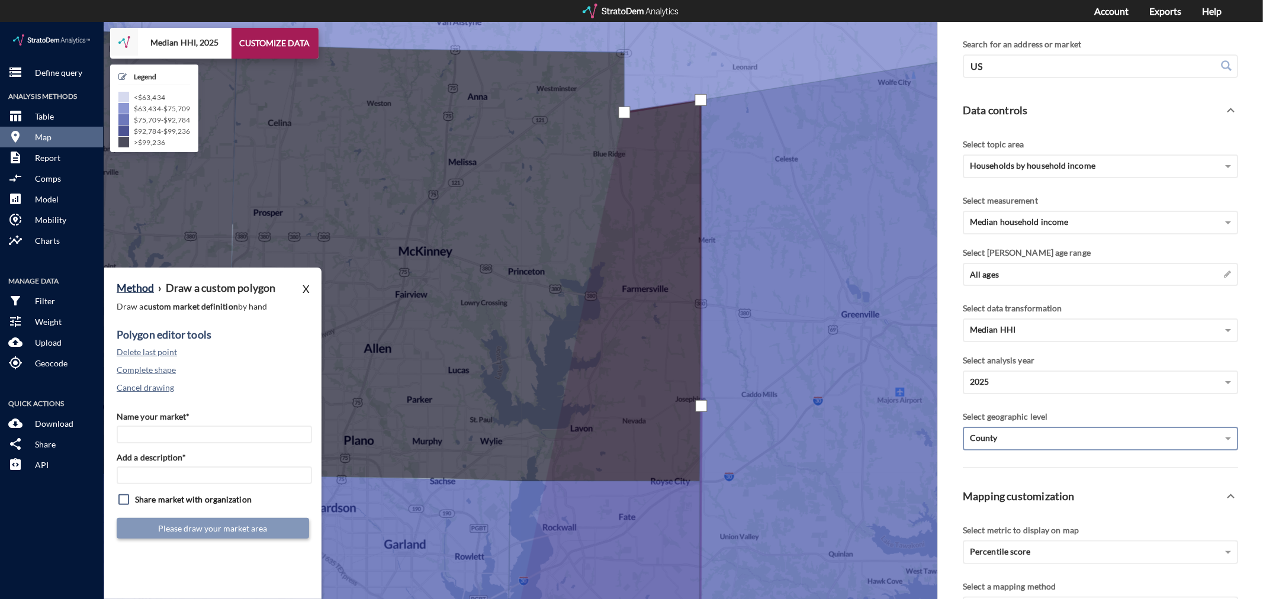
click div
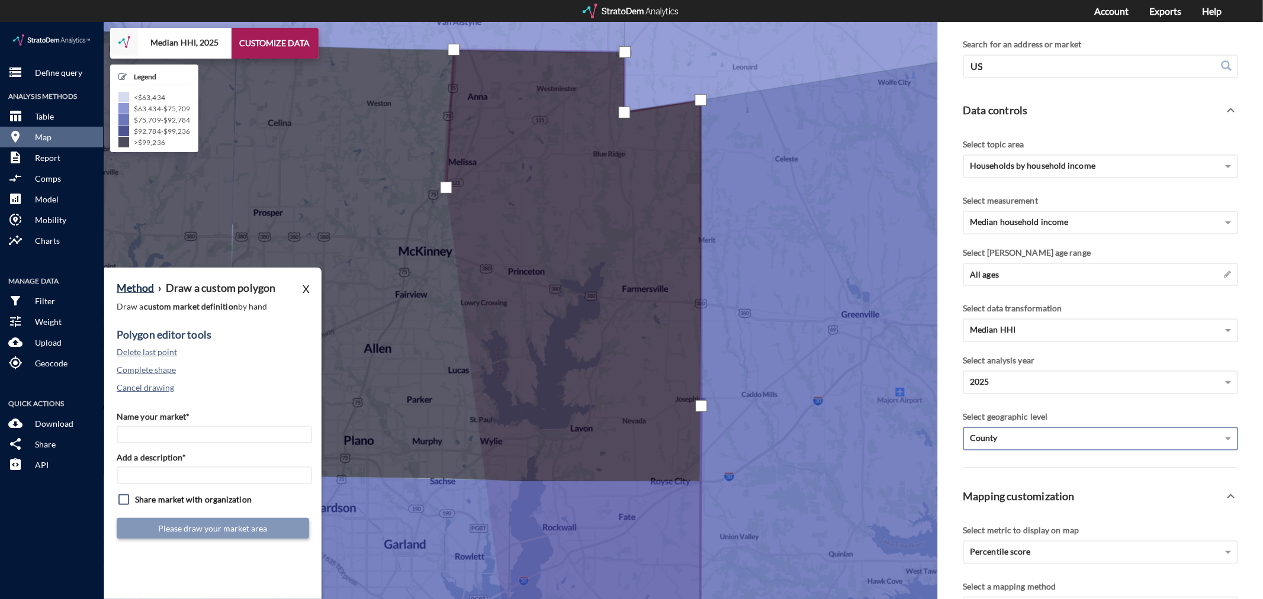
click div
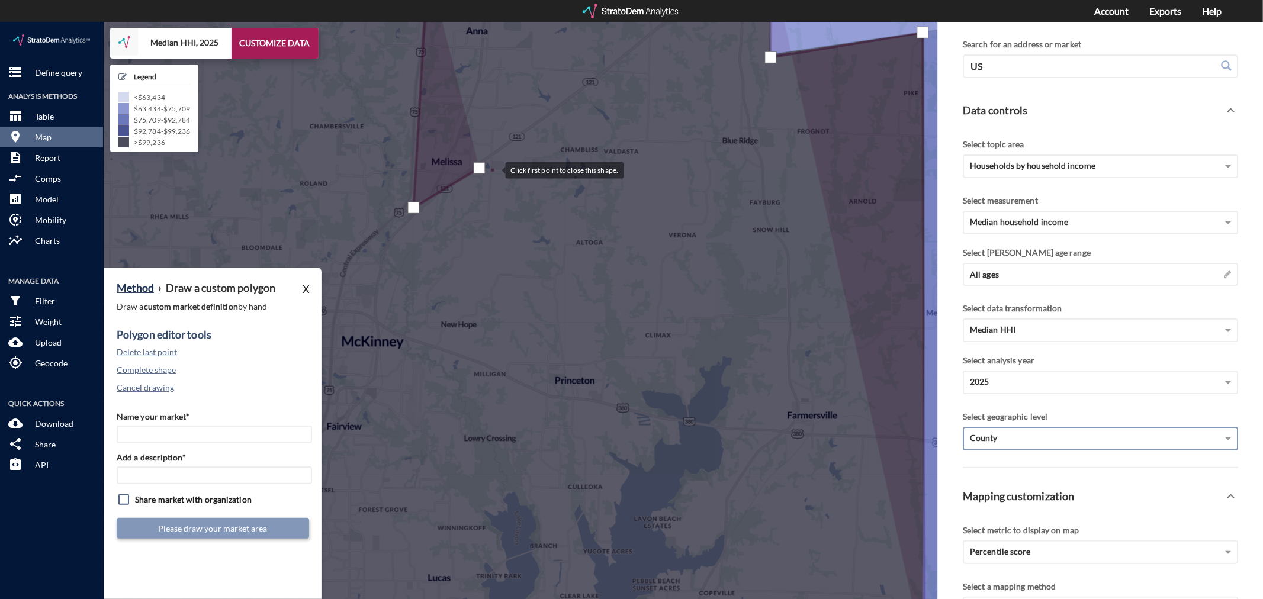
click div
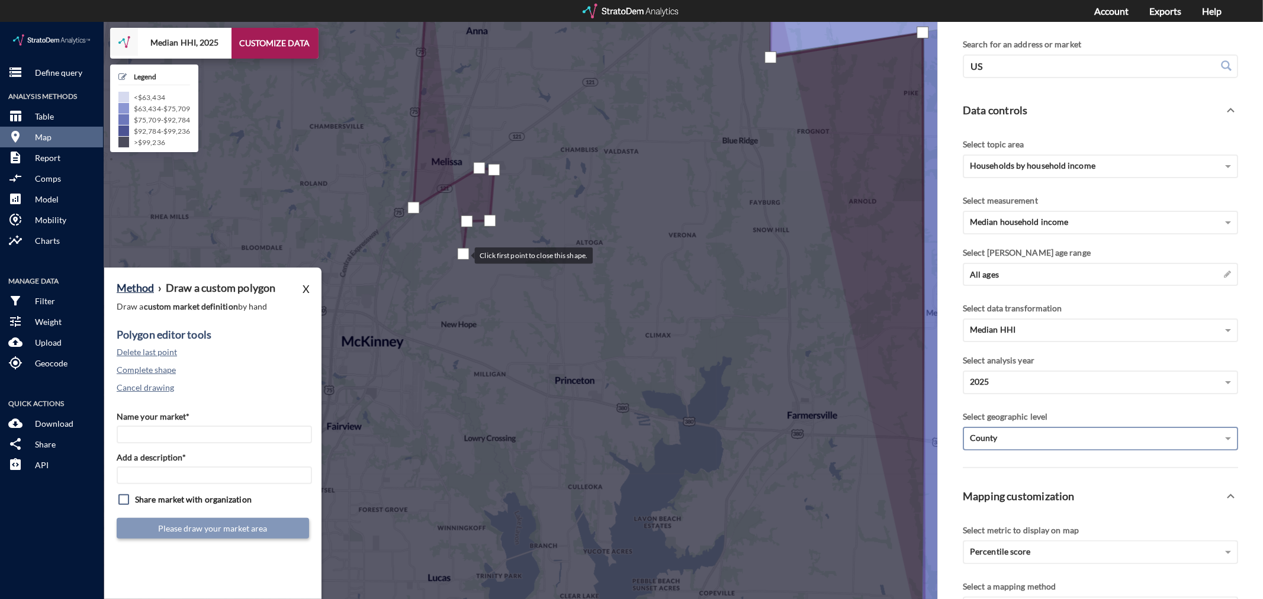
click div
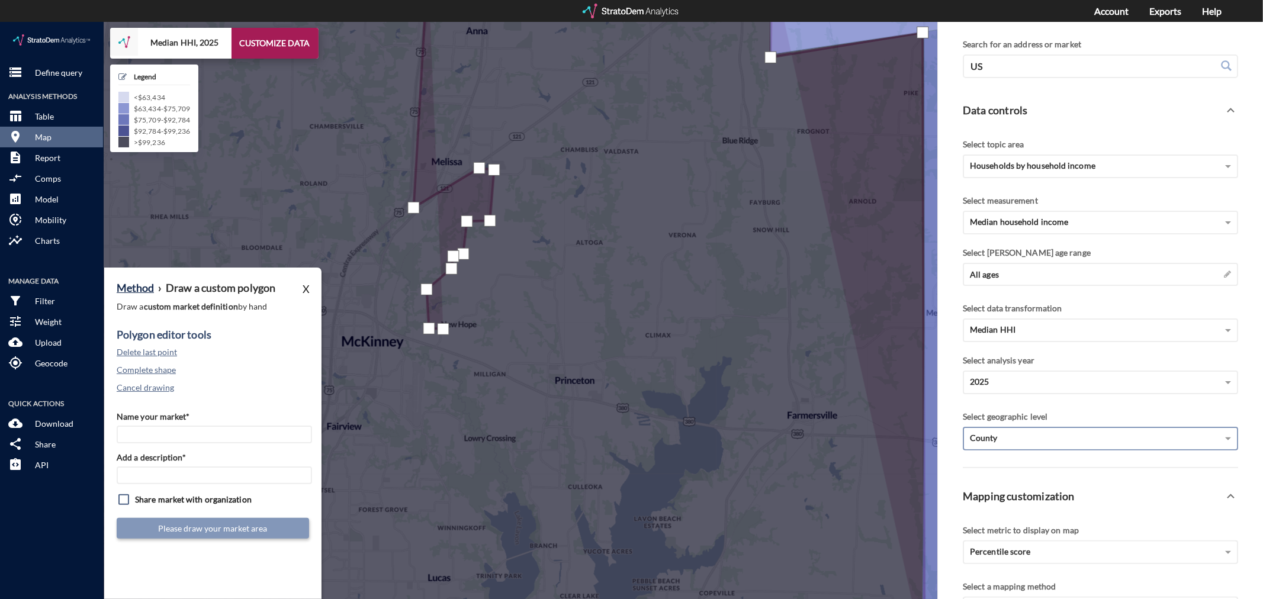
click div
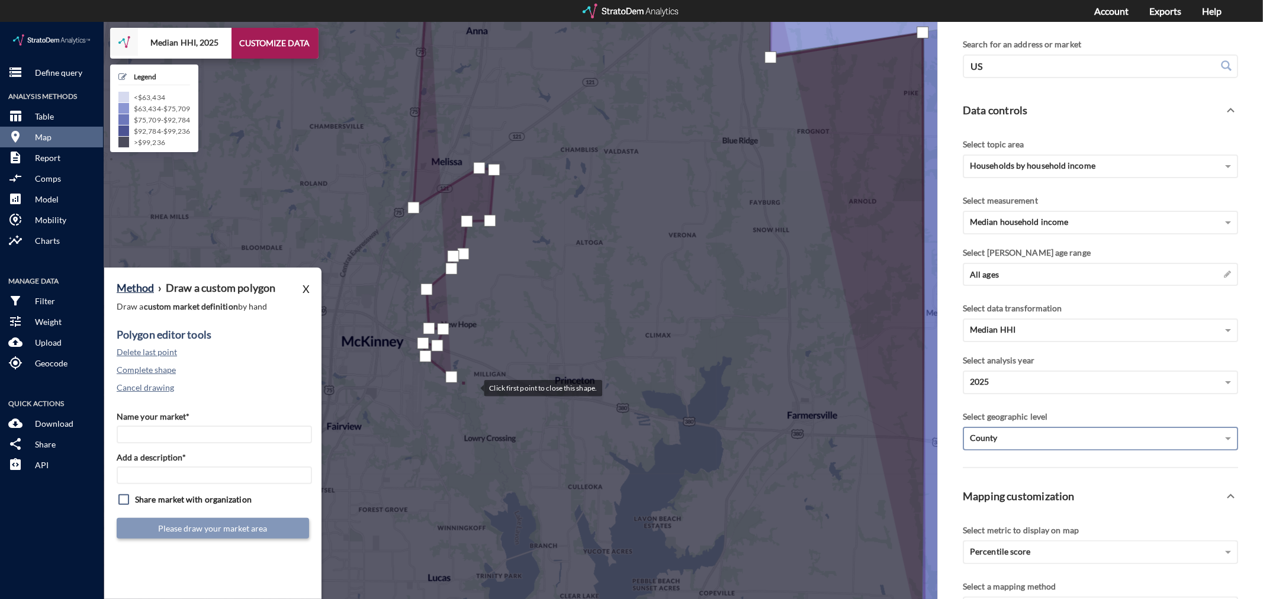
click div
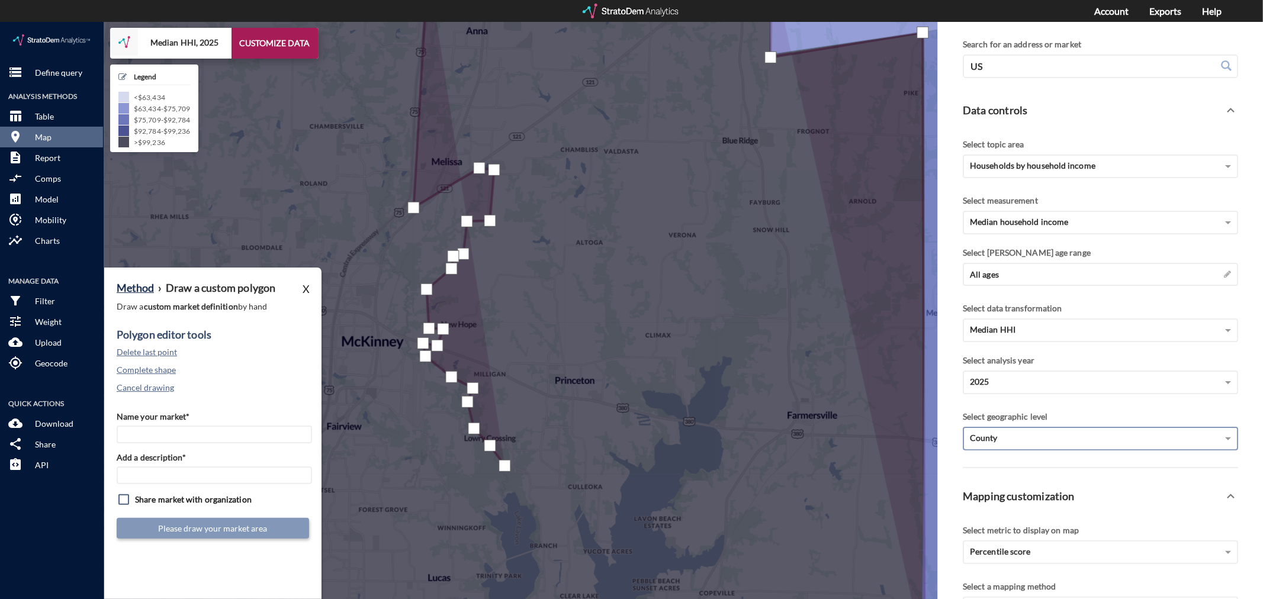
click div
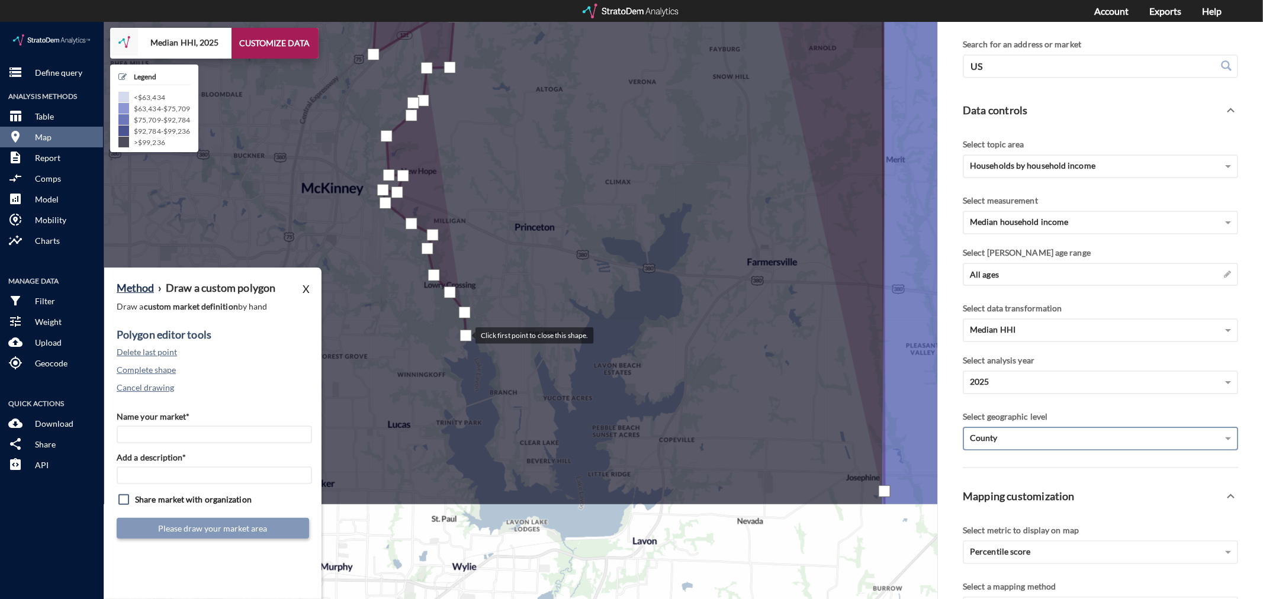
drag, startPoint x: 506, startPoint y: 467, endPoint x: 464, endPoint y: 313, distance: 159.5
click div
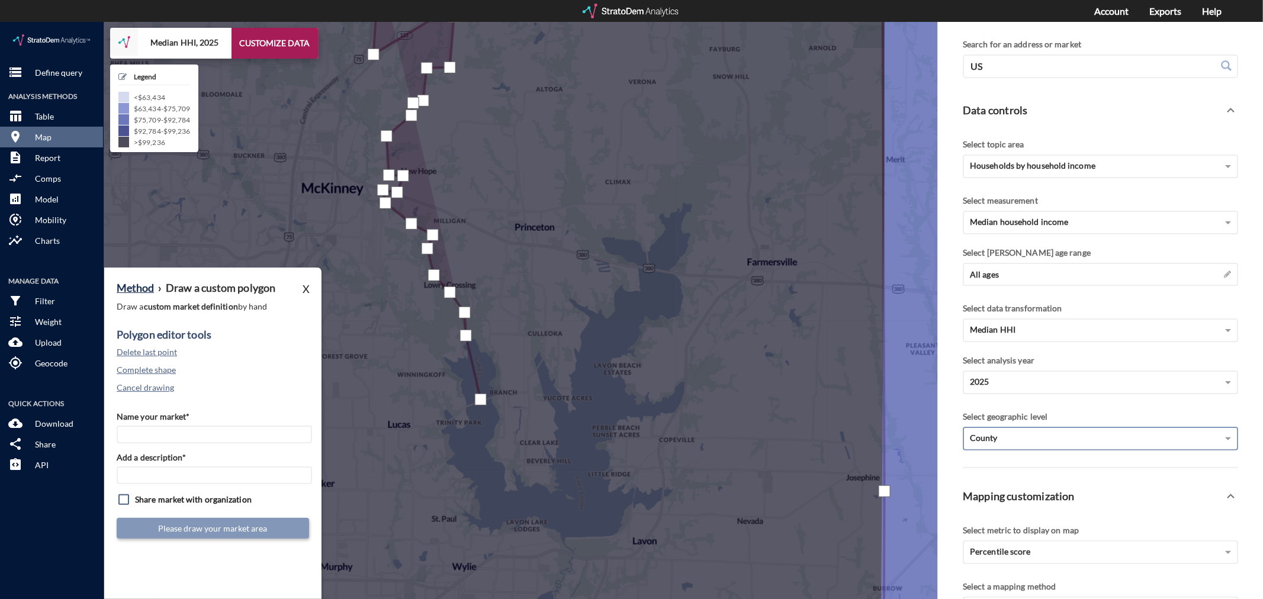
click div
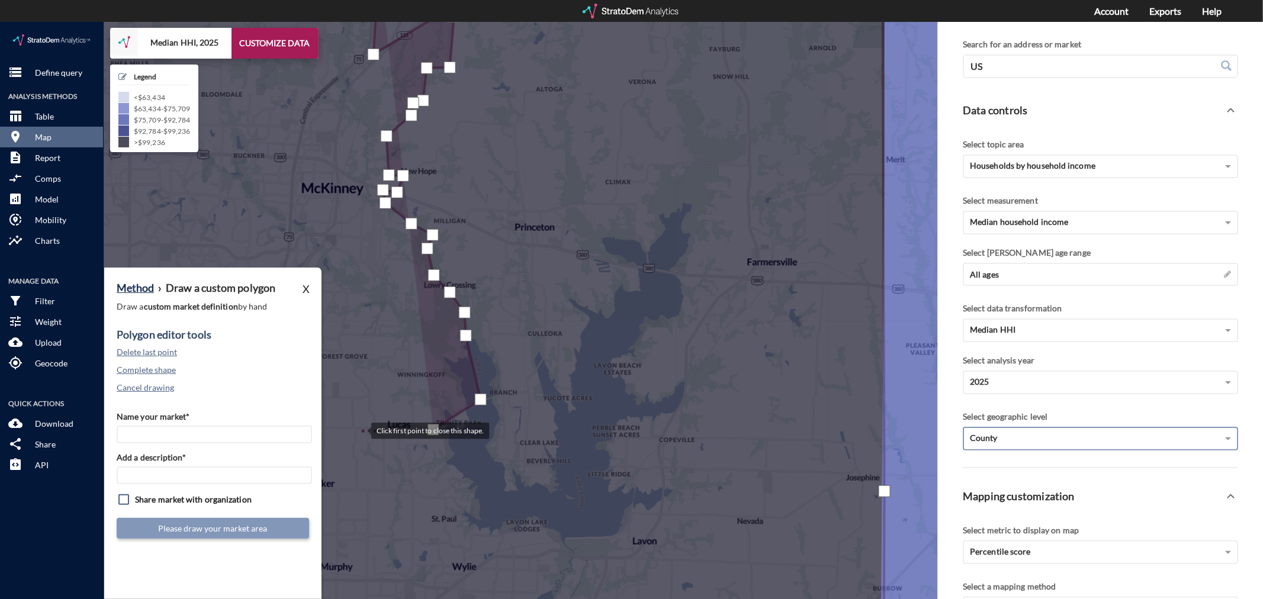
click div
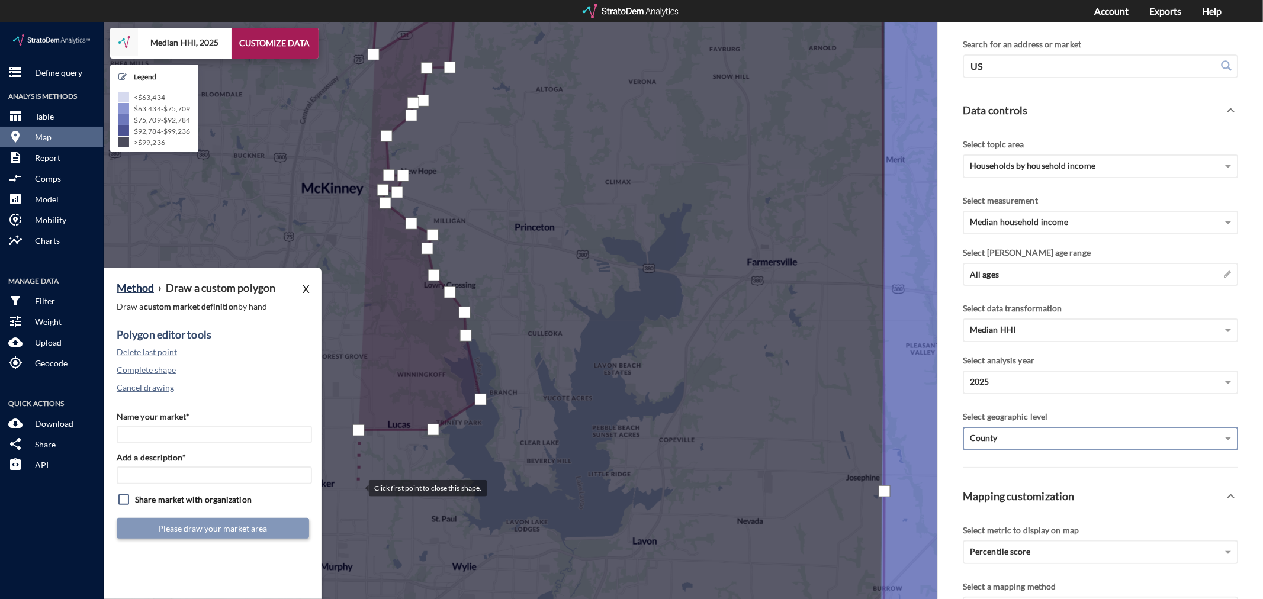
click div
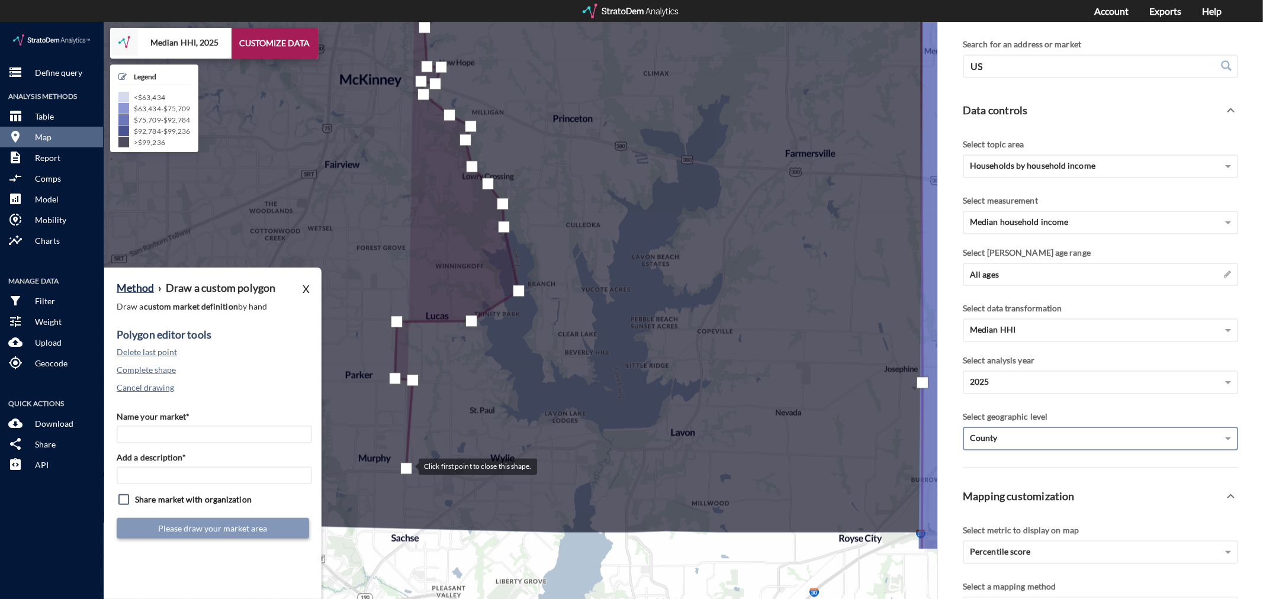
drag, startPoint x: 368, startPoint y: 555, endPoint x: 407, endPoint y: 444, distance: 117.2
click div
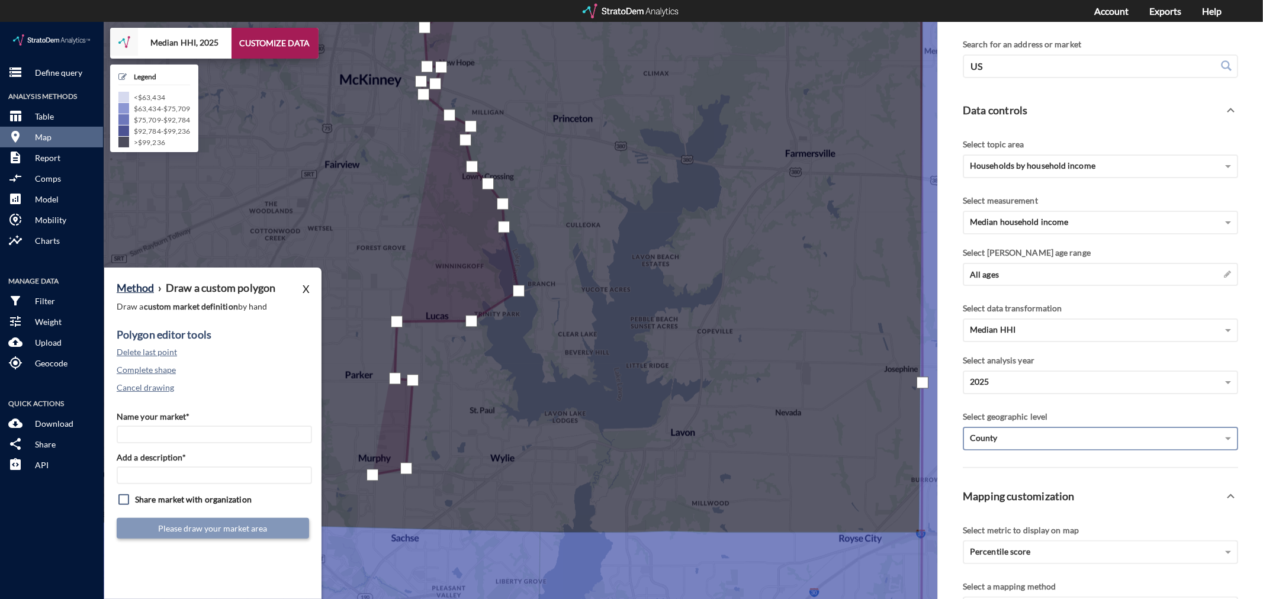
click div
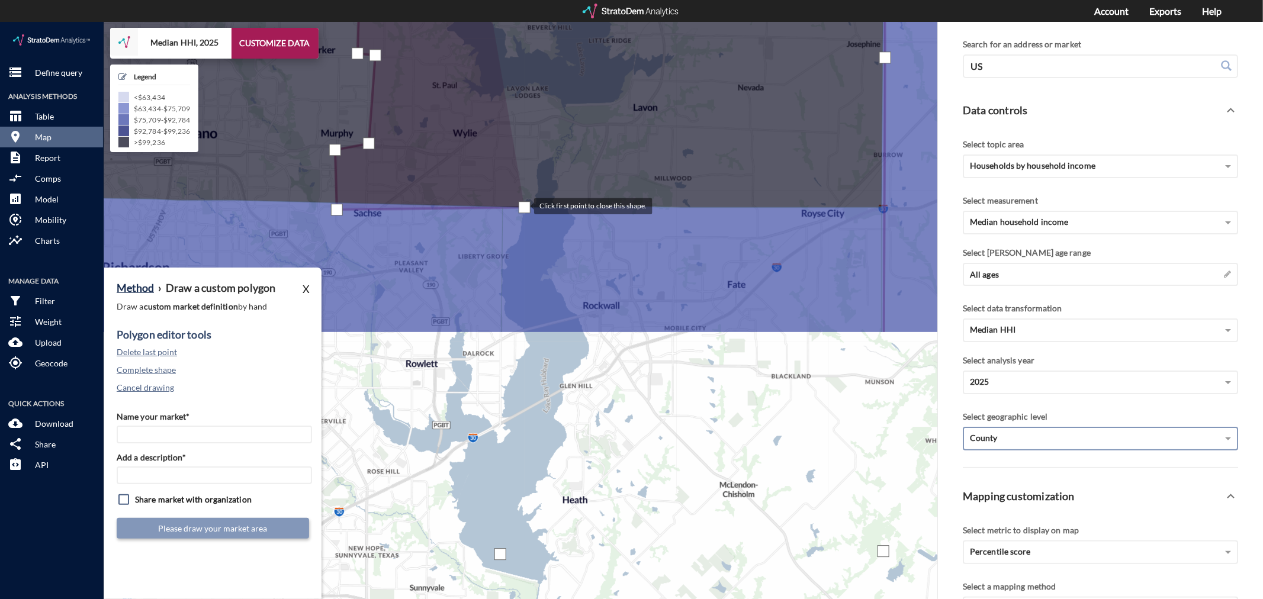
drag, startPoint x: 561, startPoint y: 510, endPoint x: 522, endPoint y: 184, distance: 328.6
click div
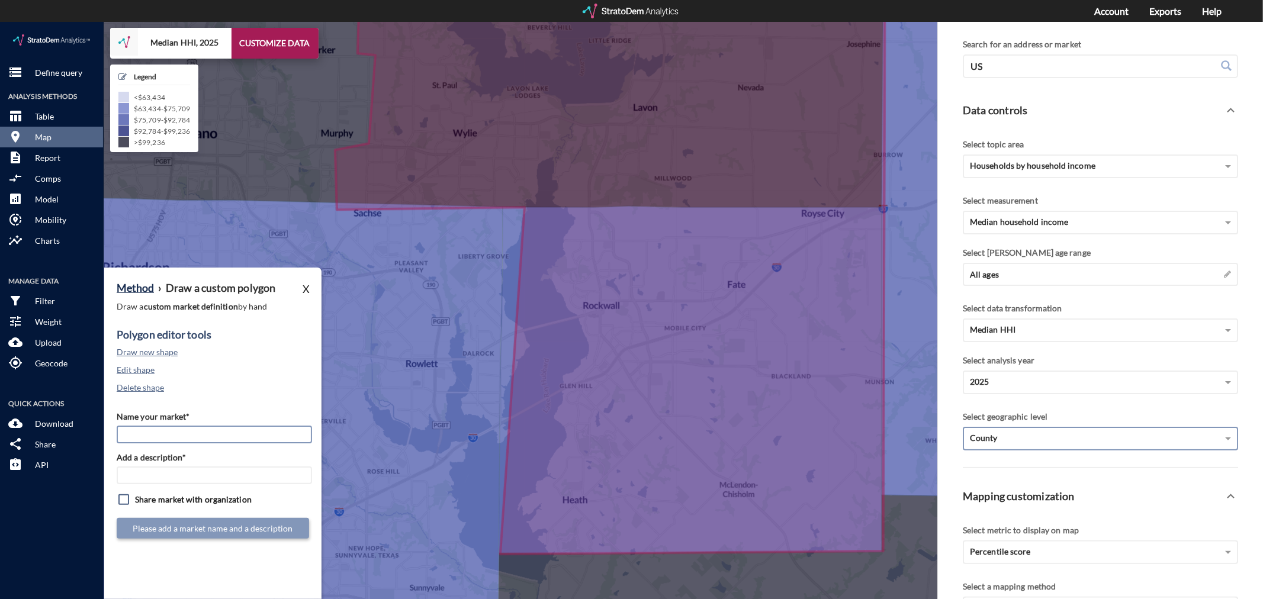
click input "Name your market*"
type input "Rockwall / Wylie - Dallas MSA"
paste input "Rockwall / Wylie - Dallas MSA"
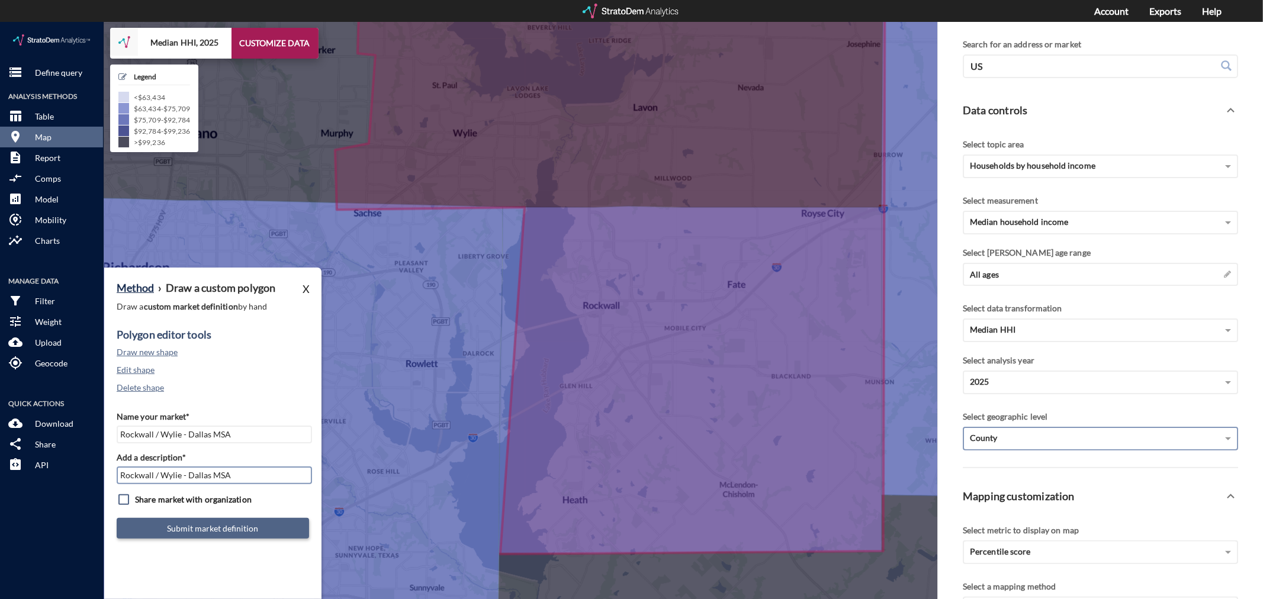
type input "Rockwall / Wylie - Dallas MSA"
click button "Submit market definition"
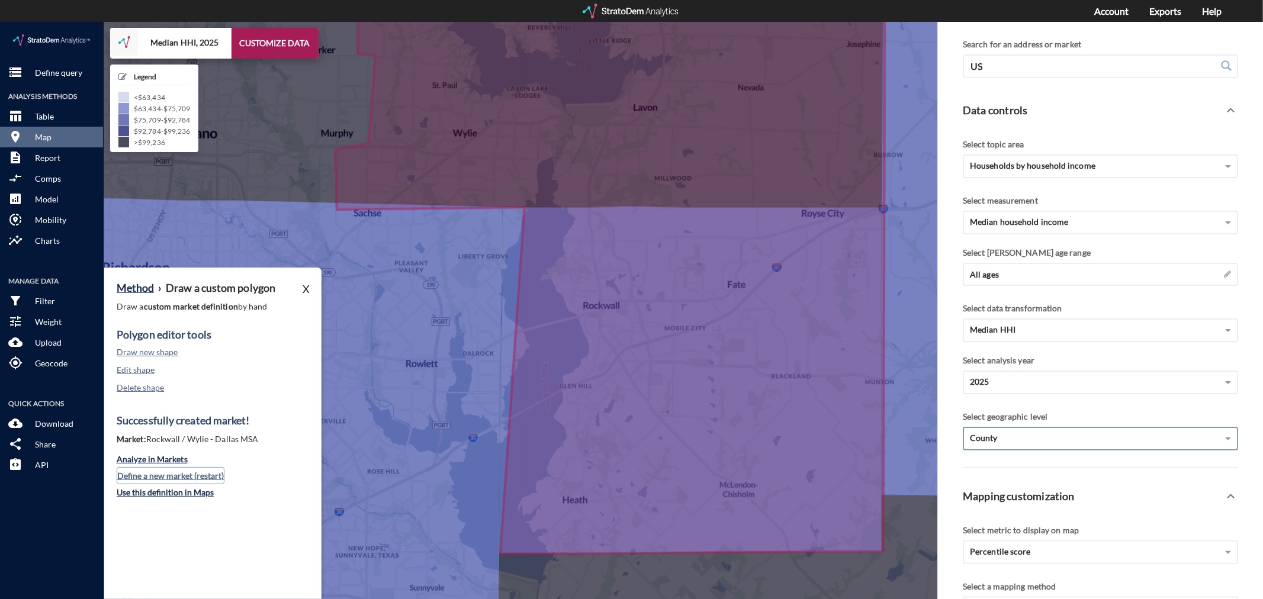
click button "Define a new market (restart)"
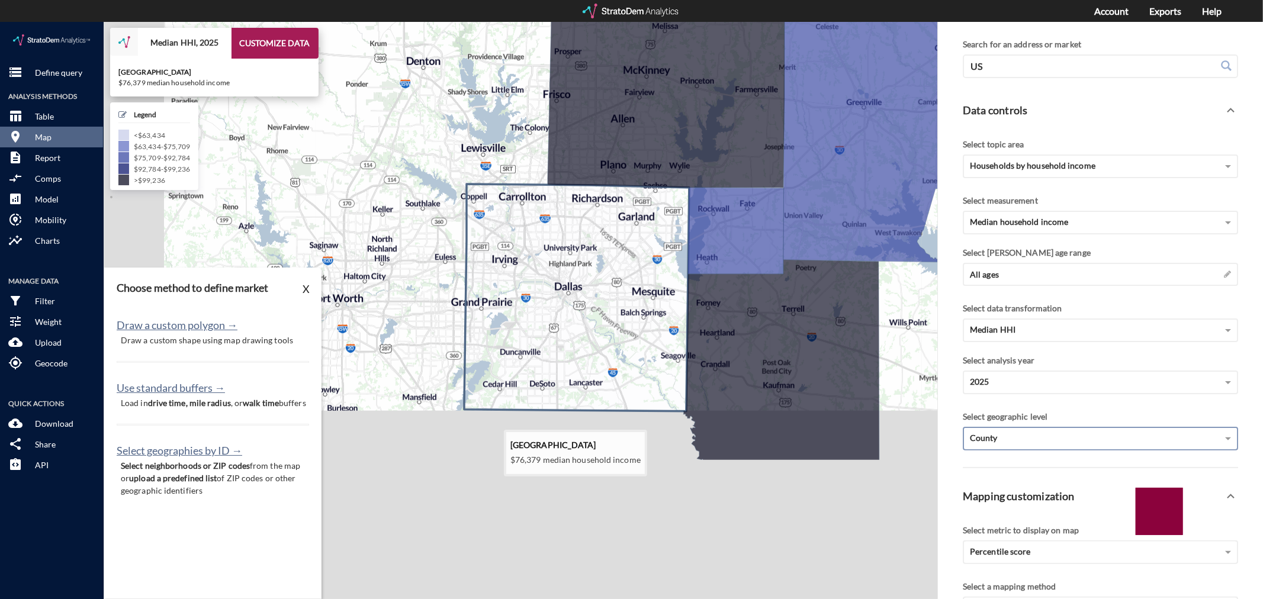
drag, startPoint x: 440, startPoint y: 481, endPoint x: 634, endPoint y: 268, distance: 288.4
click icon
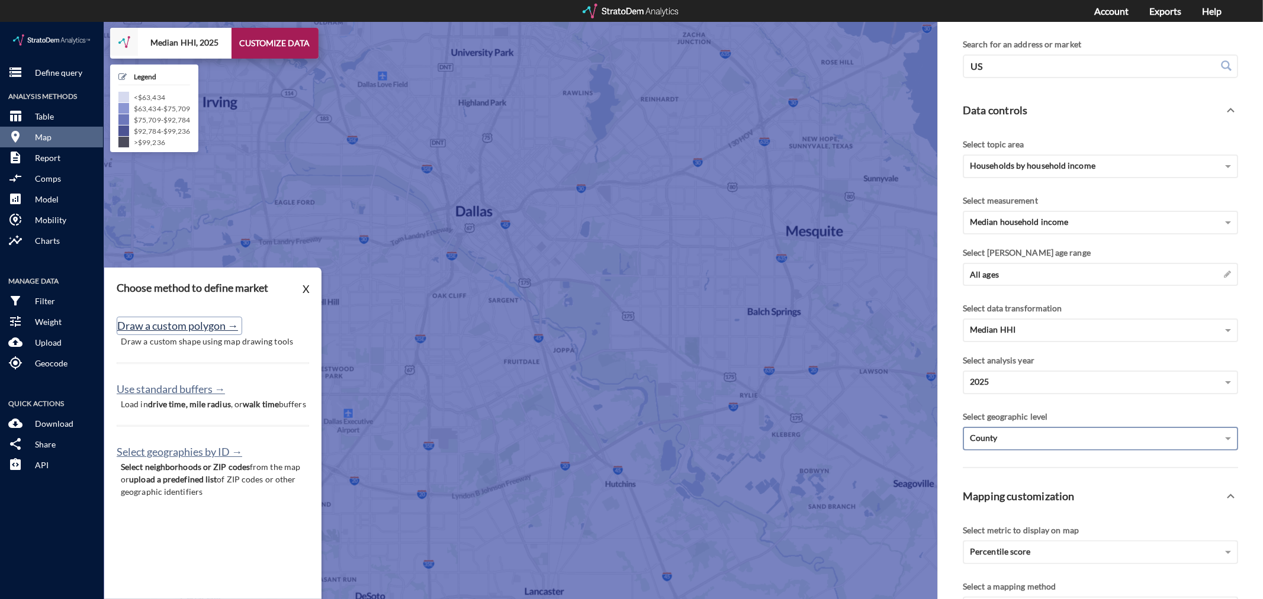
click button "Draw a custom polygon →"
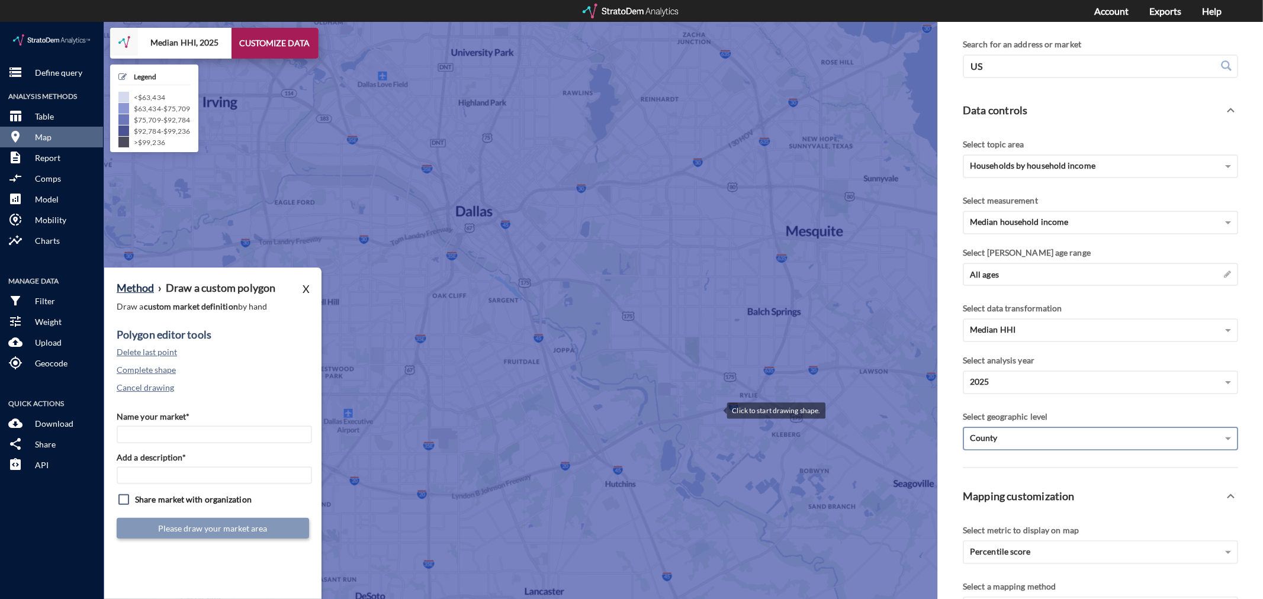
click div
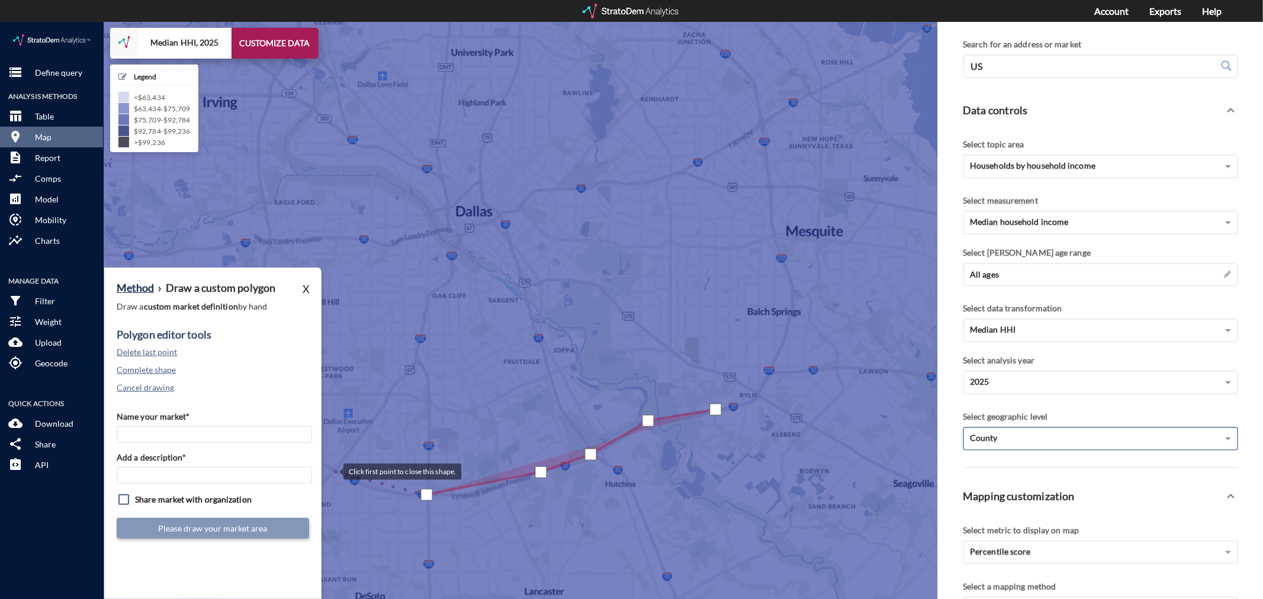
click div
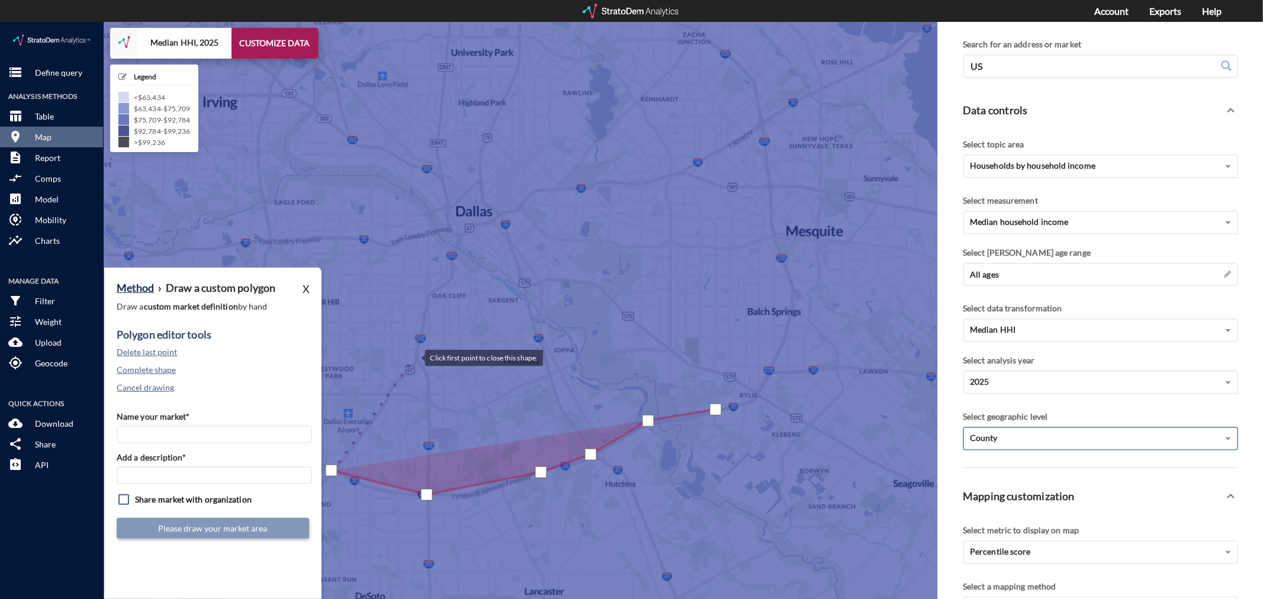
click div
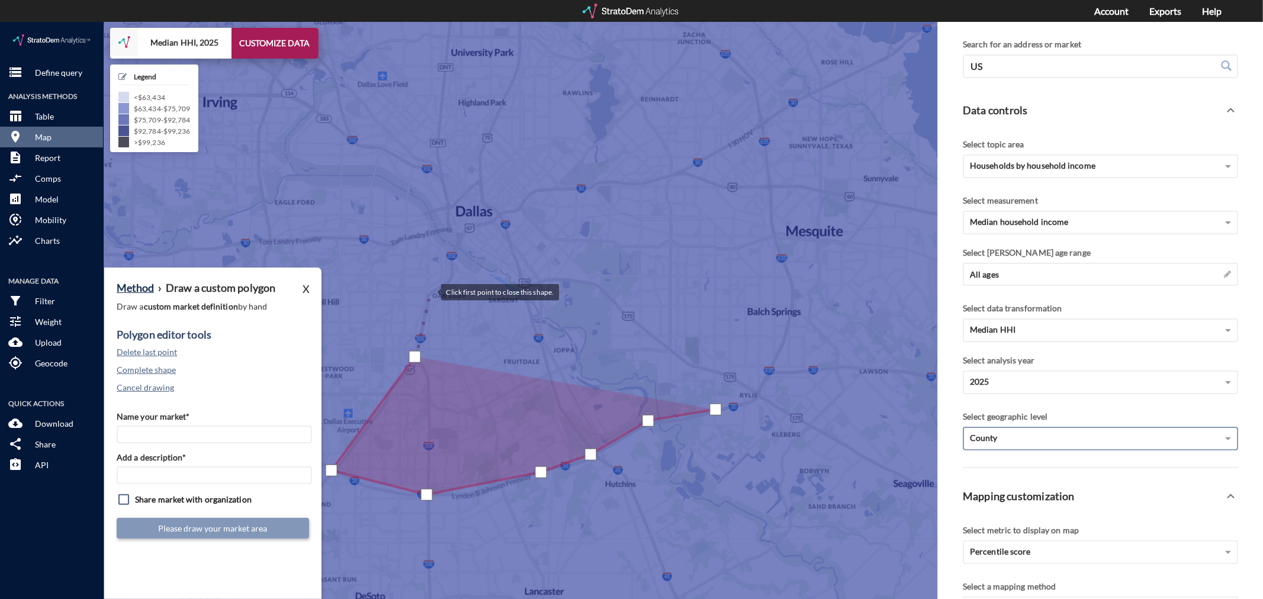
click div
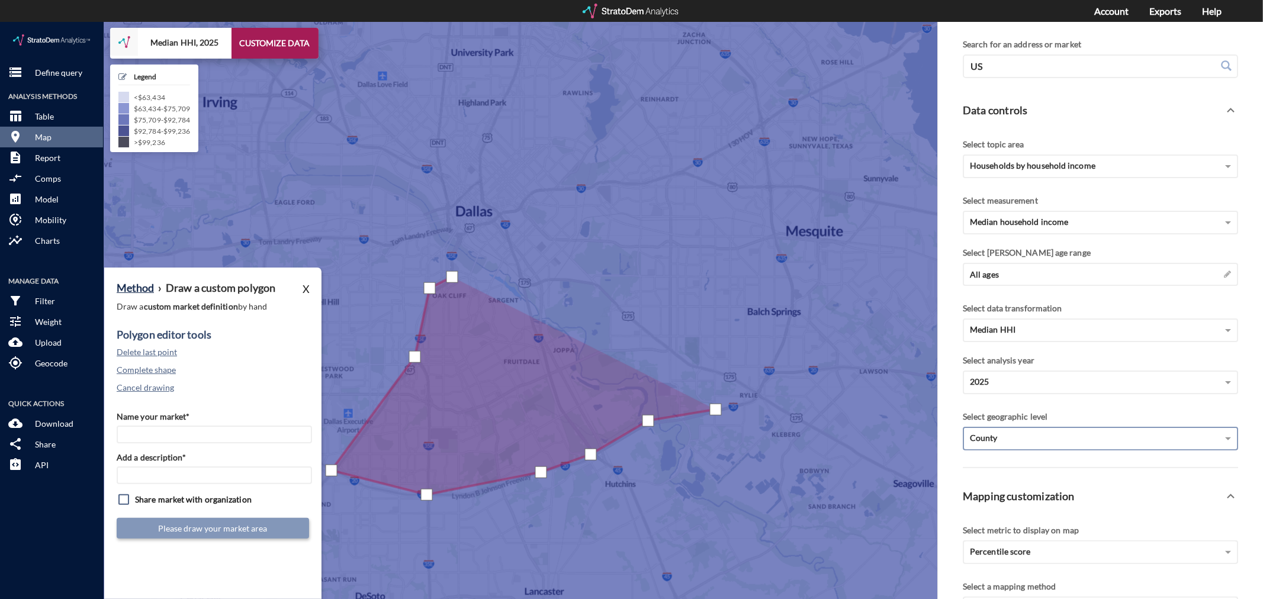
click div
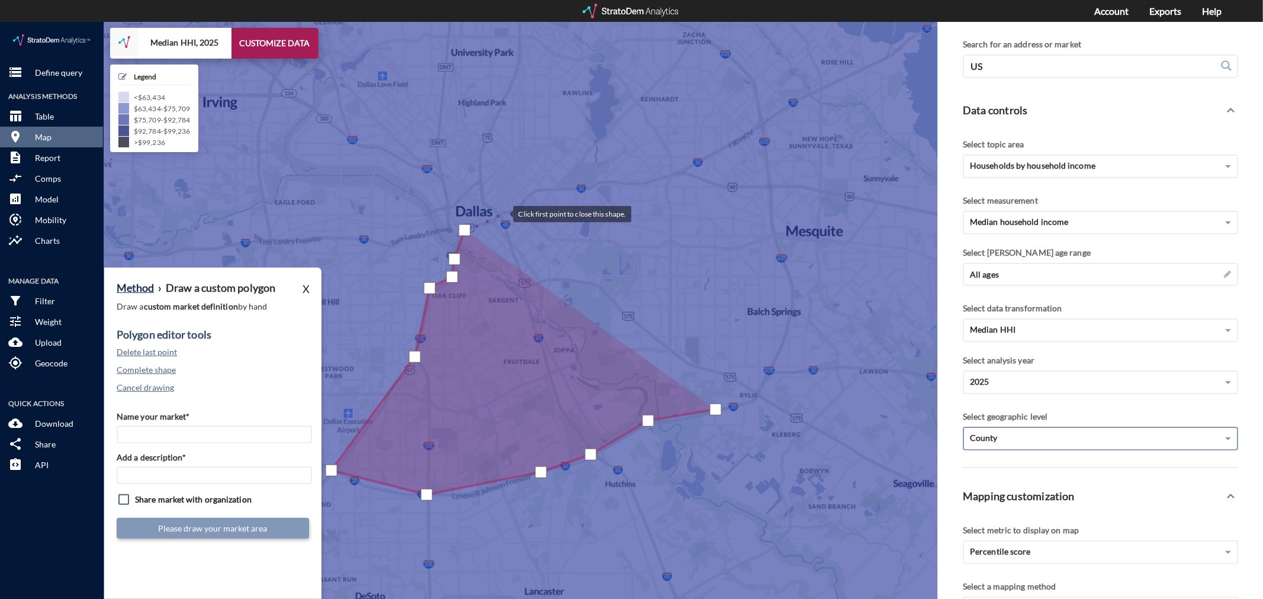
click div
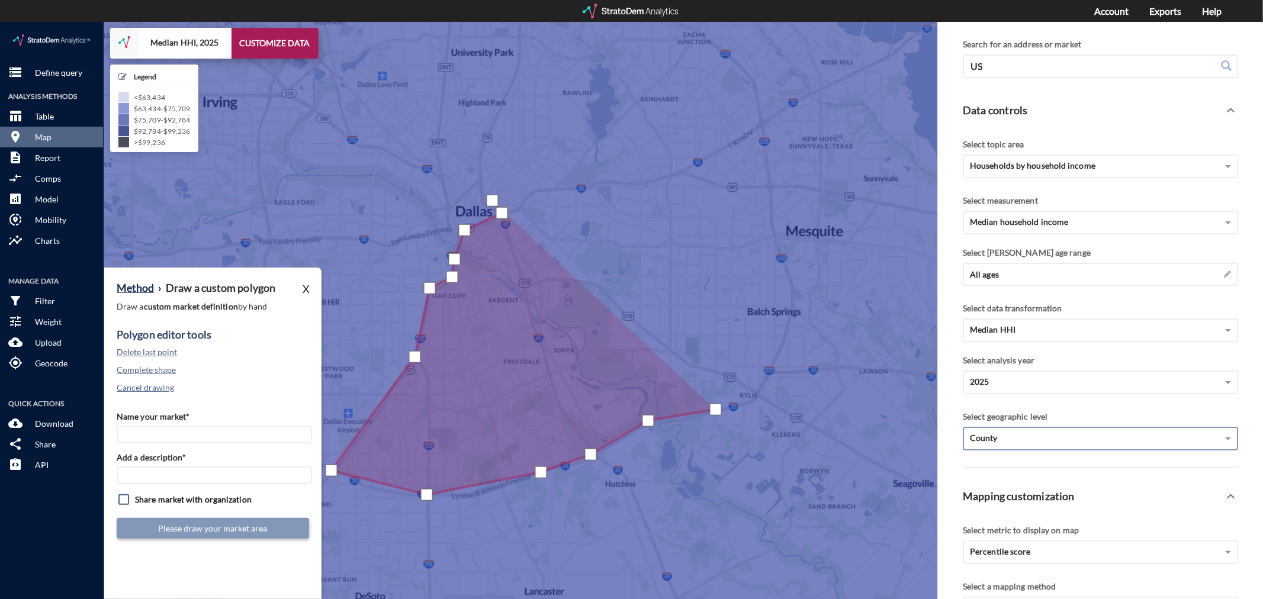
click div
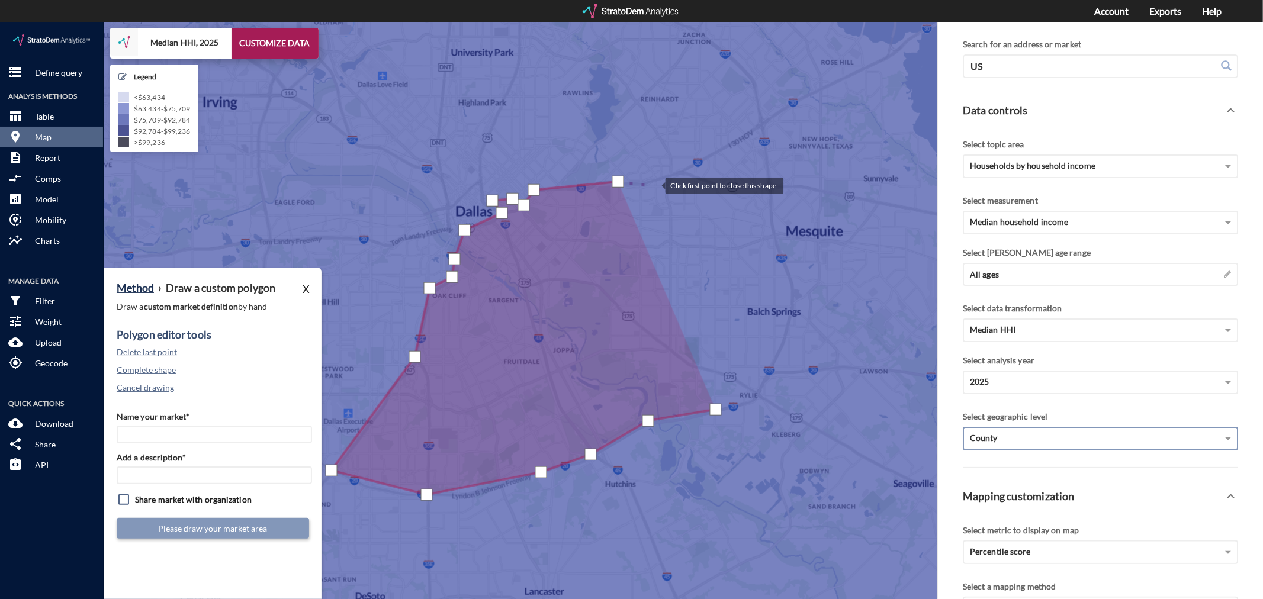
click div
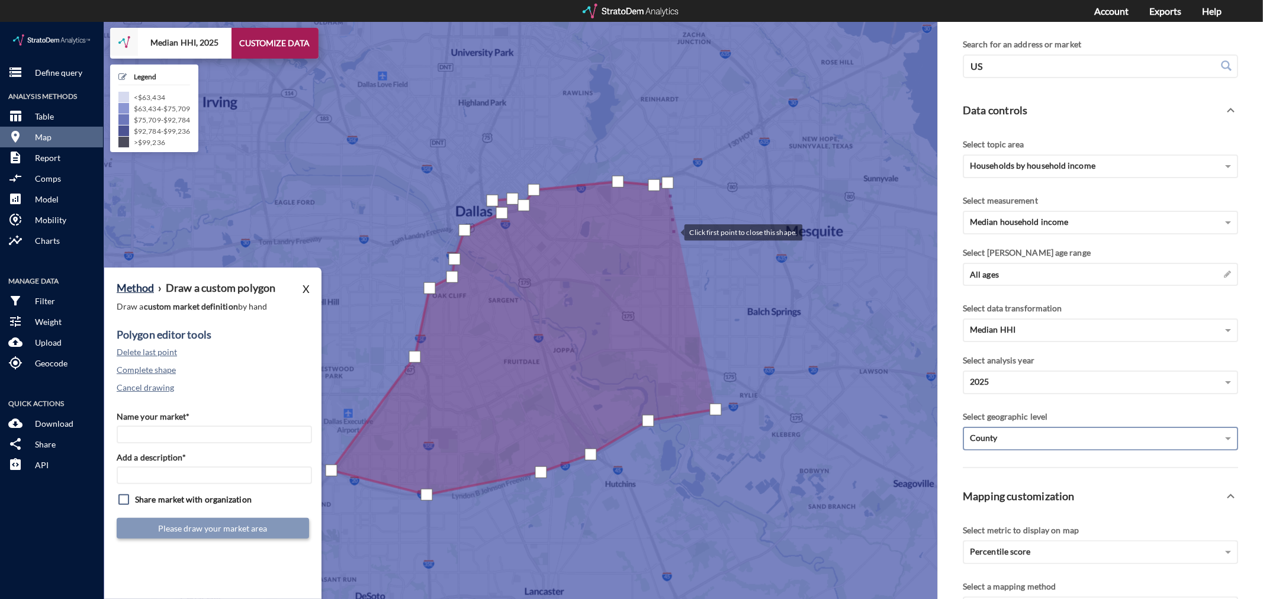
click div
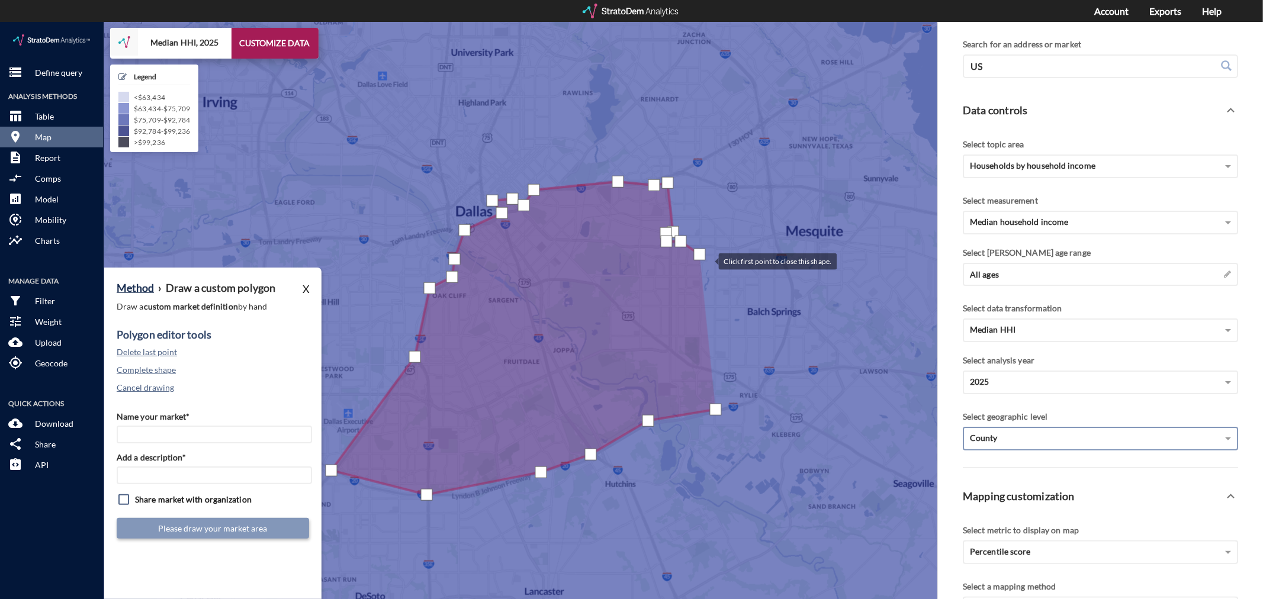
click div
drag, startPoint x: 715, startPoint y: 336, endPoint x: 714, endPoint y: 355, distance: 18.4
click div
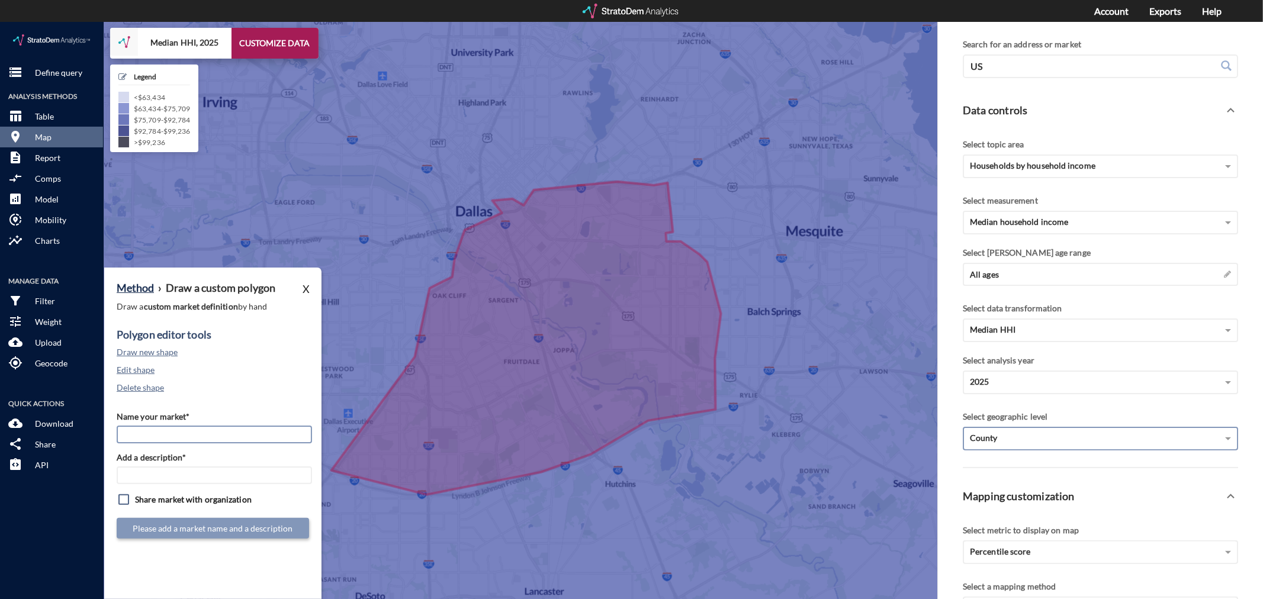
click input "Name your market*"
type input "Southeast [GEOGRAPHIC_DATA] - Dallas MSA"
paste input "Southeast [GEOGRAPHIC_DATA] - Dallas MSA"
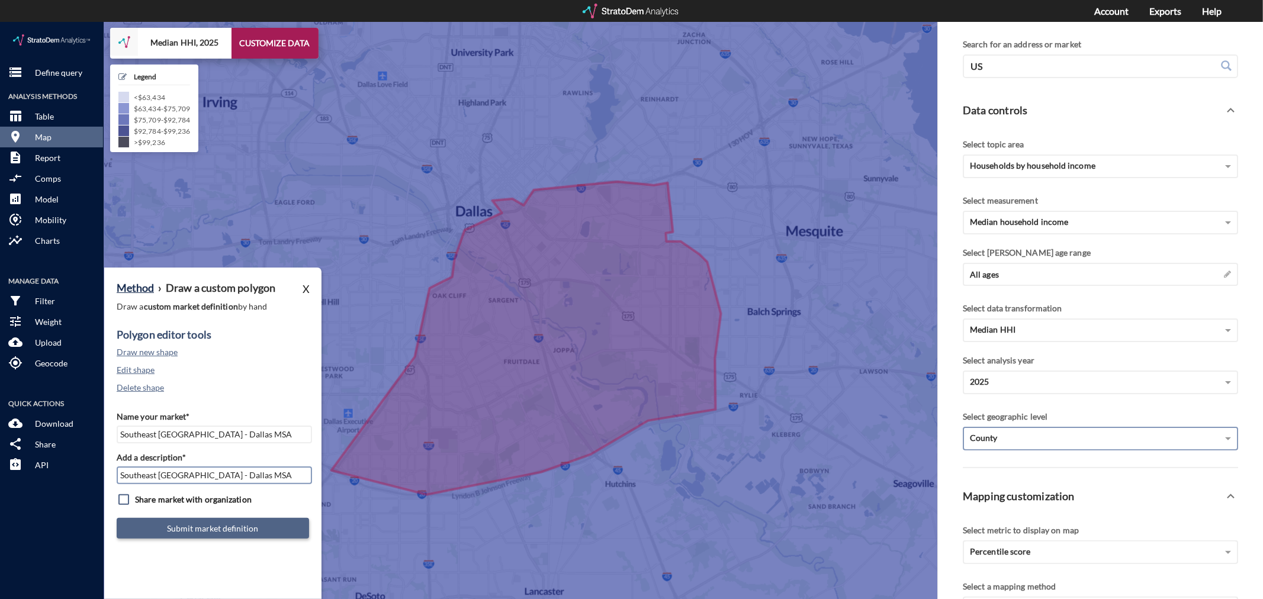
type input "Southeast [GEOGRAPHIC_DATA] - Dallas MSA"
click button "Submit market definition"
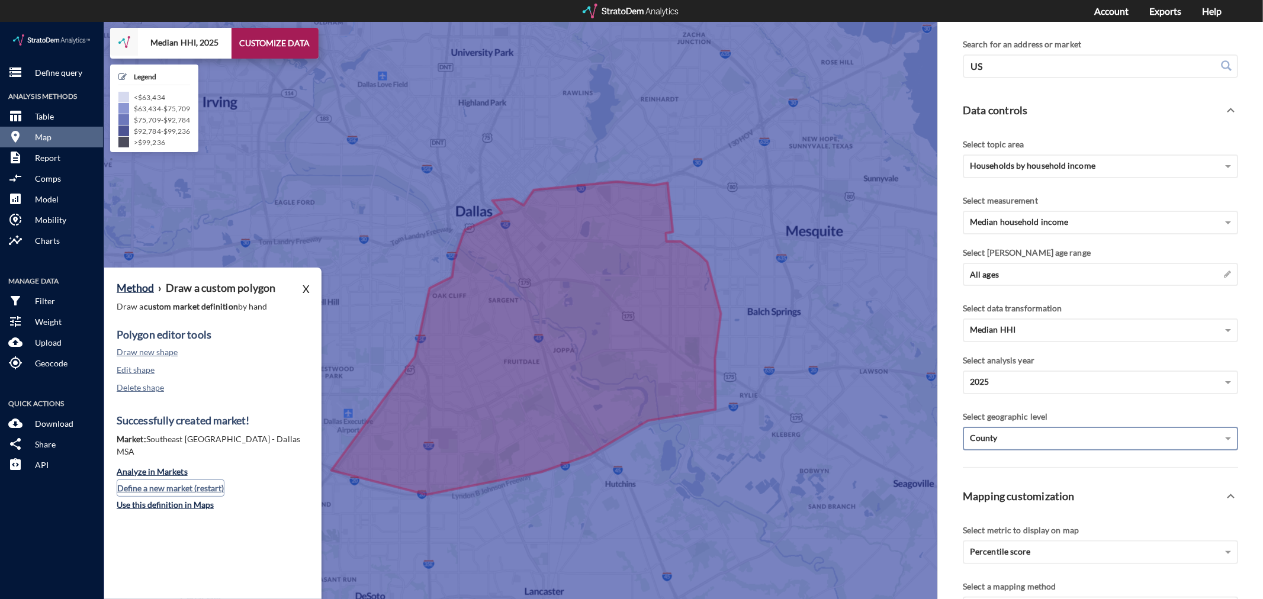
click button "Define a new market (restart)"
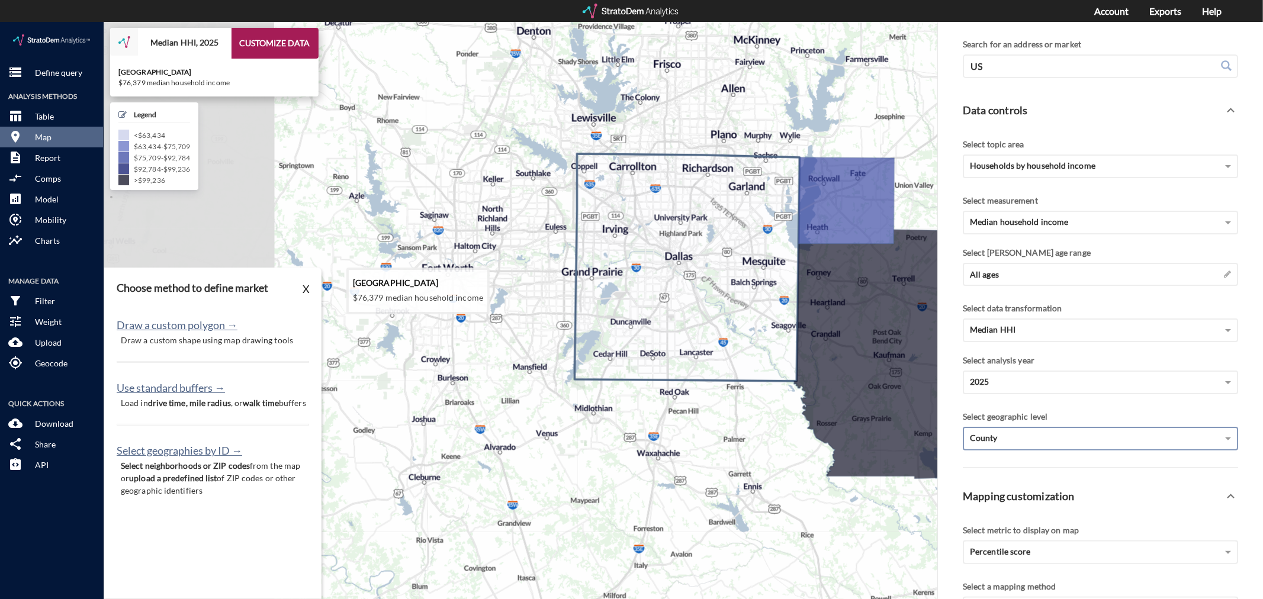
drag, startPoint x: 413, startPoint y: 354, endPoint x: 790, endPoint y: 290, distance: 381.9
click icon
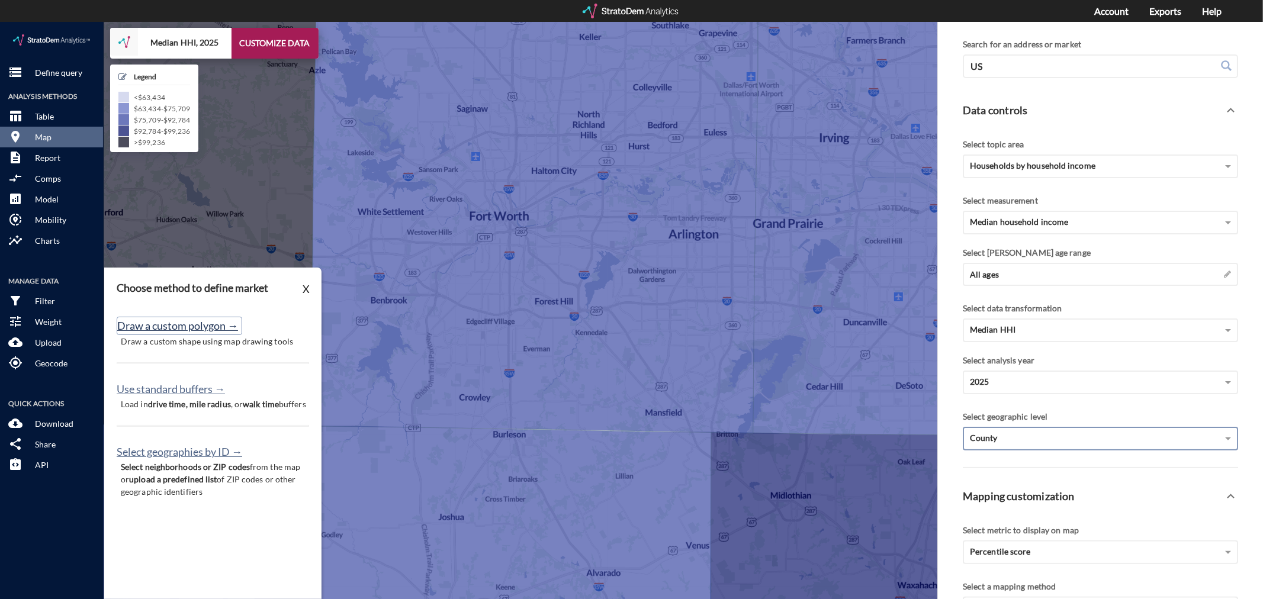
click button "Draw a custom polygon →"
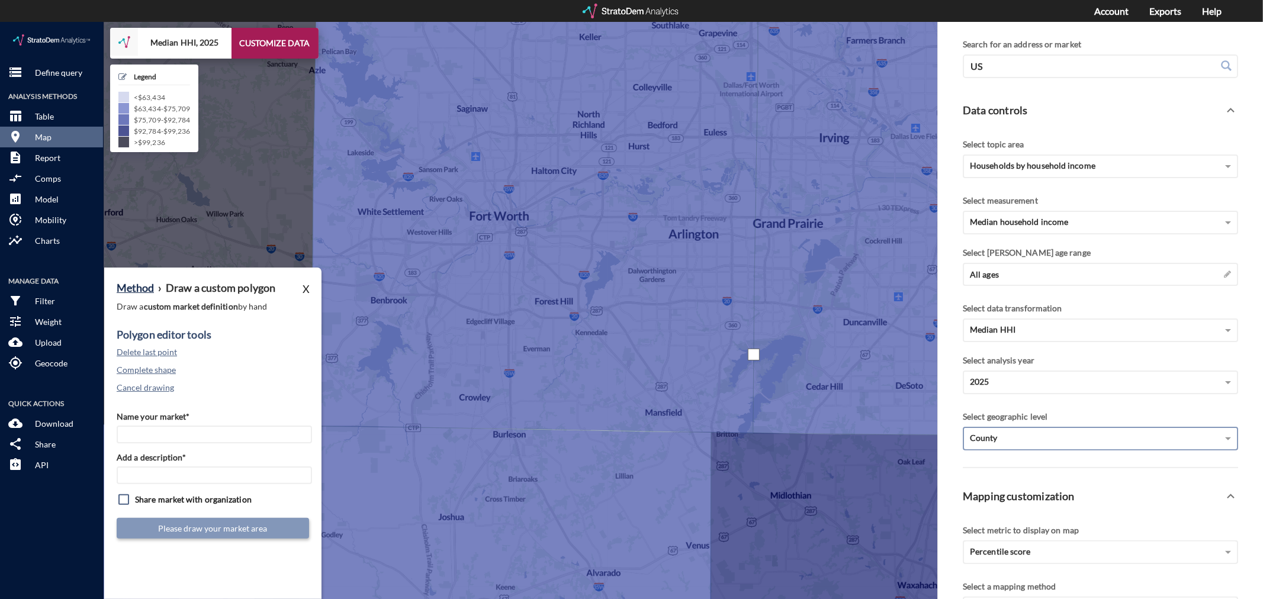
click div
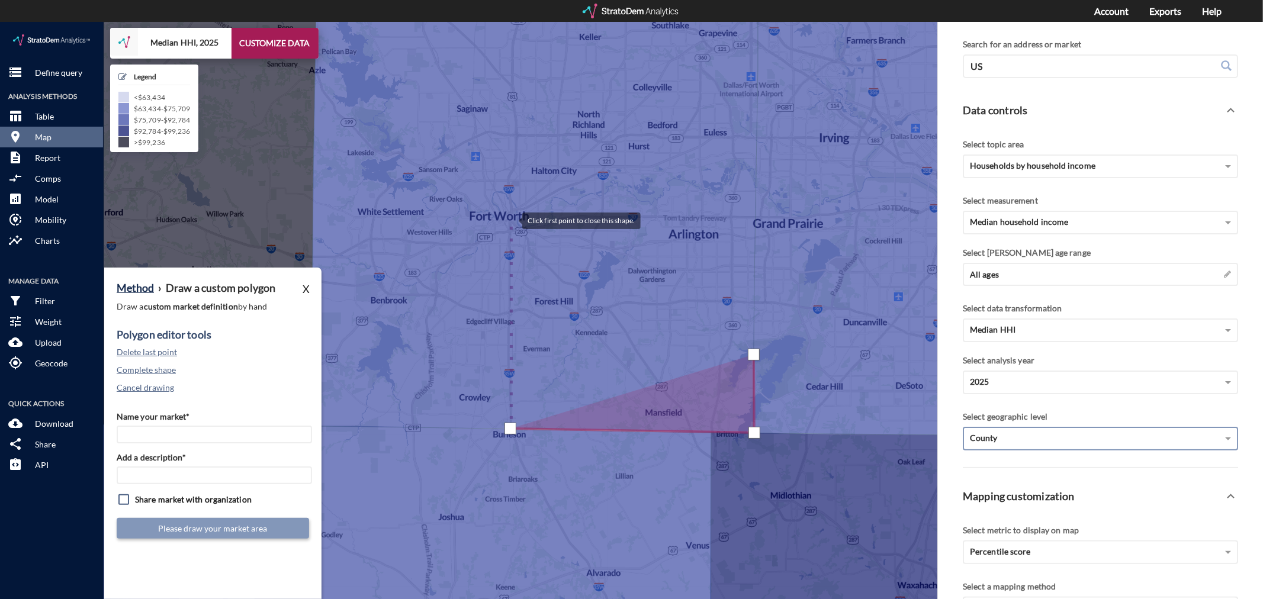
click div
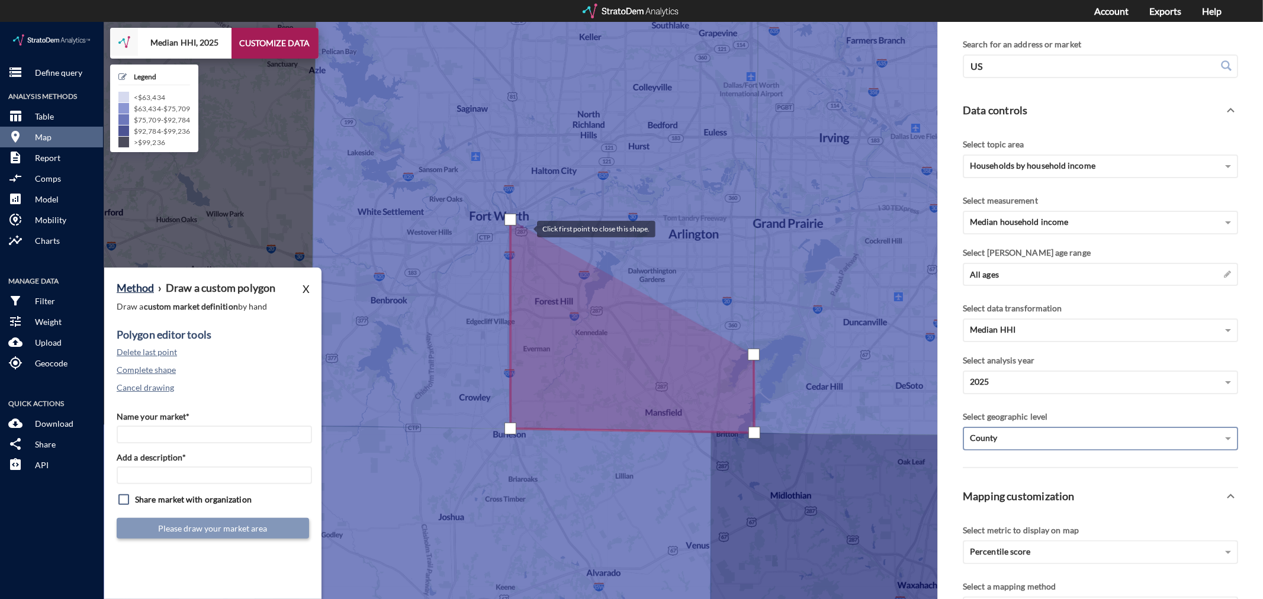
click div
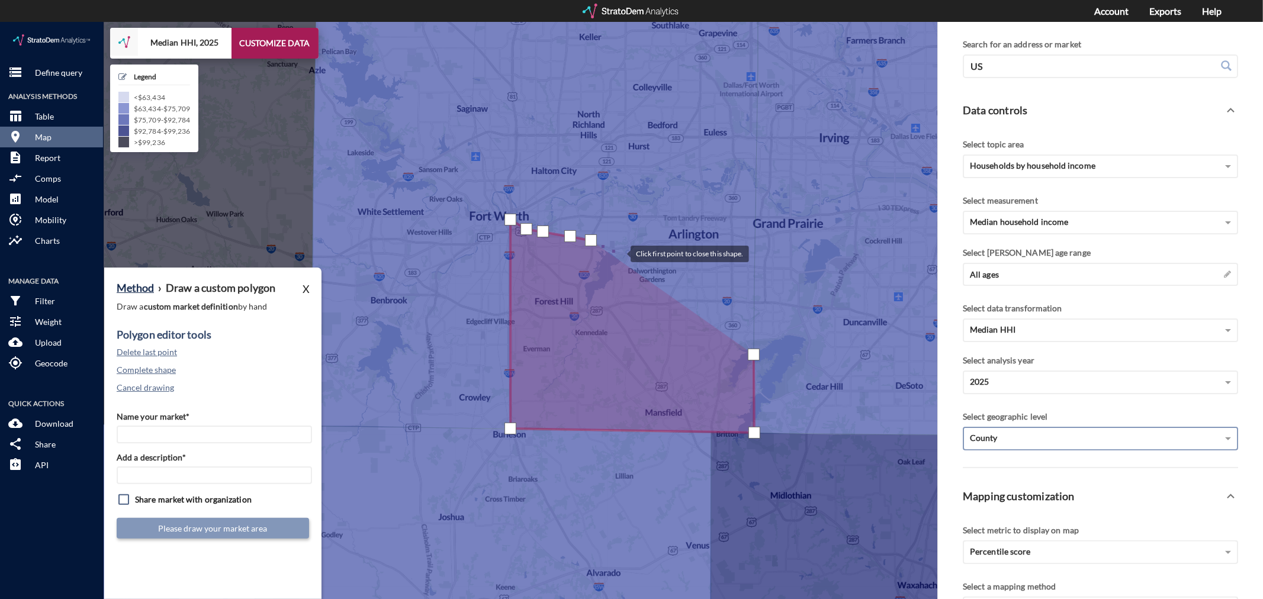
click div
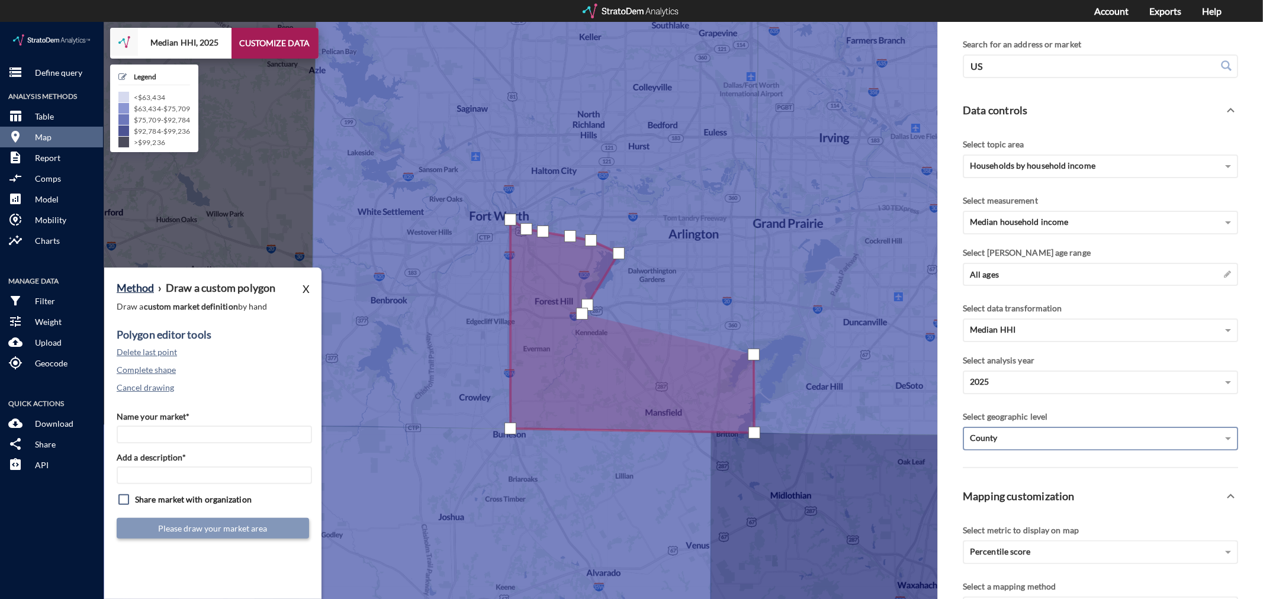
click div
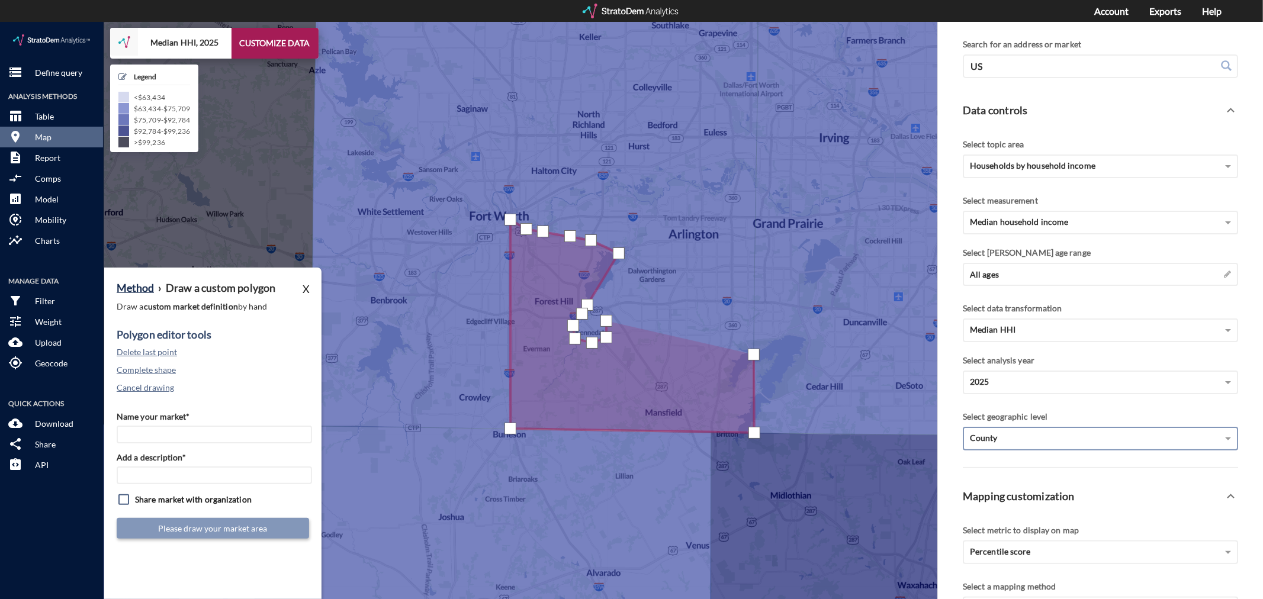
click div
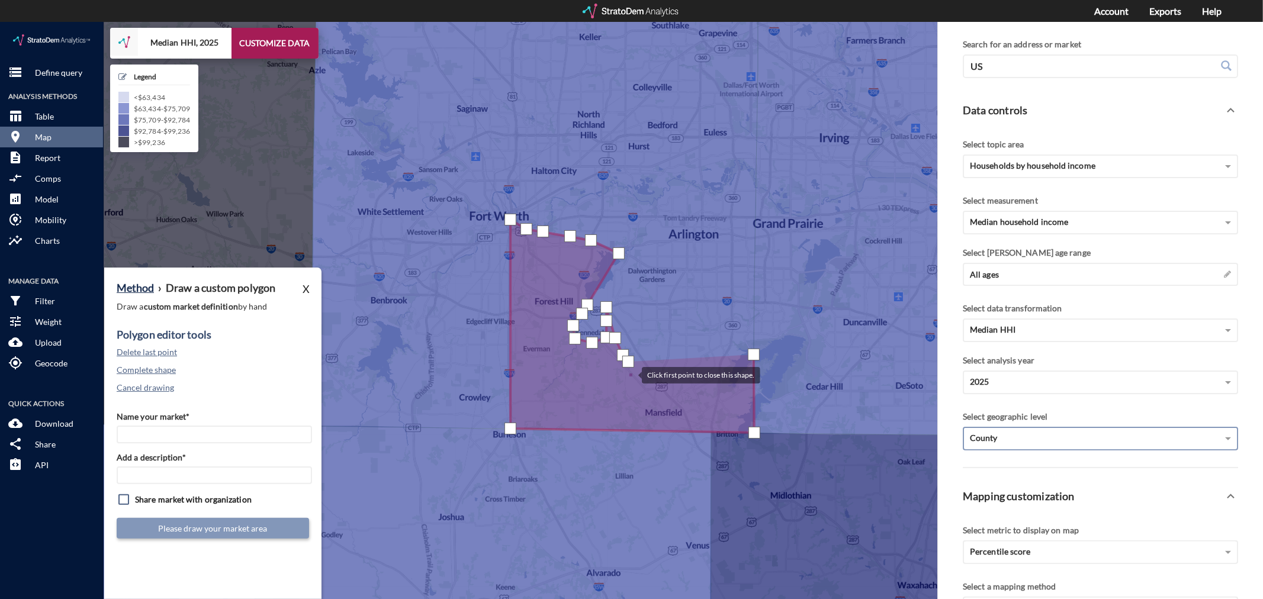
click div
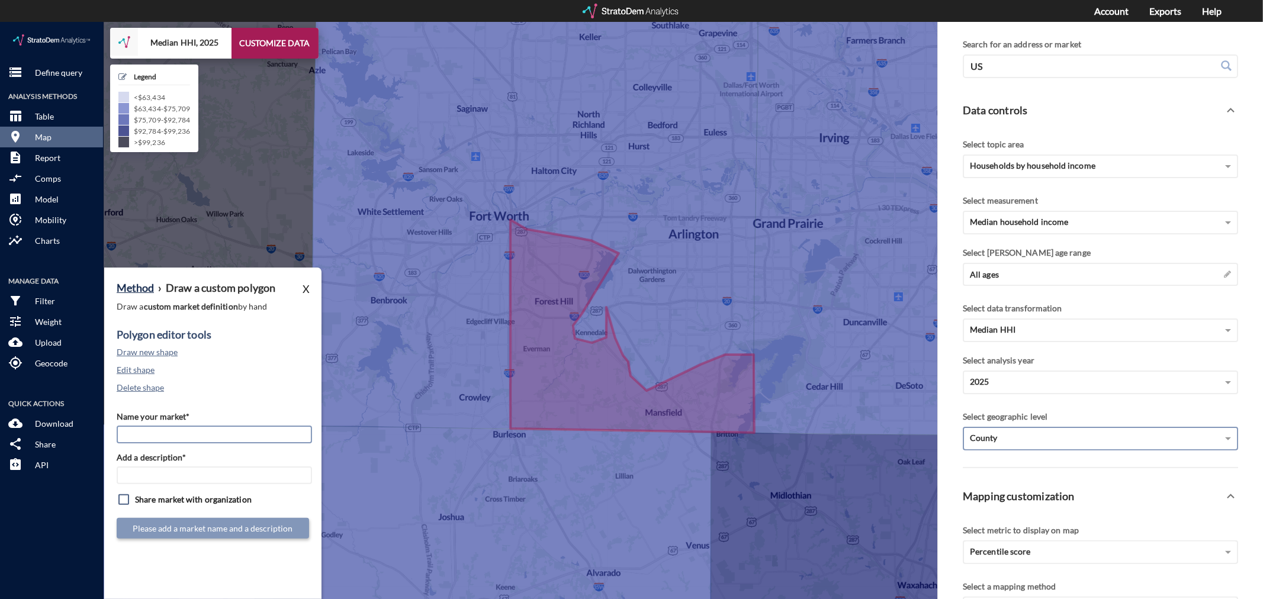
click input "Name your market*"
type input "Southeast [GEOGRAPHIC_DATA] - [GEOGRAPHIC_DATA] MSA"
paste input "Southeast [GEOGRAPHIC_DATA] - [GEOGRAPHIC_DATA] MSA"
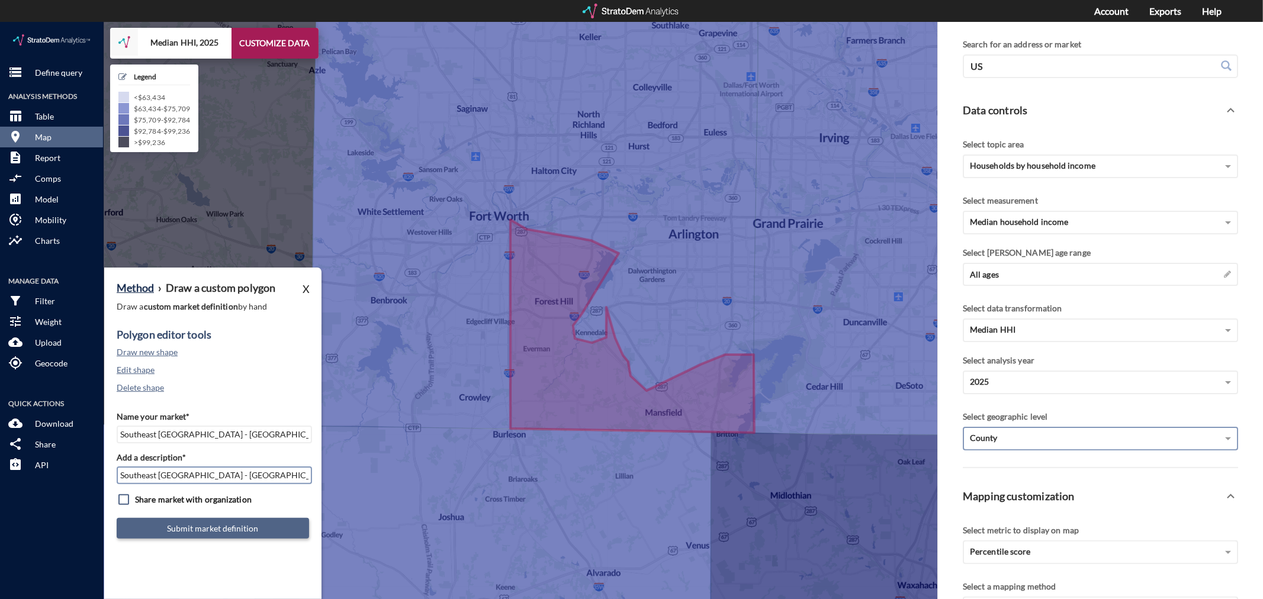
type input "Southeast [GEOGRAPHIC_DATA] - [GEOGRAPHIC_DATA] MSA"
click button "Submit market definition"
